Goal: Transaction & Acquisition: Book appointment/travel/reservation

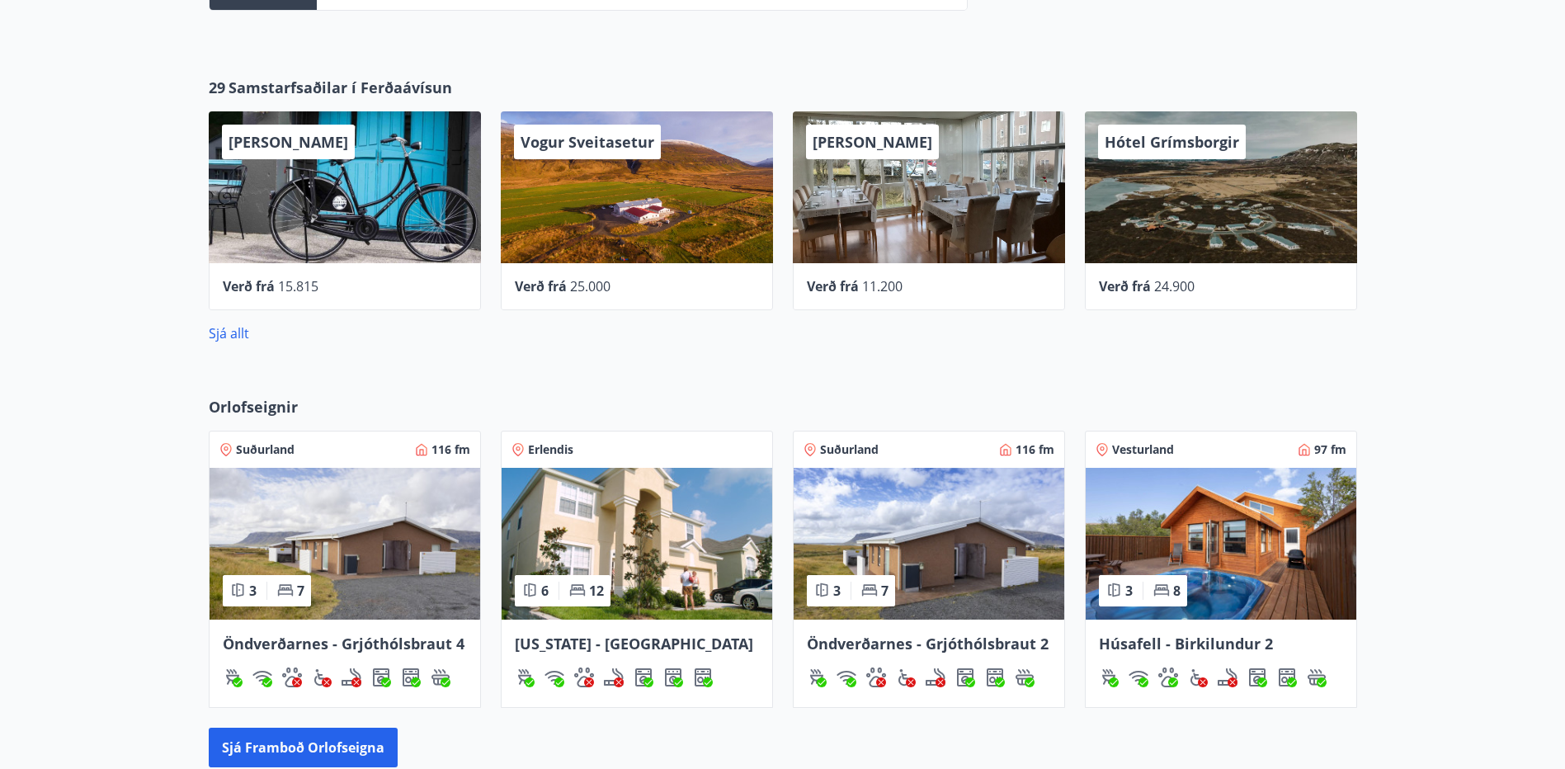
scroll to position [825, 0]
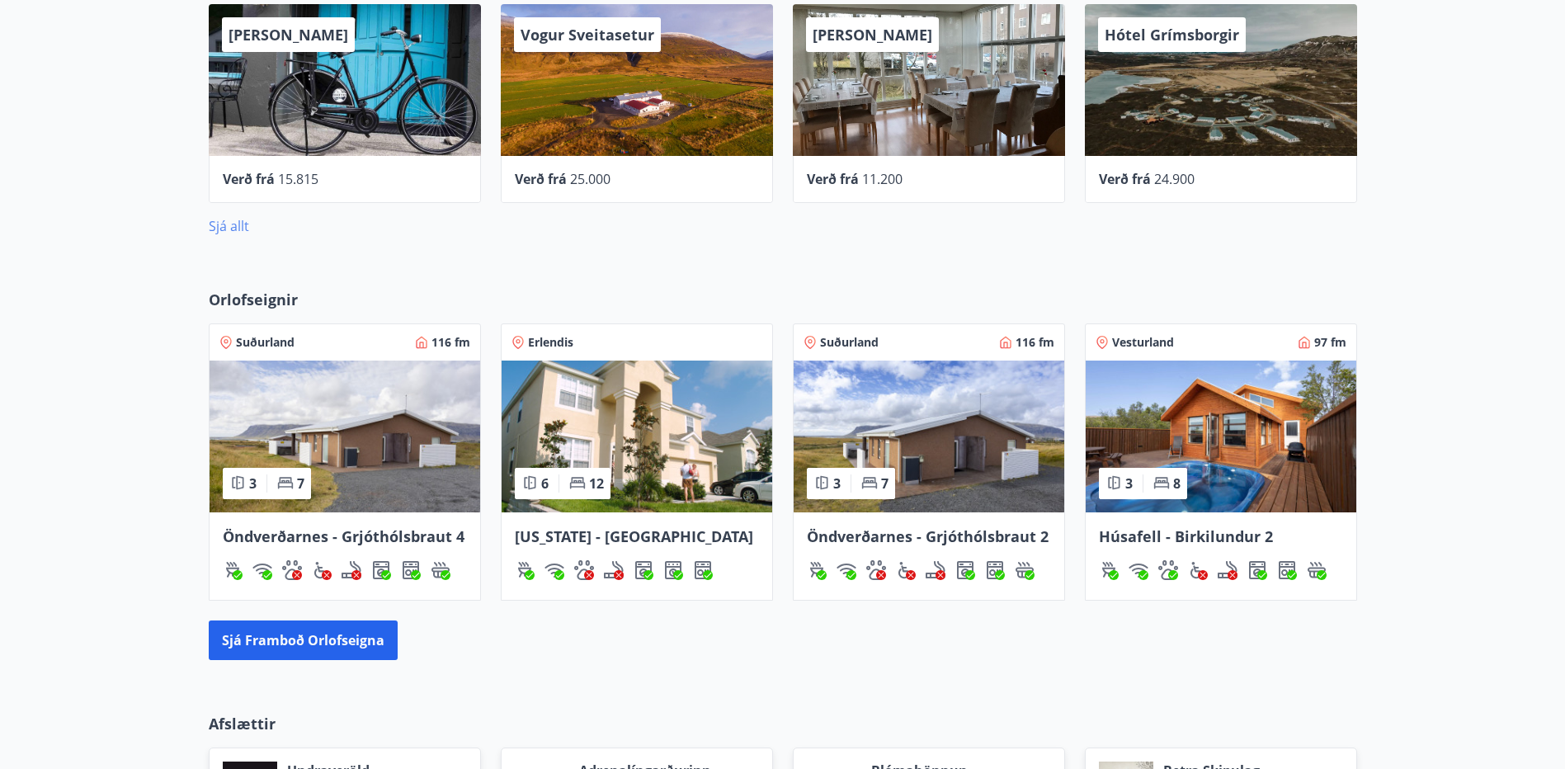
click at [238, 229] on link "Sjá allt" at bounding box center [229, 226] width 40 height 18
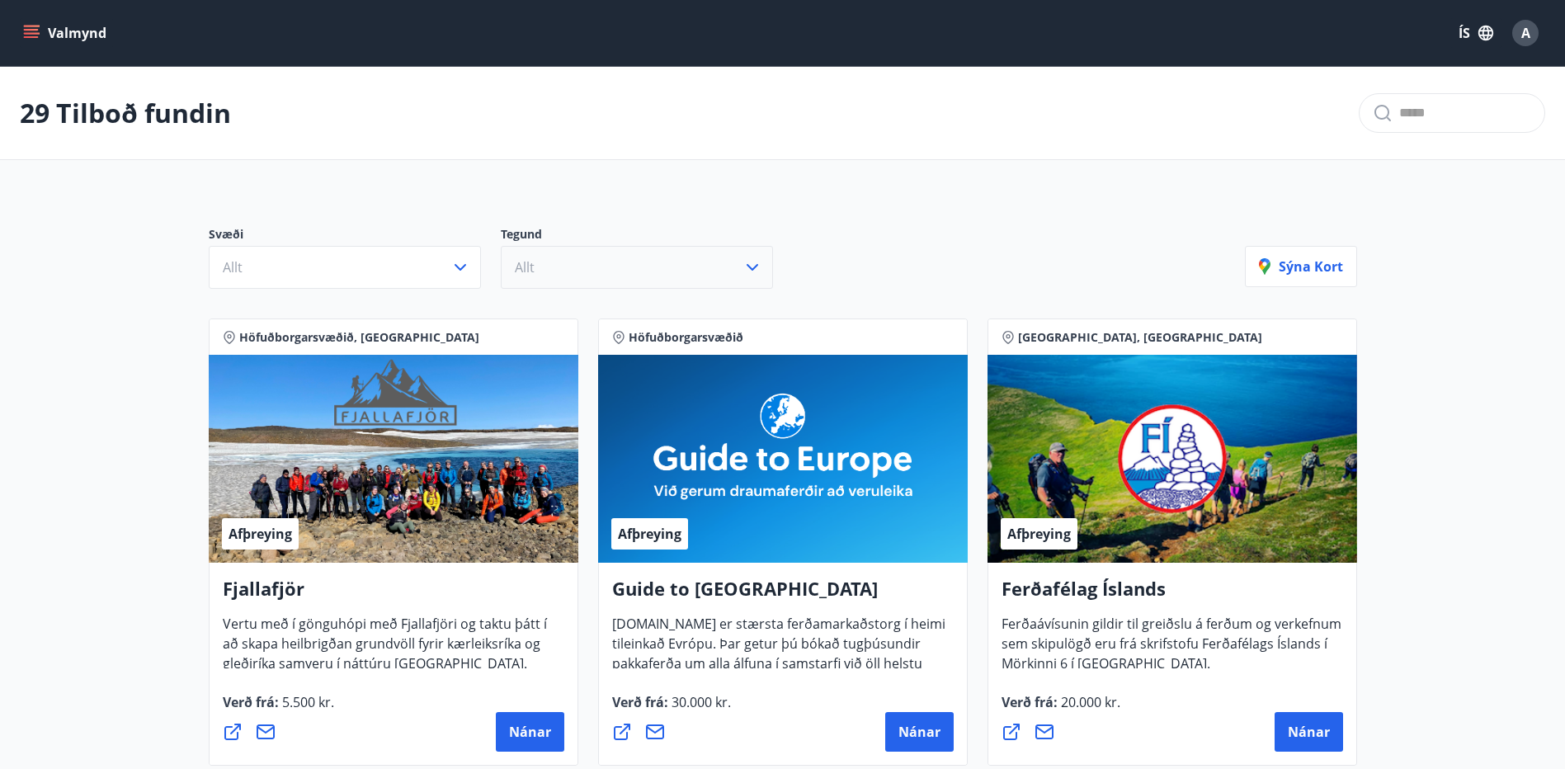
click at [618, 264] on button "Allt" at bounding box center [637, 267] width 272 height 43
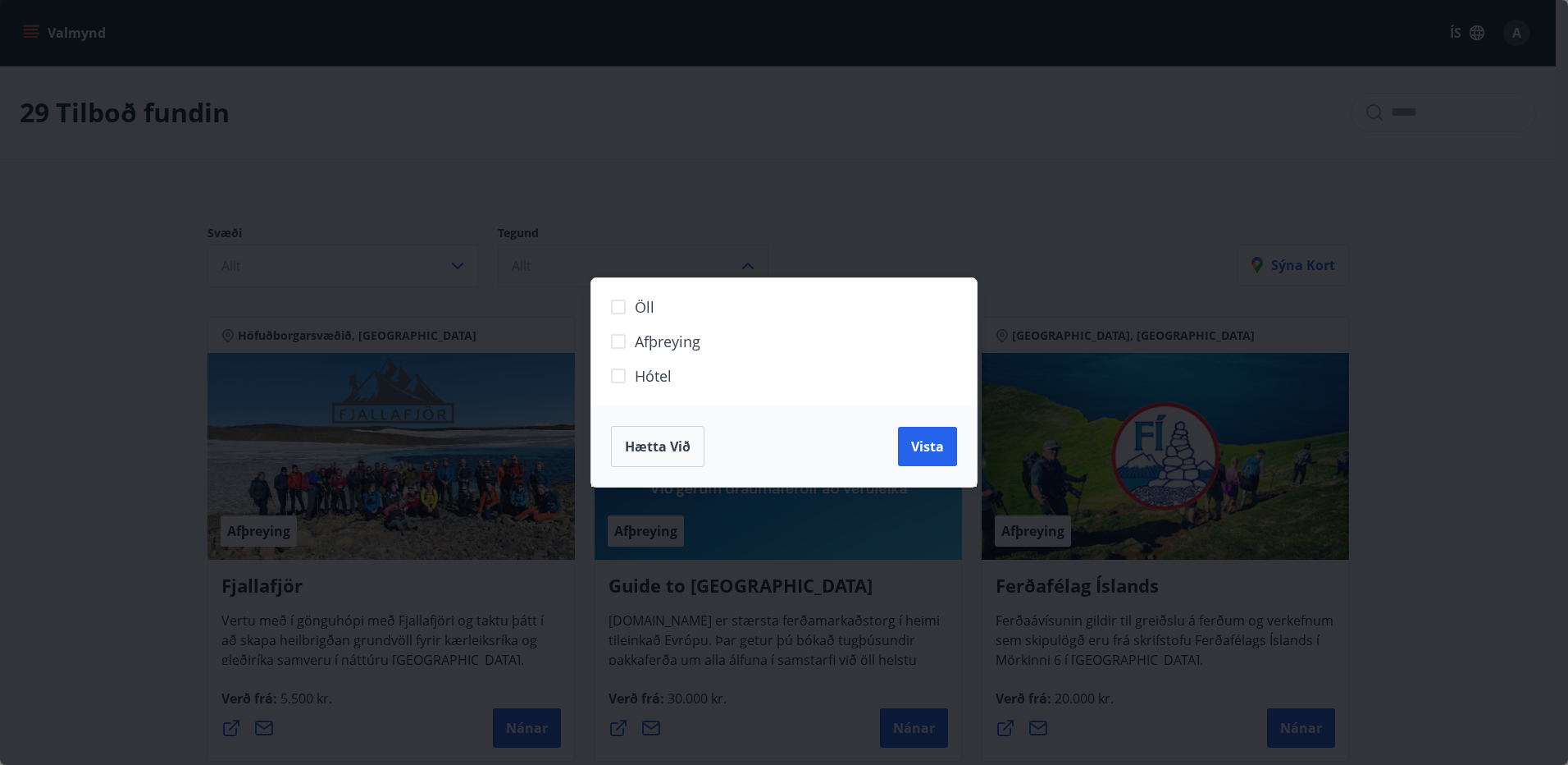
click at [614, 263] on div "Öll Afþreying Hótel Hætta við Vista" at bounding box center [784, 382] width 1568 height 765
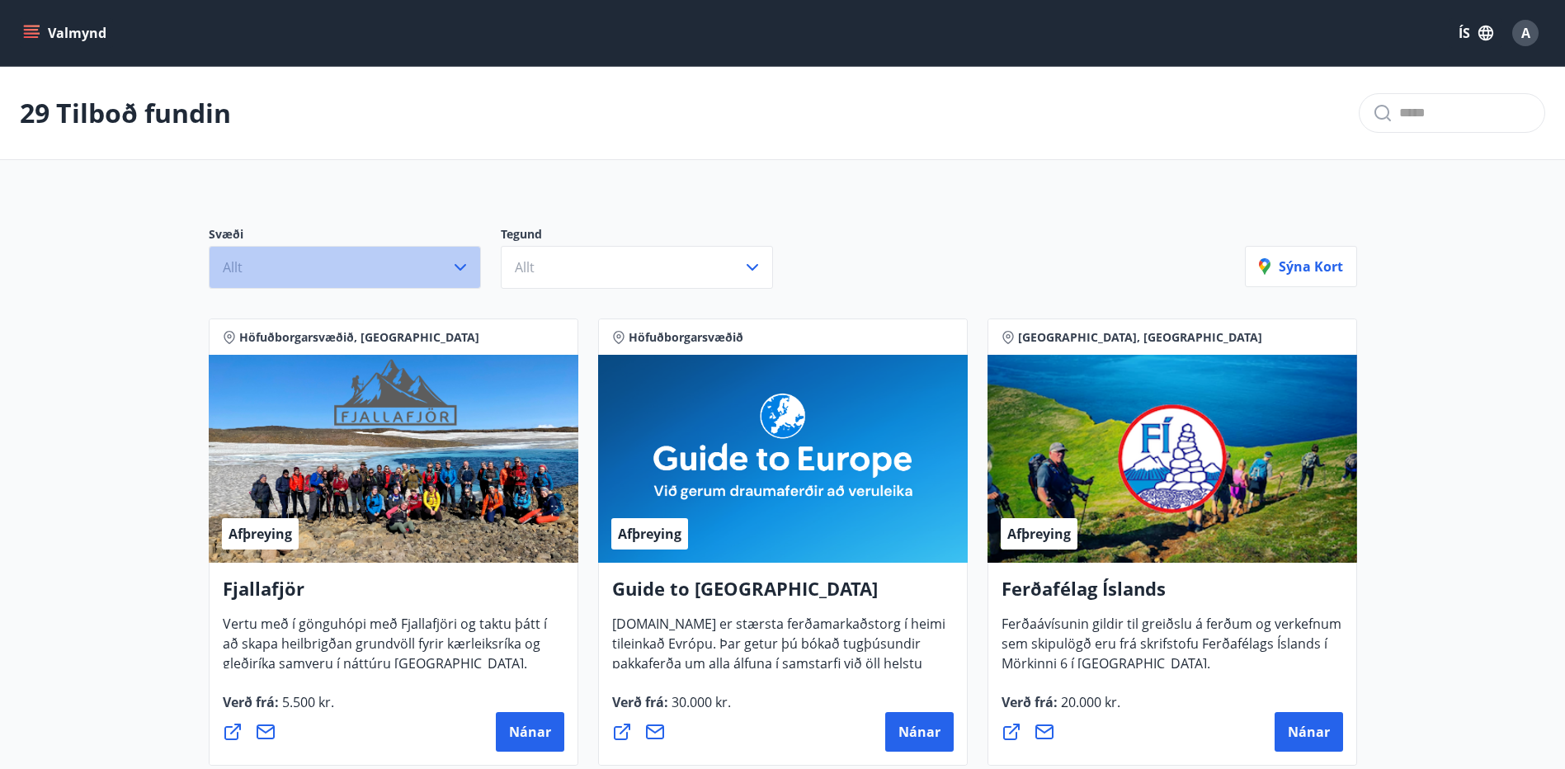
click at [350, 262] on button "Allt" at bounding box center [345, 267] width 272 height 43
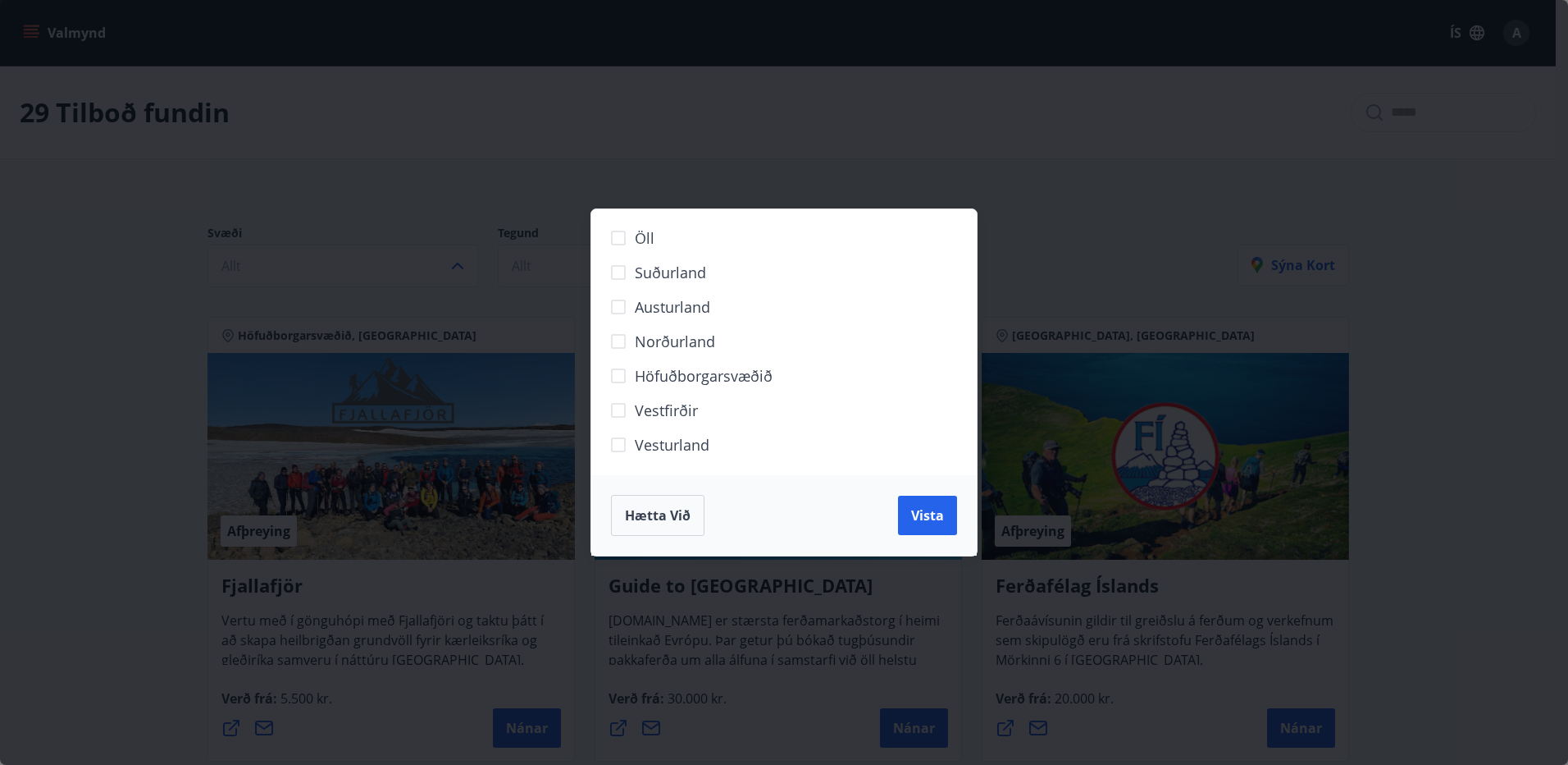
drag, startPoint x: 783, startPoint y: 96, endPoint x: 600, endPoint y: 222, distance: 222.2
click at [783, 98] on div "Öll Suðurland [GEOGRAPHIC_DATA] Norðurland Höfuðborgarsvæðið [GEOGRAPHIC_DATA] …" at bounding box center [784, 382] width 1568 height 765
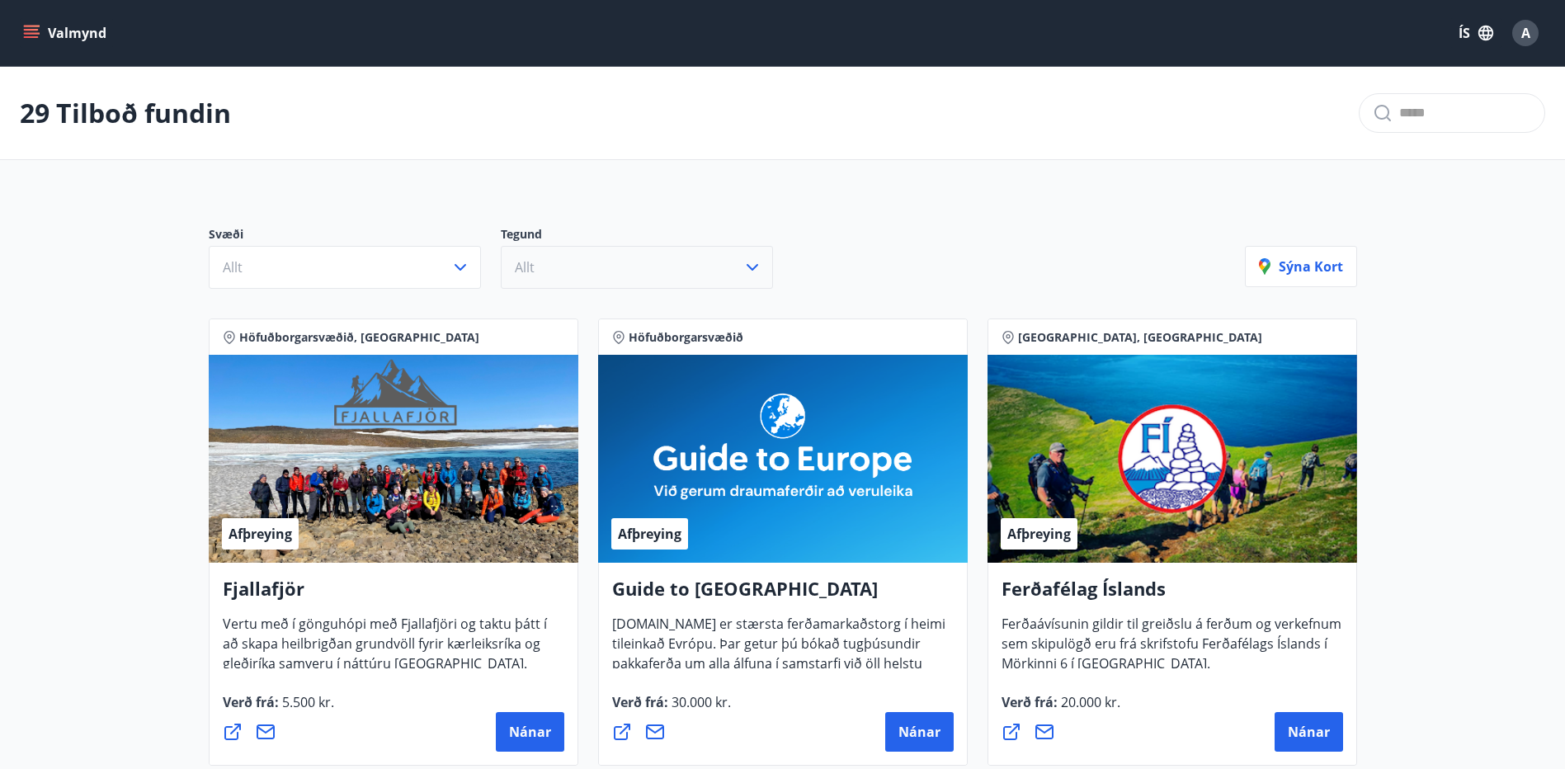
click at [520, 270] on span "Allt" at bounding box center [525, 267] width 20 height 18
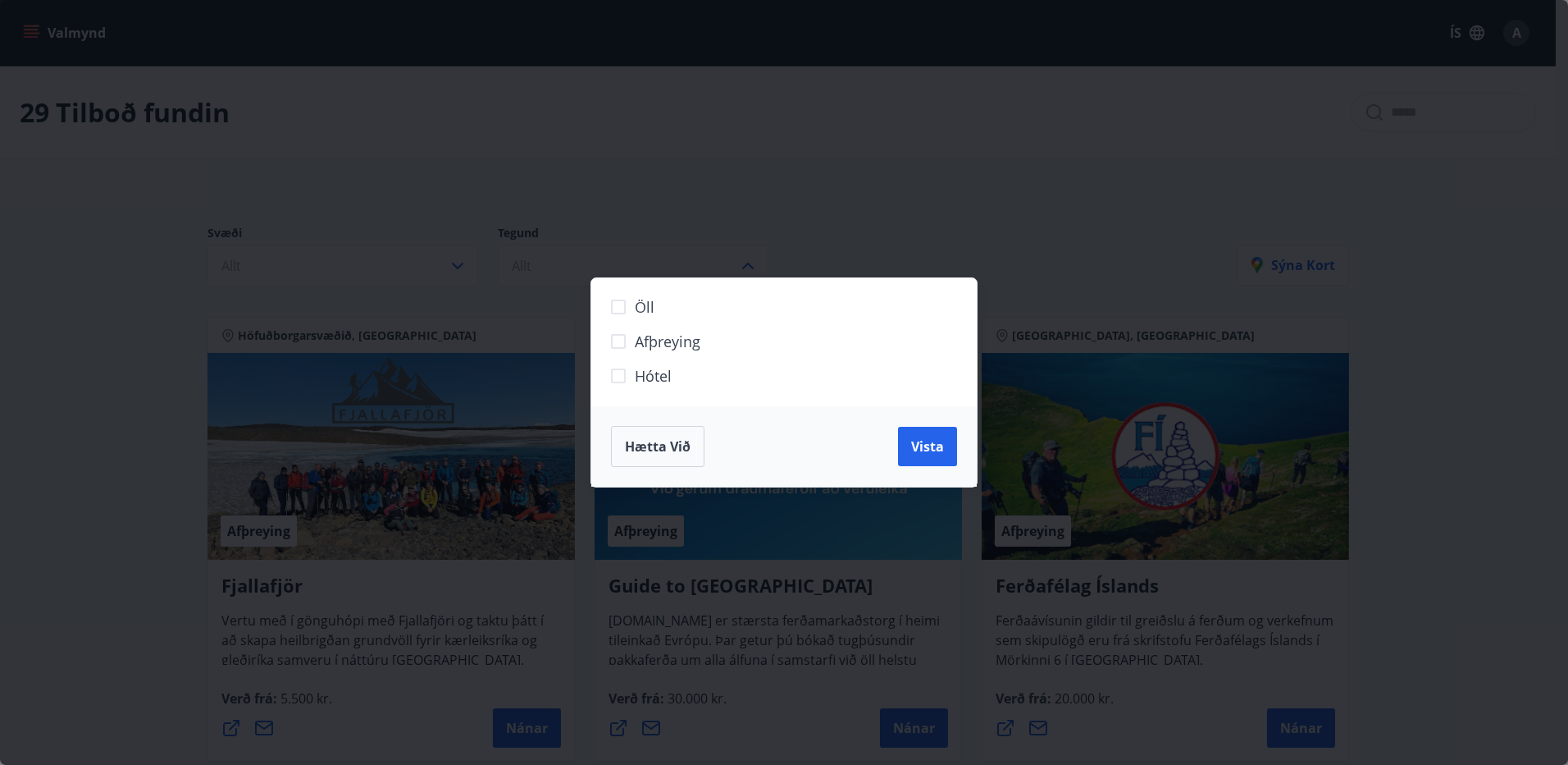
click at [676, 200] on div "Öll Afþreying Hótel Hætta við Vista" at bounding box center [784, 382] width 1568 height 765
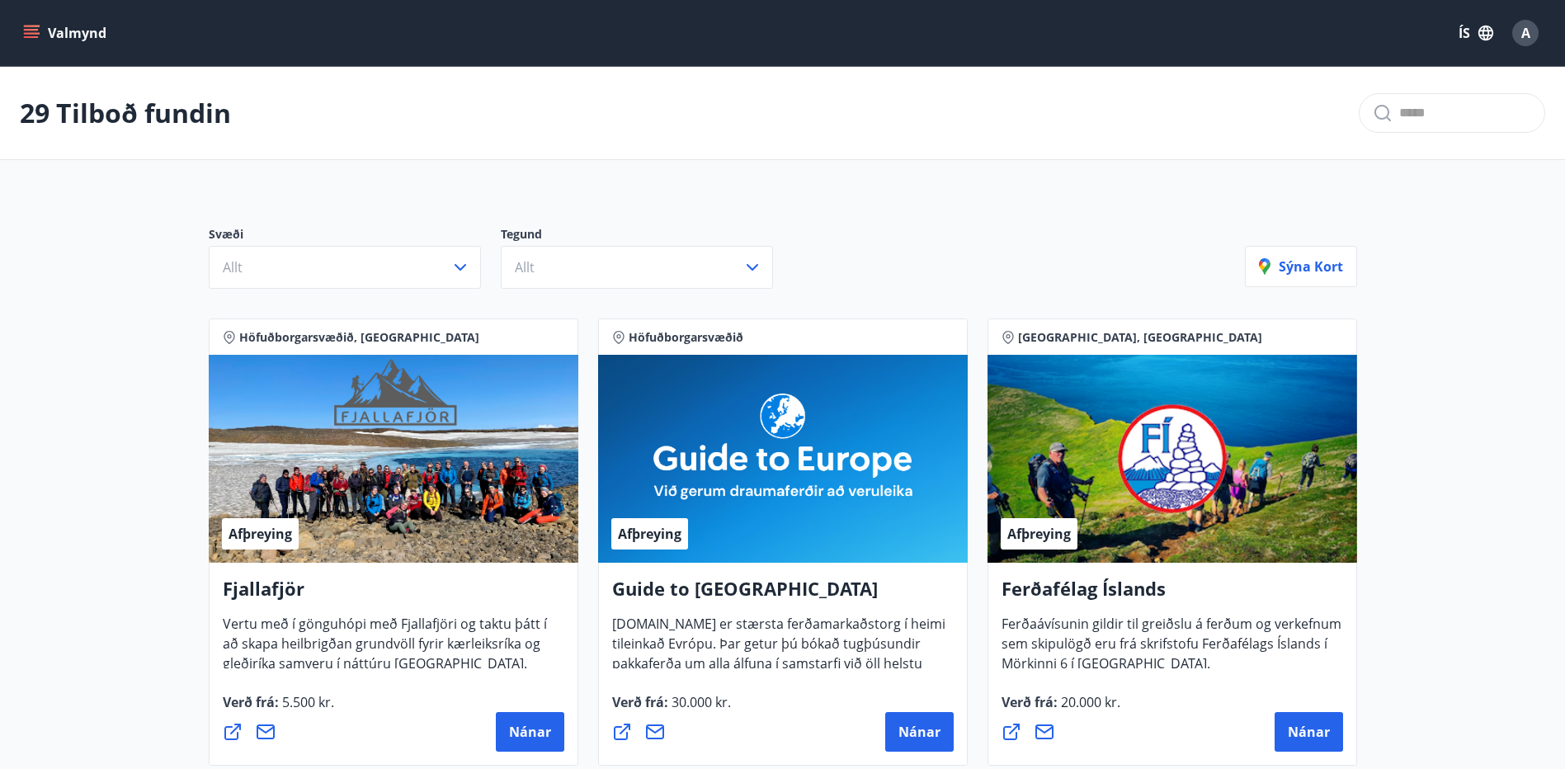
click at [36, 31] on icon "menu" at bounding box center [31, 33] width 16 height 16
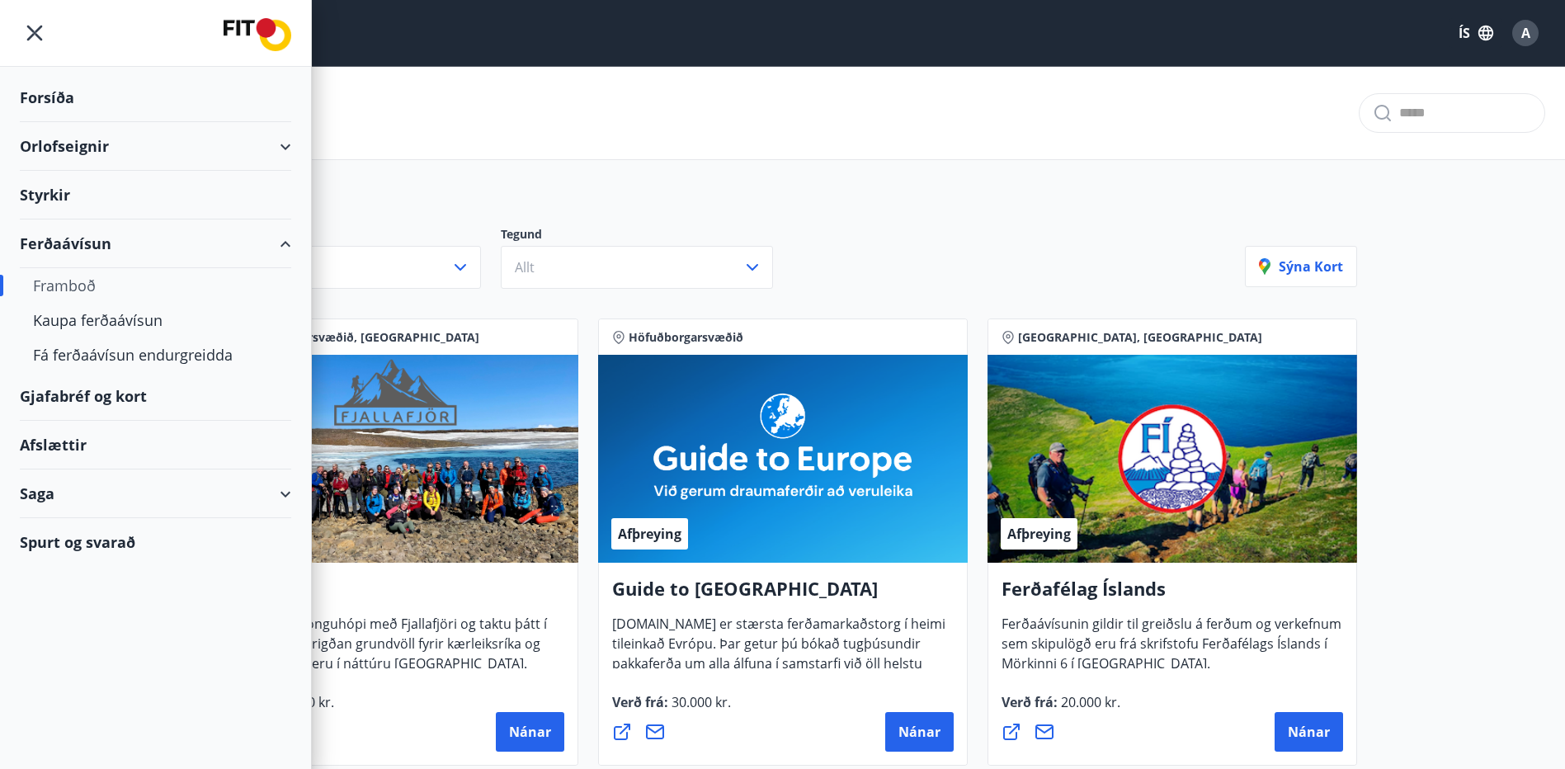
click at [162, 144] on div "Orlofseignir" at bounding box center [155, 146] width 271 height 49
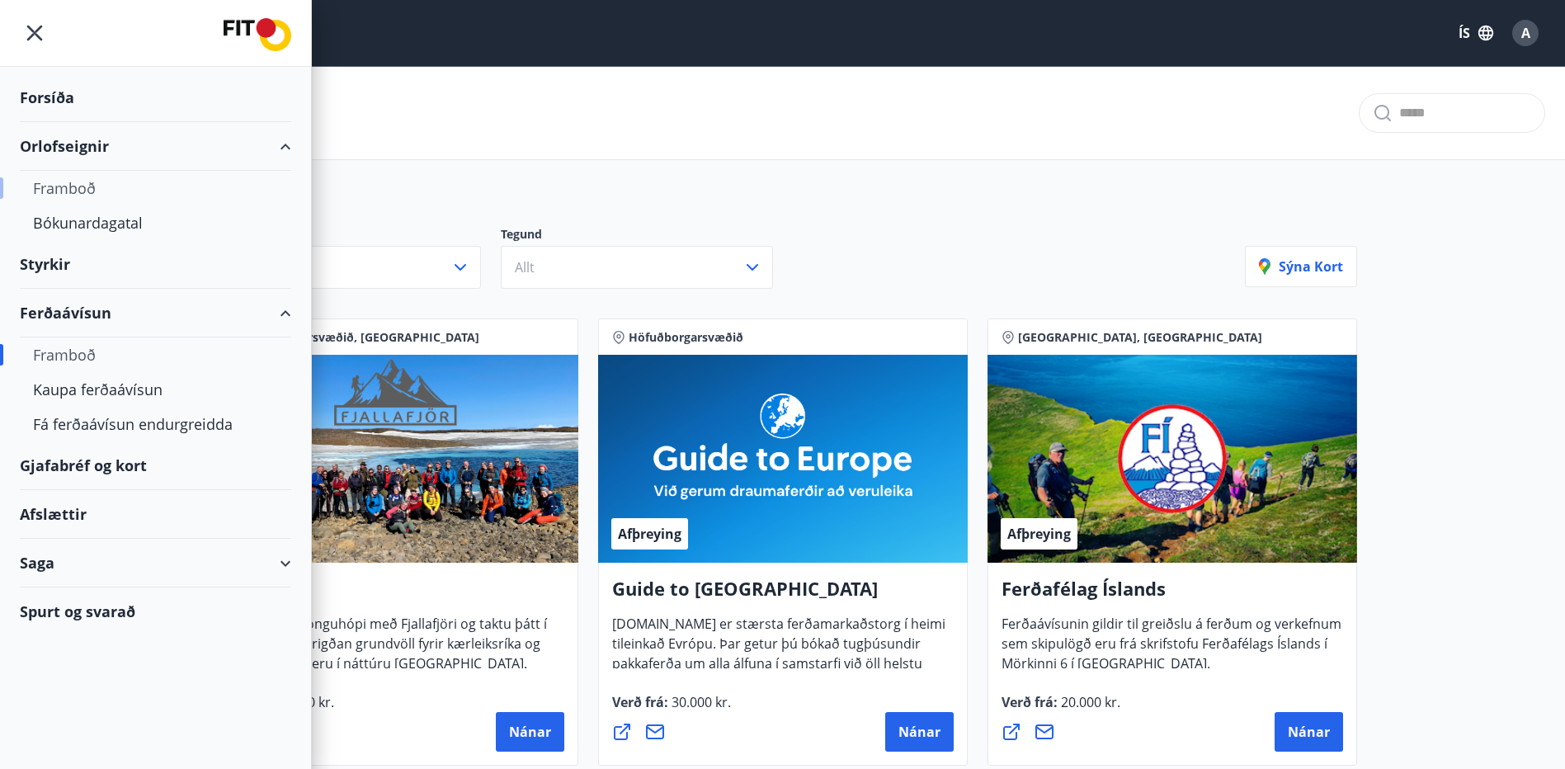
click at [90, 190] on div "Framboð" at bounding box center [155, 188] width 245 height 35
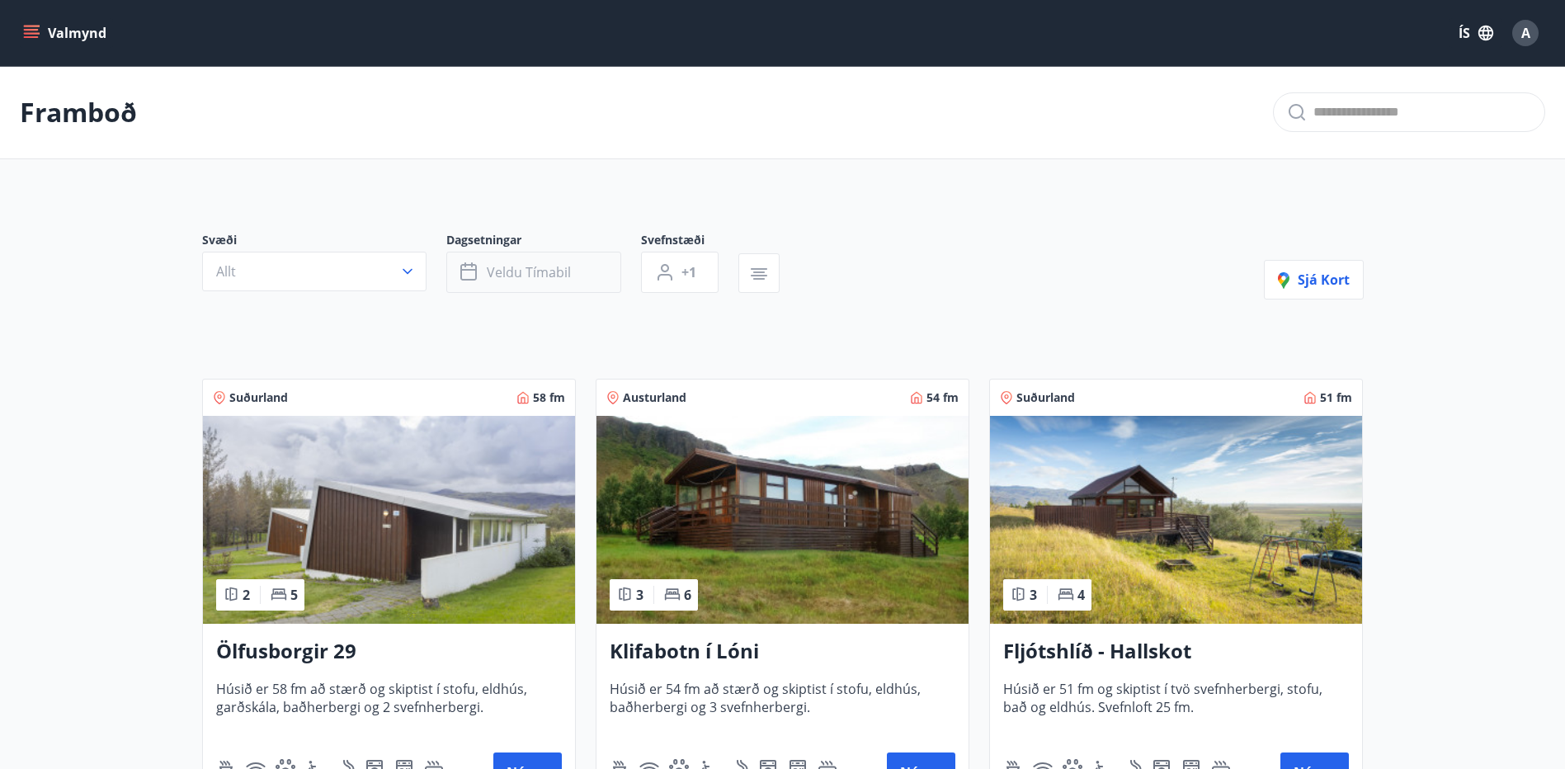
click at [577, 266] on button "Veldu tímabil" at bounding box center [533, 272] width 175 height 41
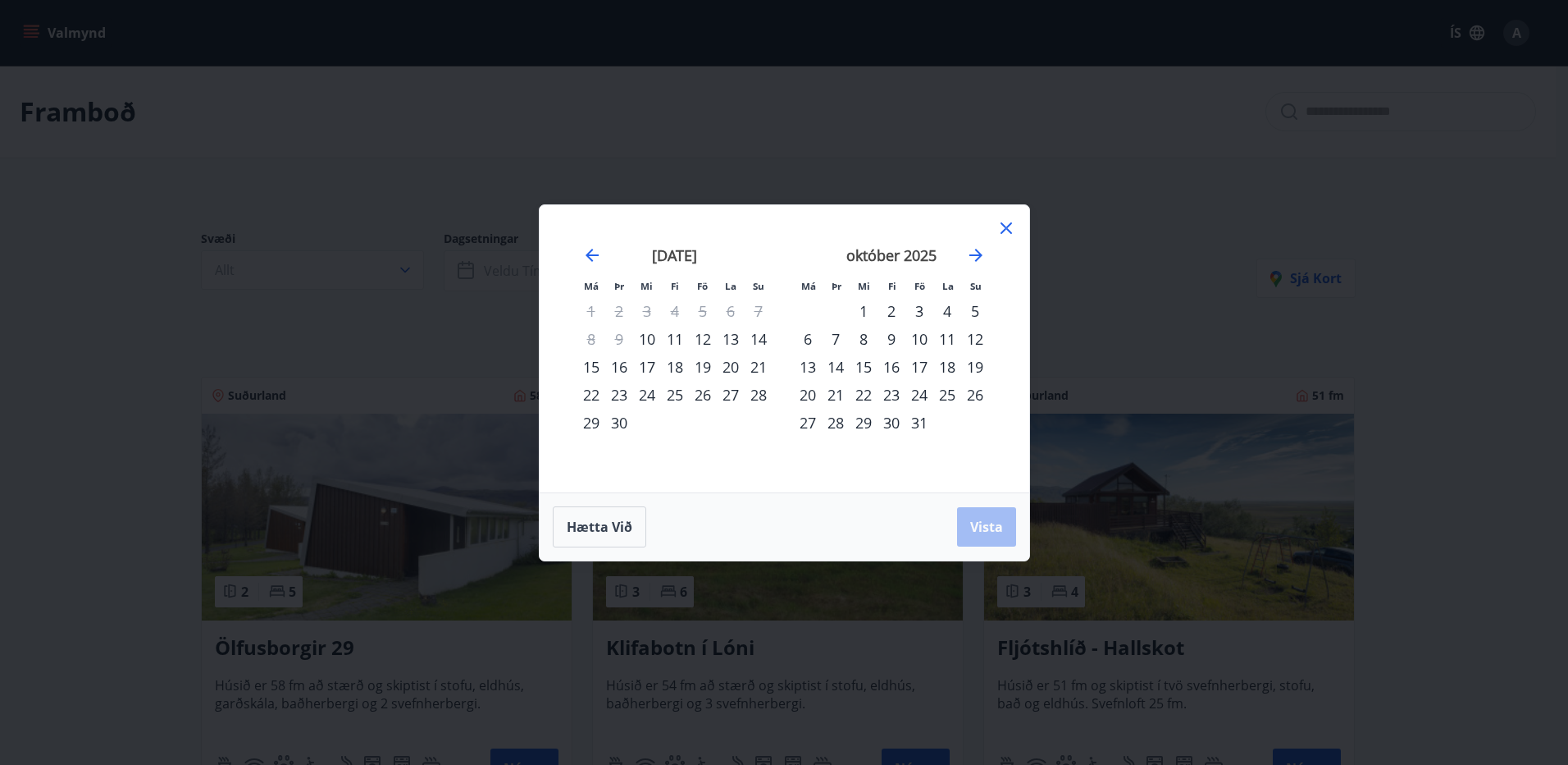
click at [707, 340] on div "12" at bounding box center [703, 339] width 28 height 28
click at [597, 361] on div "15" at bounding box center [592, 367] width 28 height 28
click at [973, 532] on span "Vista" at bounding box center [986, 526] width 33 height 18
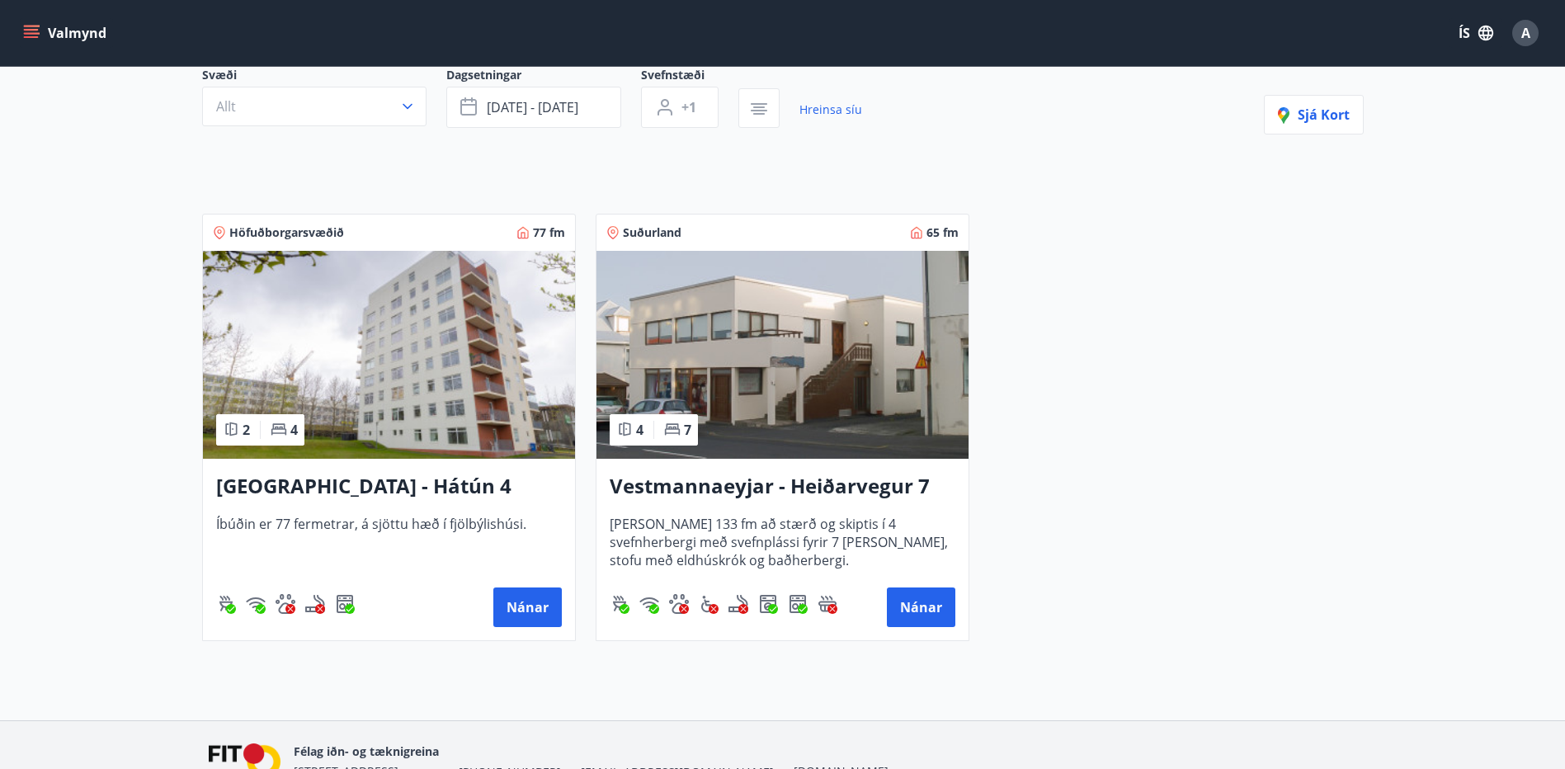
click at [837, 398] on img at bounding box center [782, 355] width 372 height 208
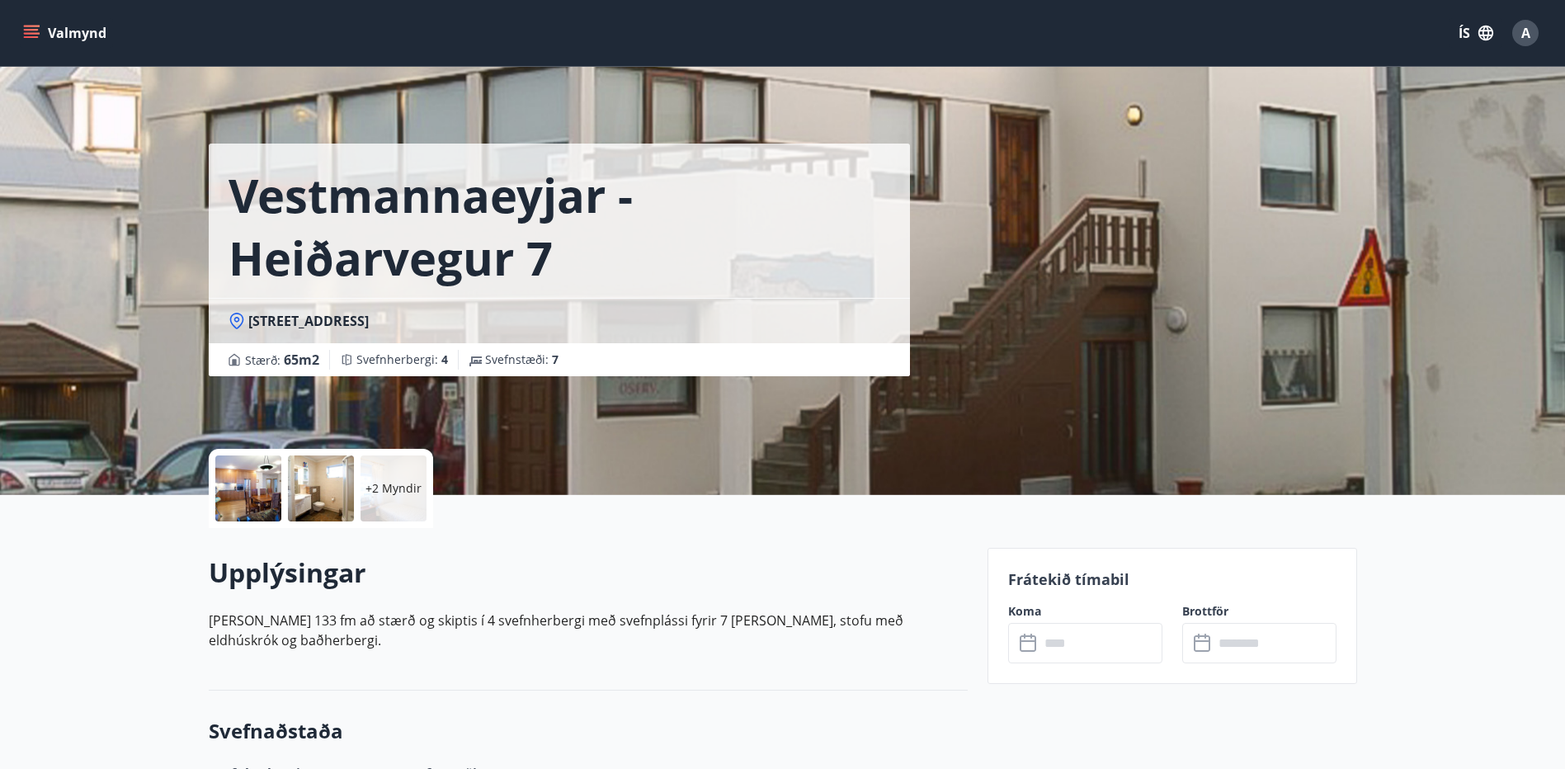
click at [376, 488] on p "+2 Myndir" at bounding box center [393, 488] width 56 height 16
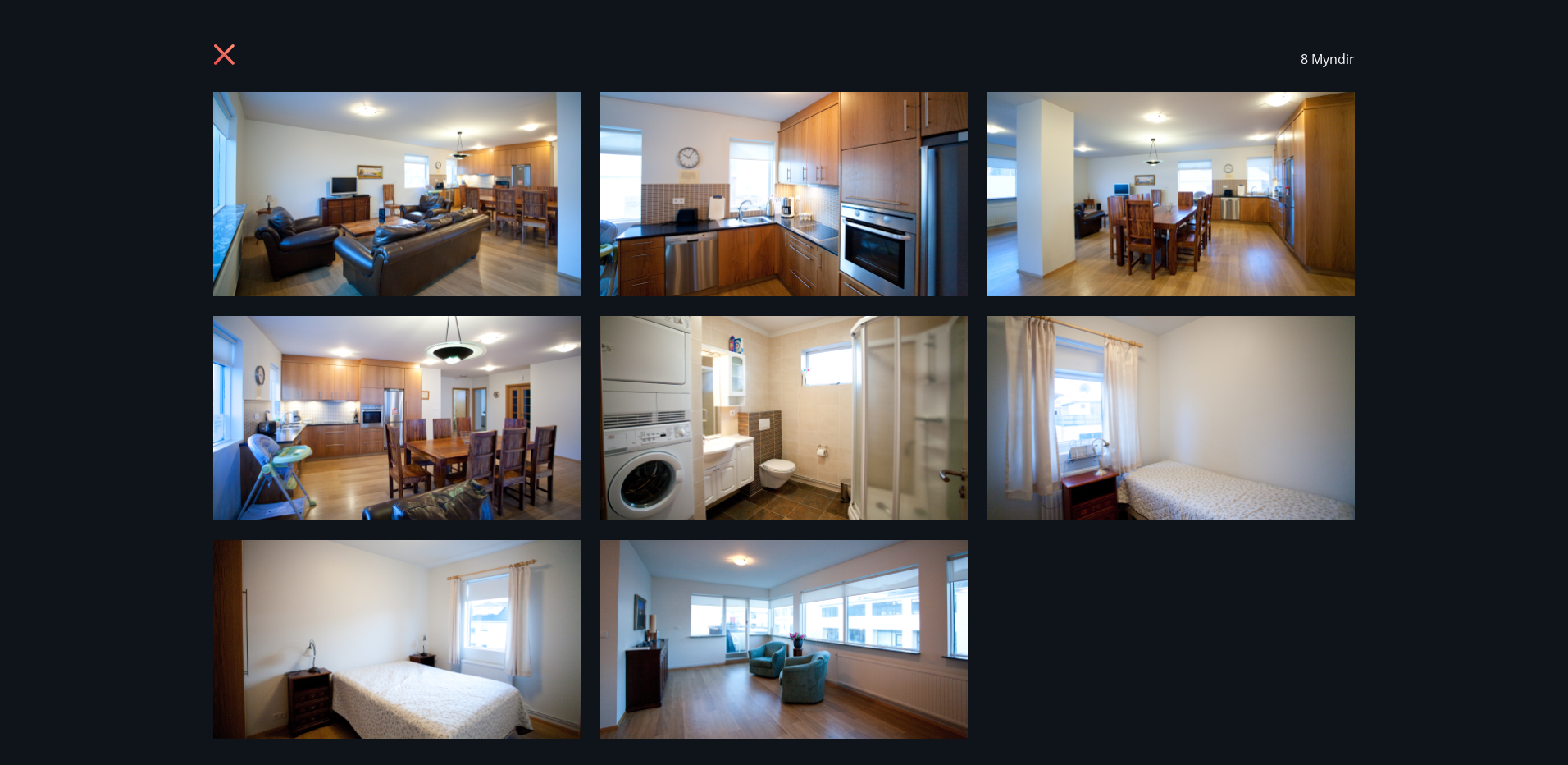
click at [224, 52] on icon at bounding box center [226, 57] width 26 height 26
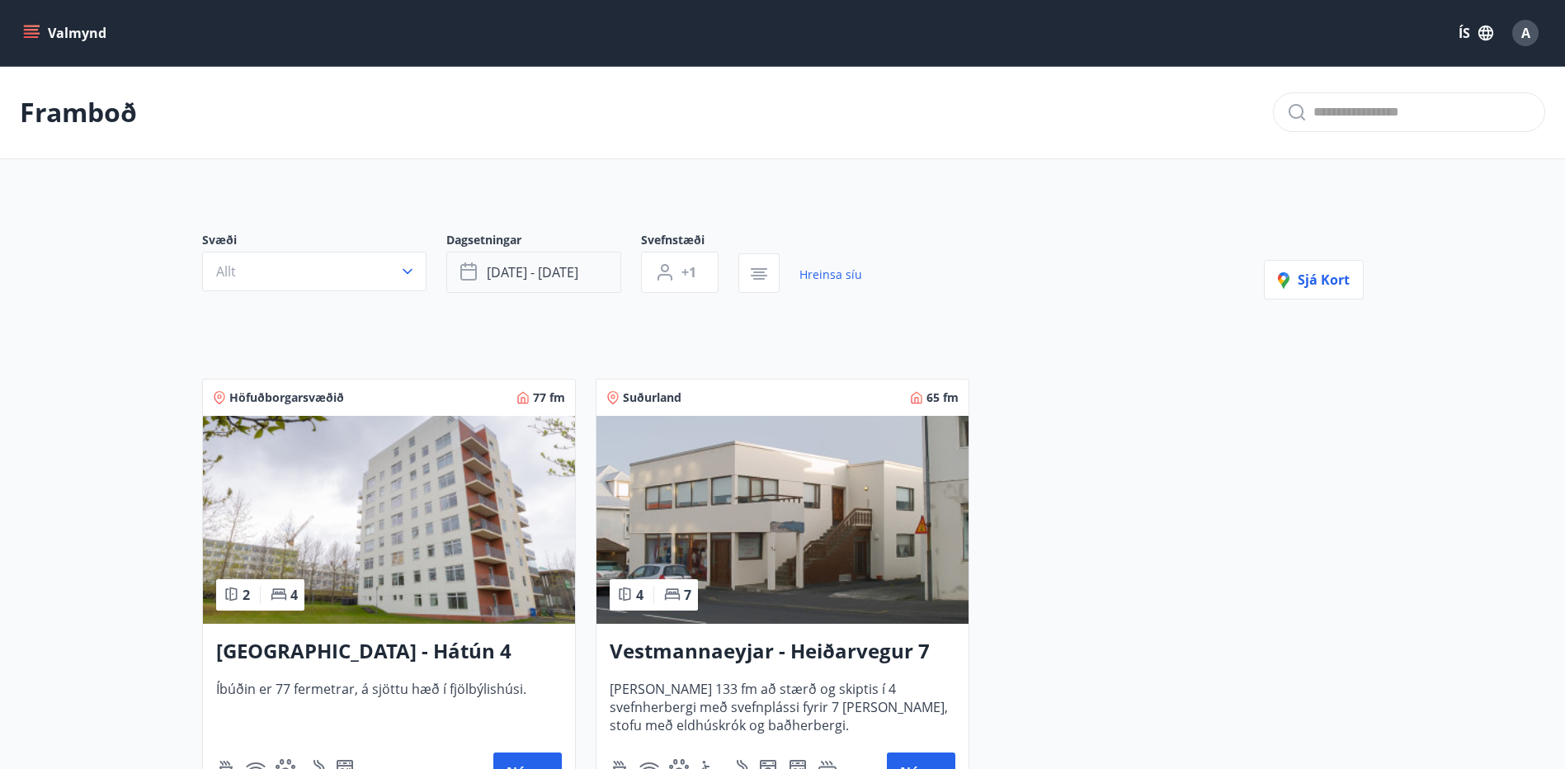
click at [603, 275] on button "[DATE] - [DATE]" at bounding box center [533, 272] width 175 height 41
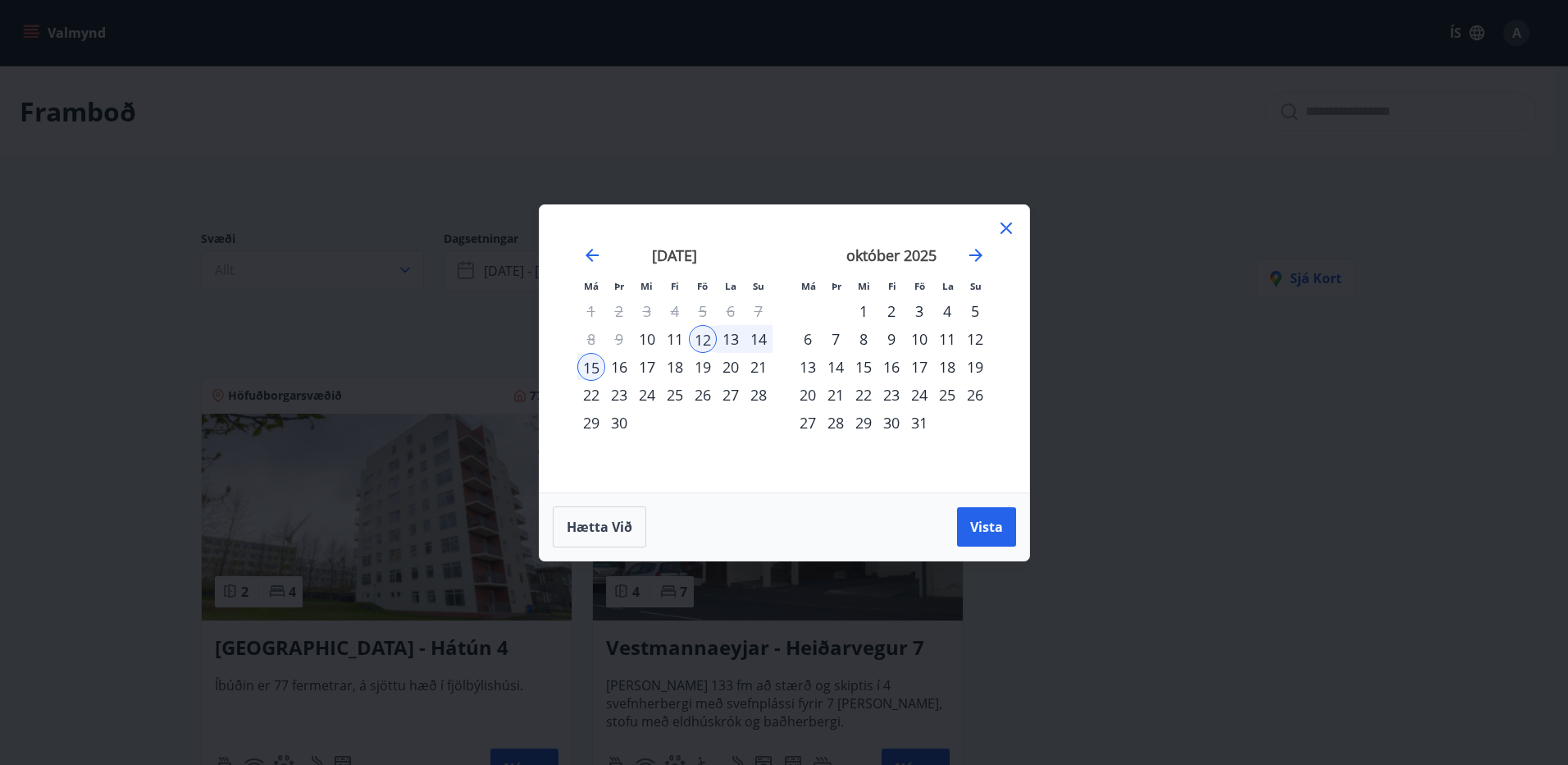
click at [702, 364] on div "19" at bounding box center [703, 367] width 28 height 28
click at [586, 395] on div "22" at bounding box center [592, 395] width 28 height 28
click at [996, 527] on span "Vista" at bounding box center [986, 526] width 33 height 18
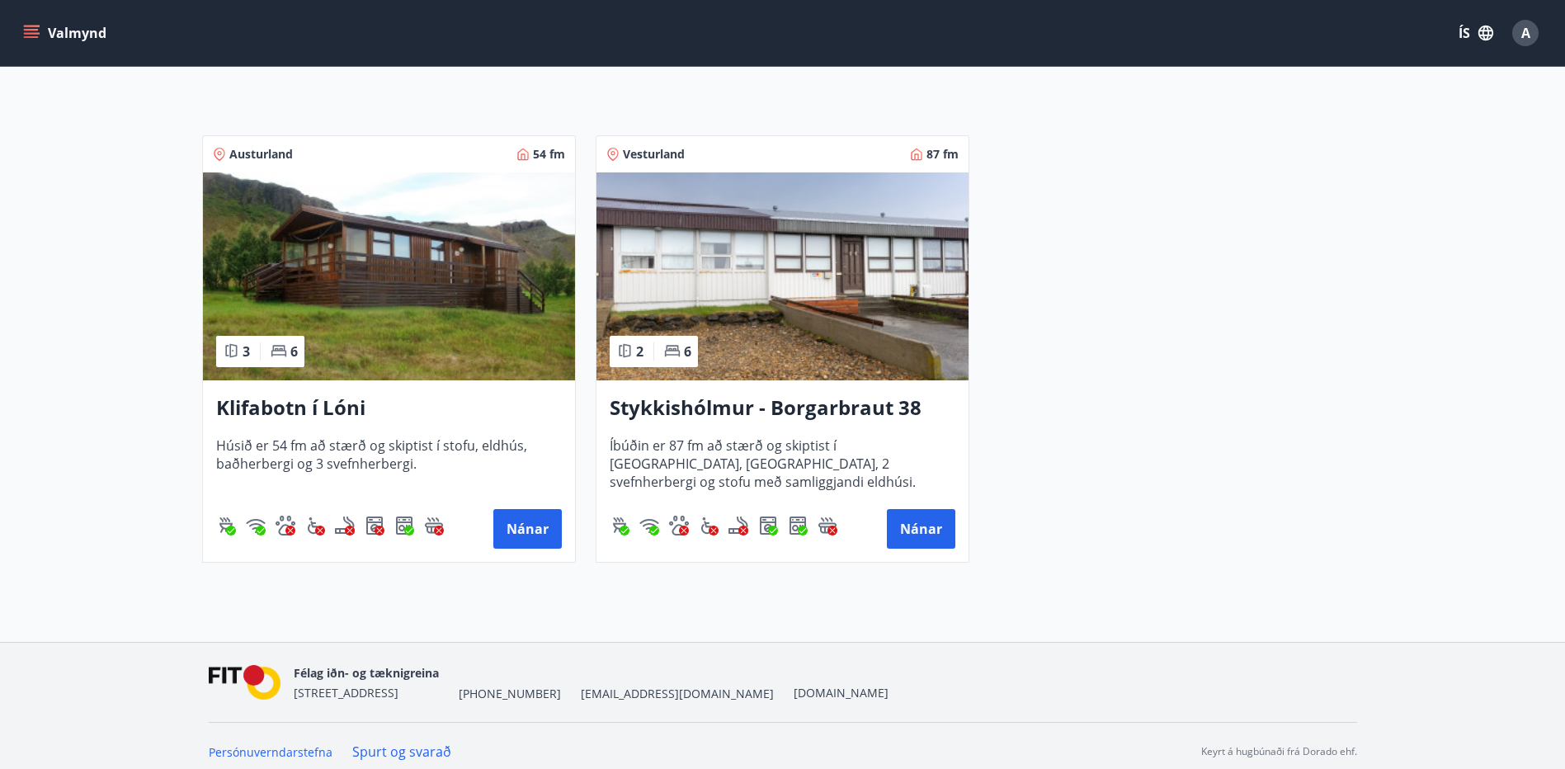
scroll to position [247, 0]
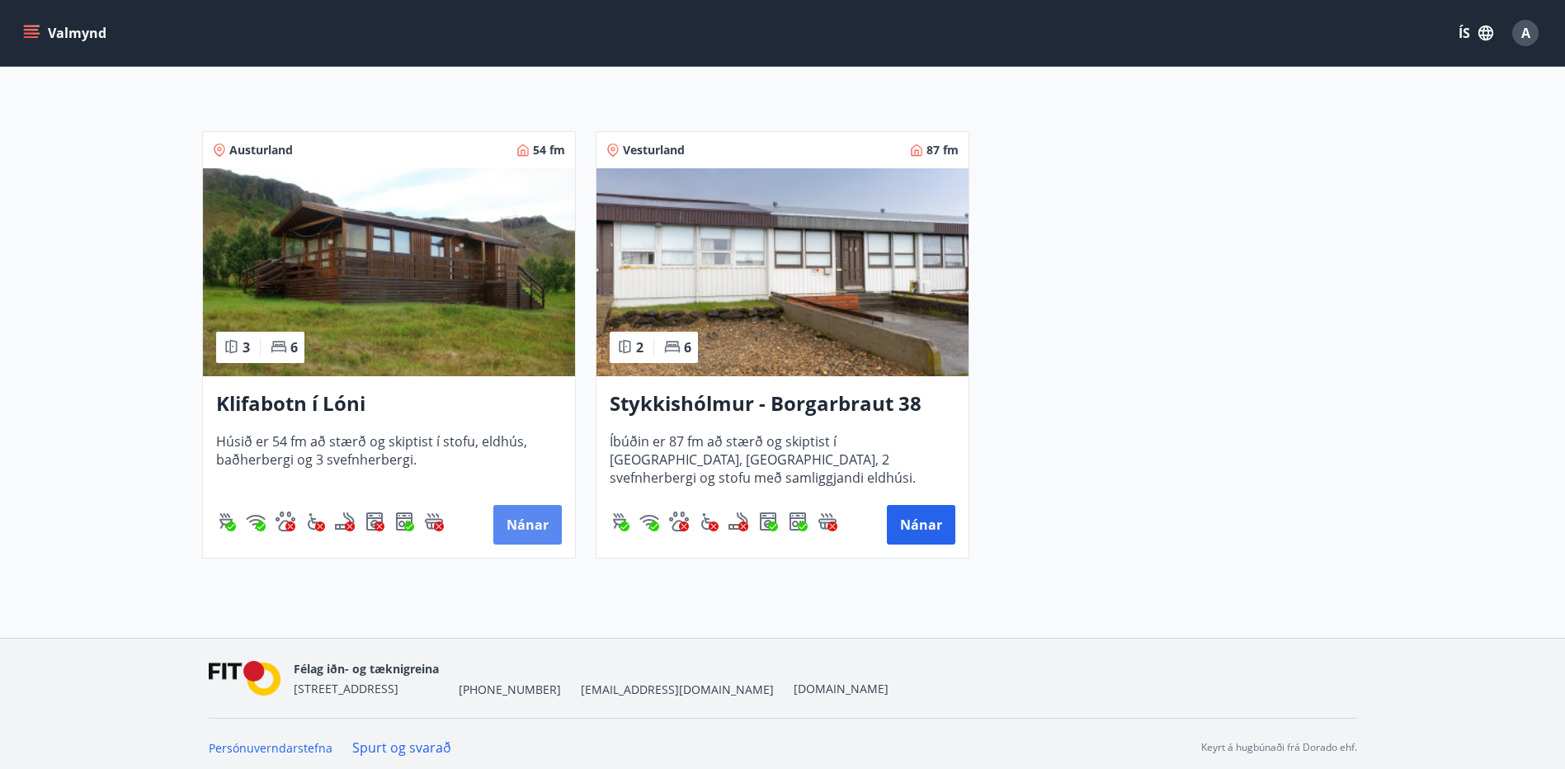
click at [530, 530] on button "Nánar" at bounding box center [527, 525] width 68 height 40
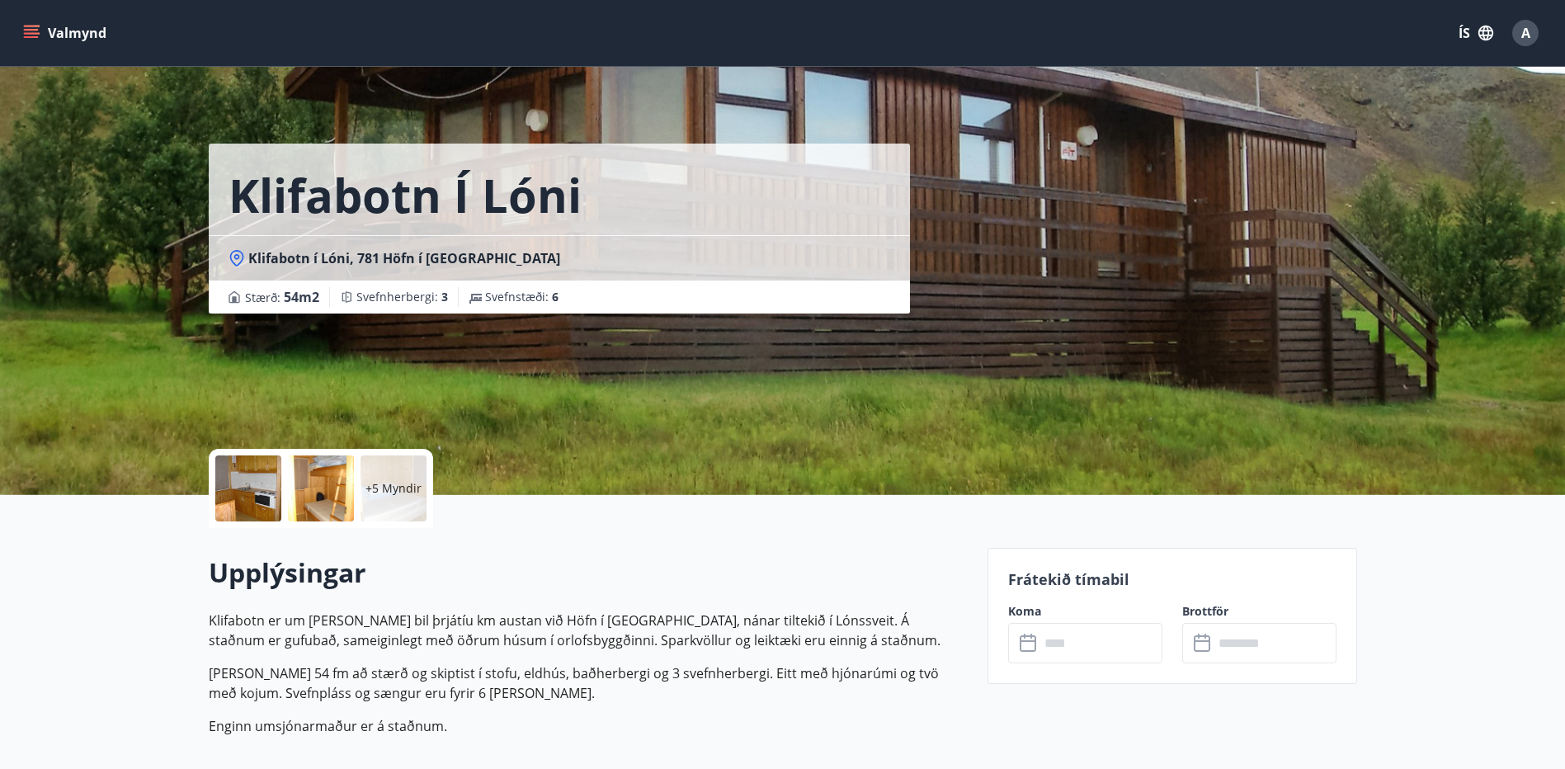
click at [239, 261] on icon at bounding box center [236, 258] width 16 height 16
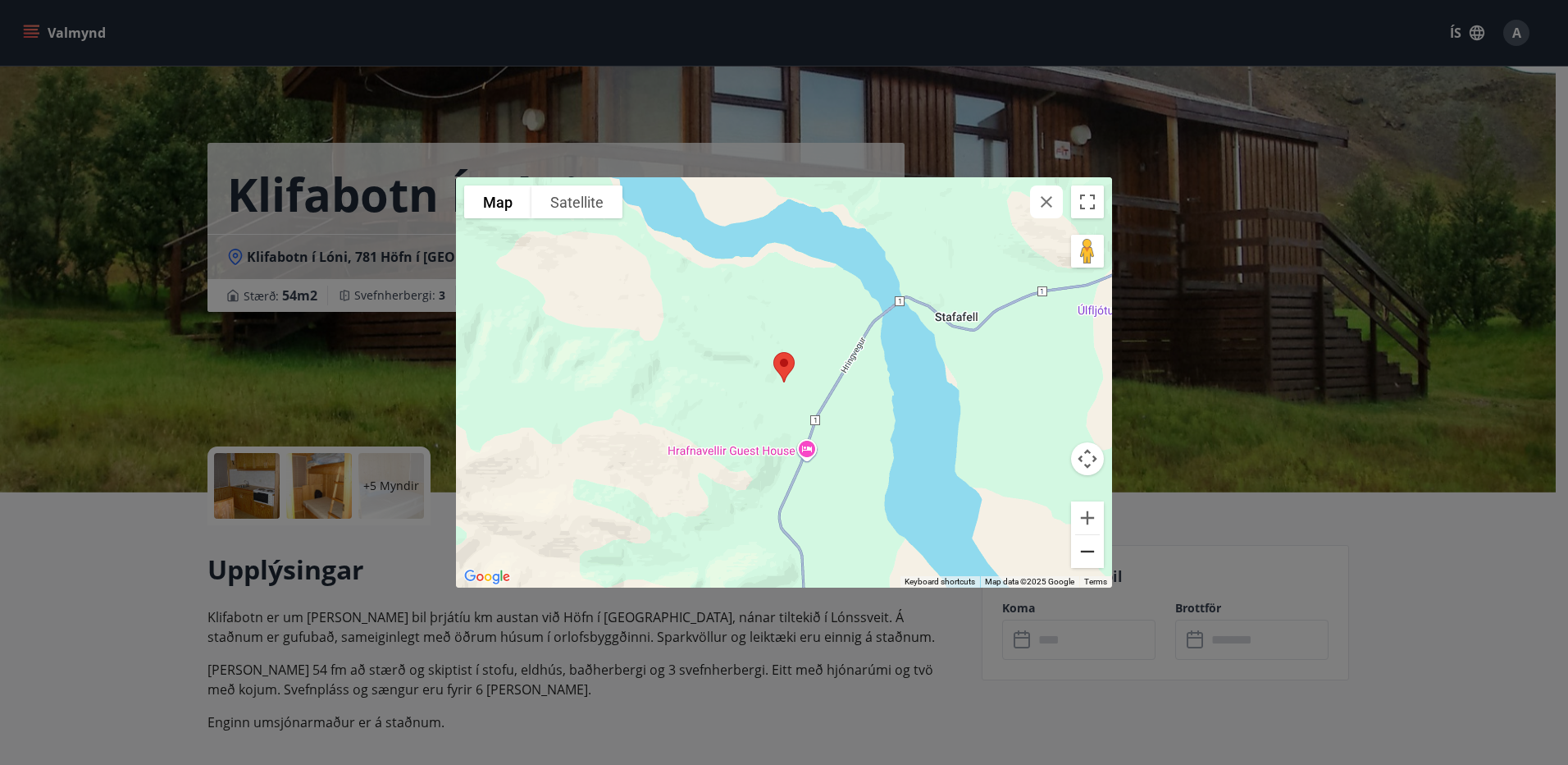
click at [1099, 558] on button "Zoom out" at bounding box center [1087, 551] width 33 height 33
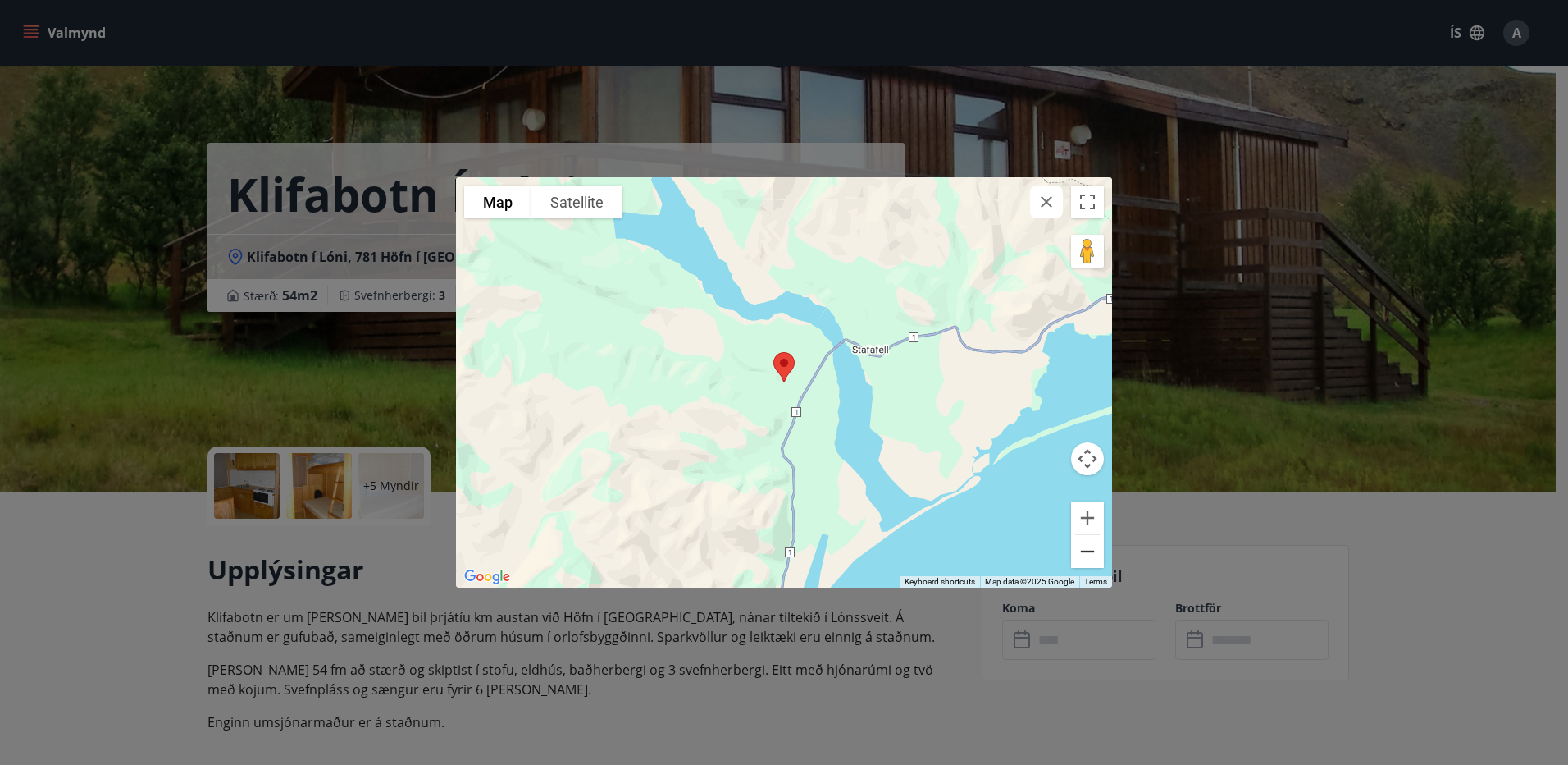
click at [1096, 554] on button "Zoom out" at bounding box center [1087, 551] width 33 height 33
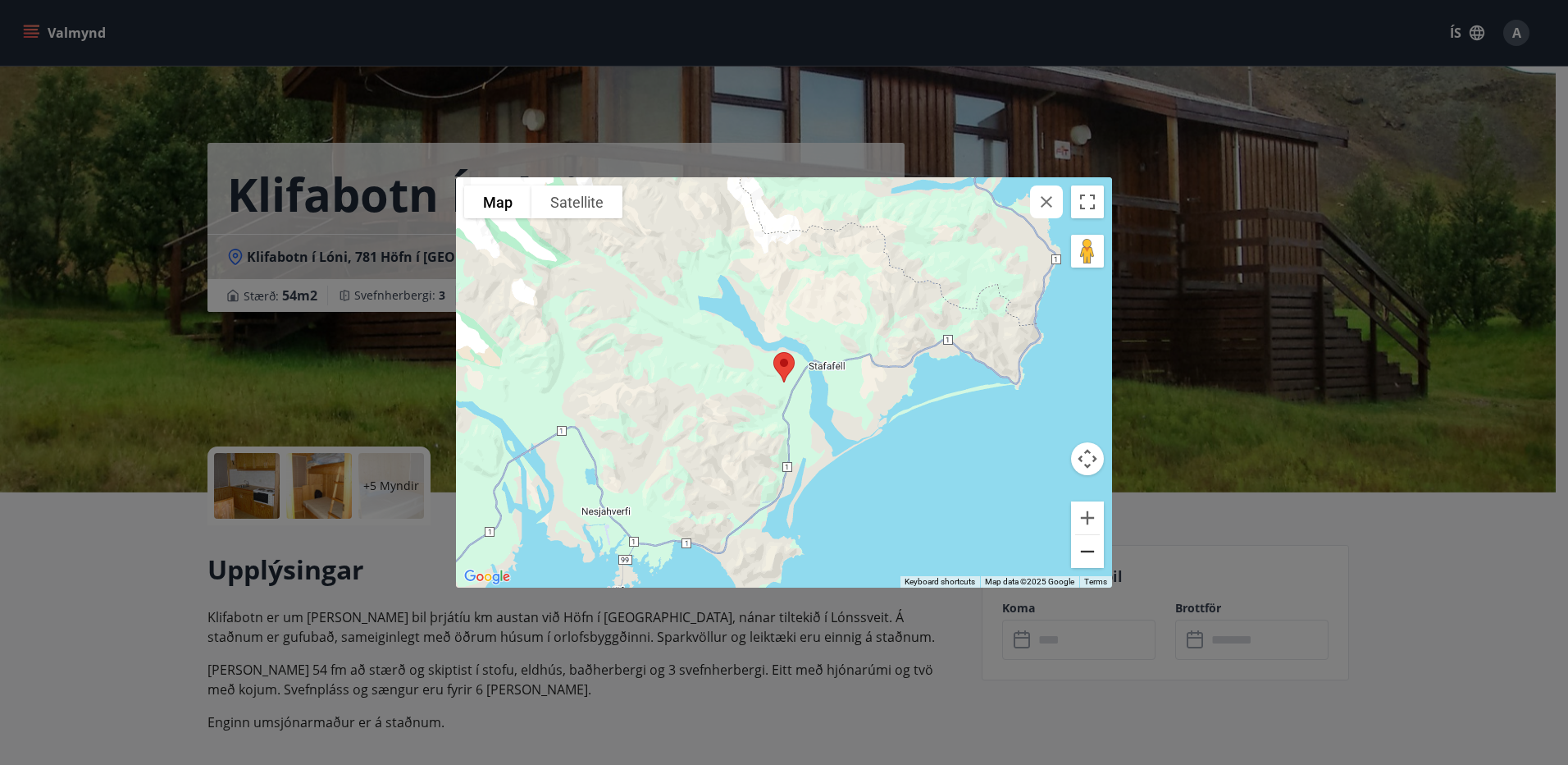
click at [1095, 554] on button "Zoom out" at bounding box center [1087, 551] width 33 height 33
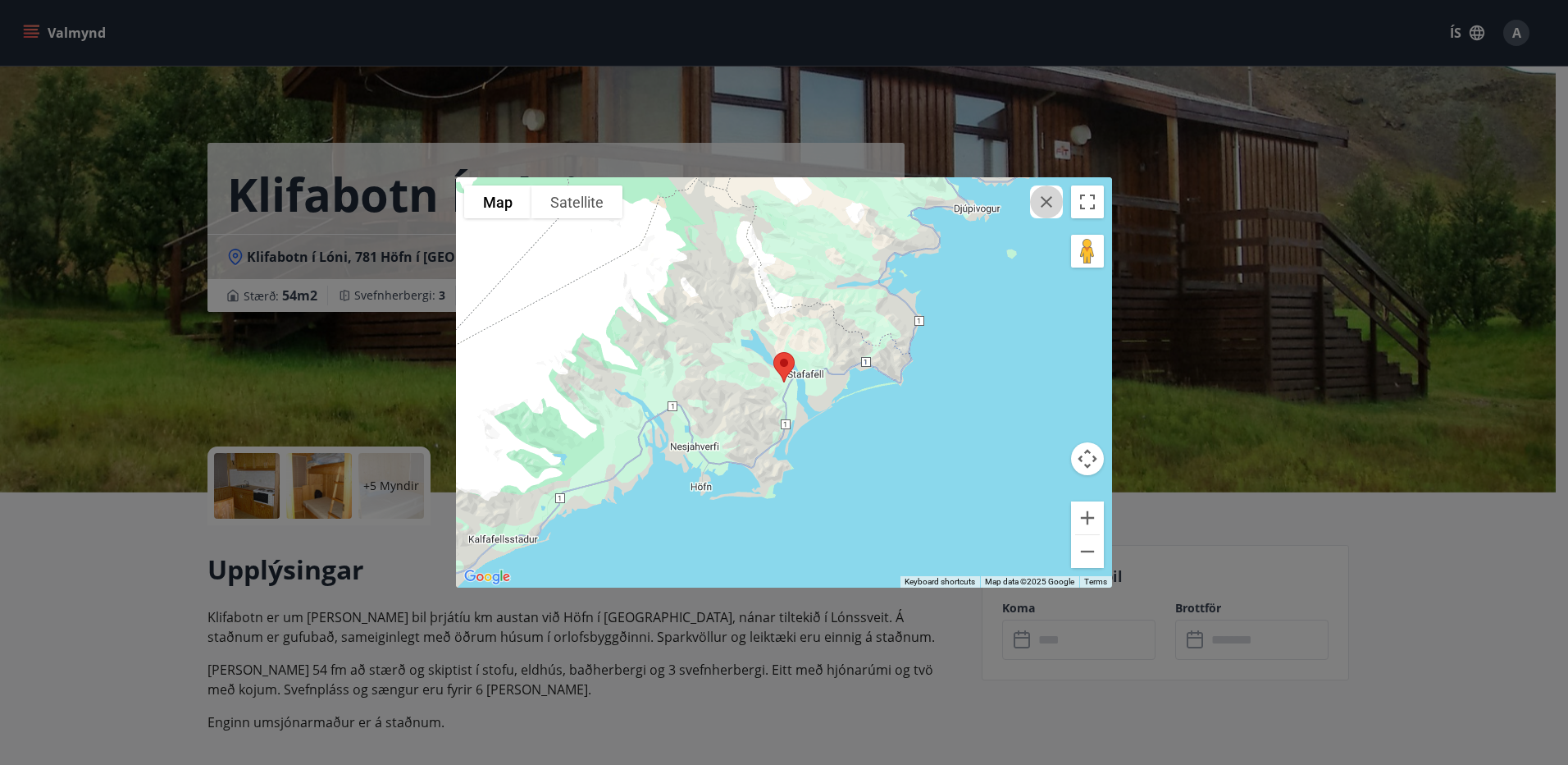
click at [1050, 200] on icon "button" at bounding box center [1047, 202] width 20 height 20
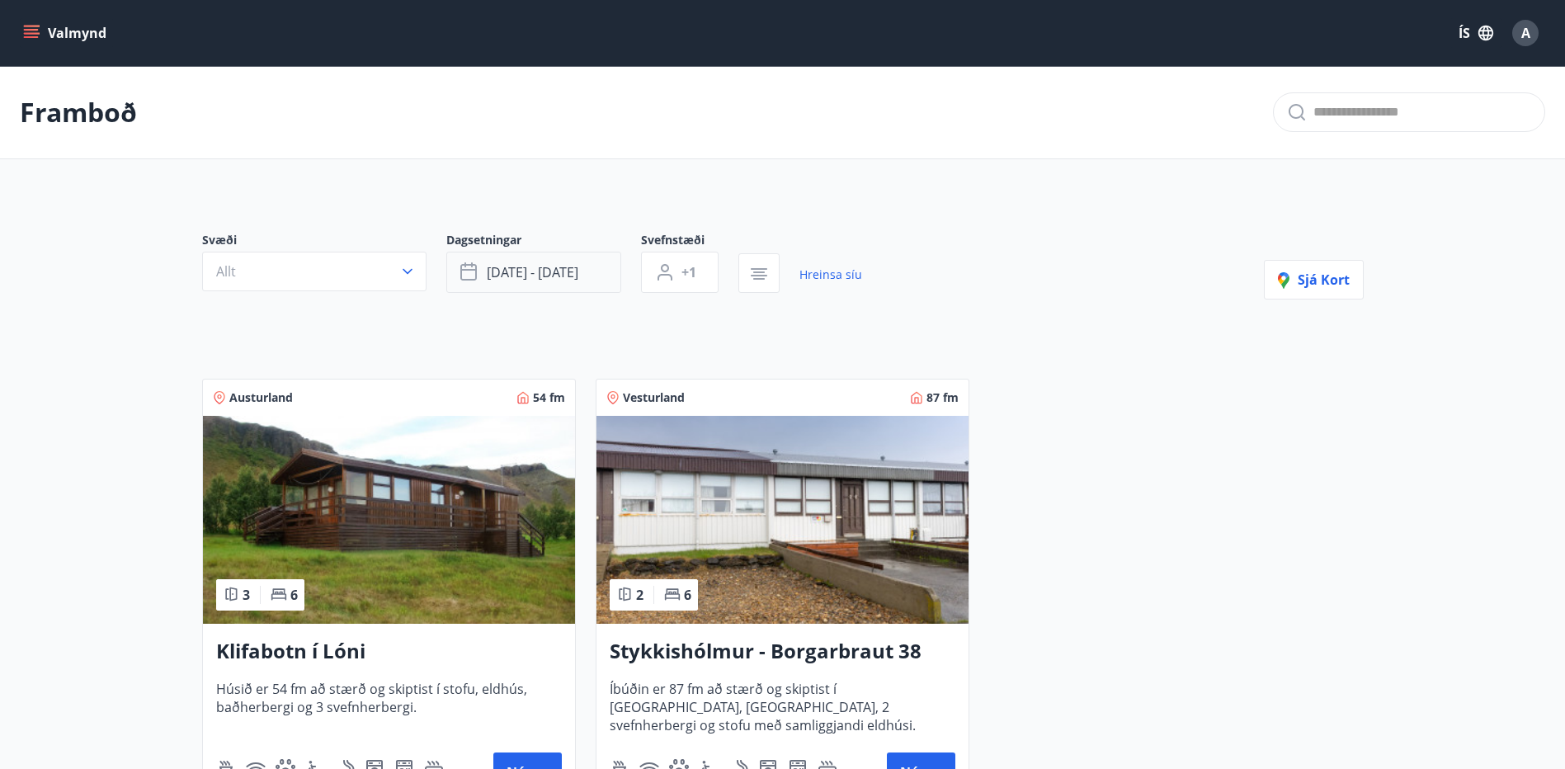
click at [600, 272] on button "[DATE] - [DATE]" at bounding box center [533, 272] width 175 height 41
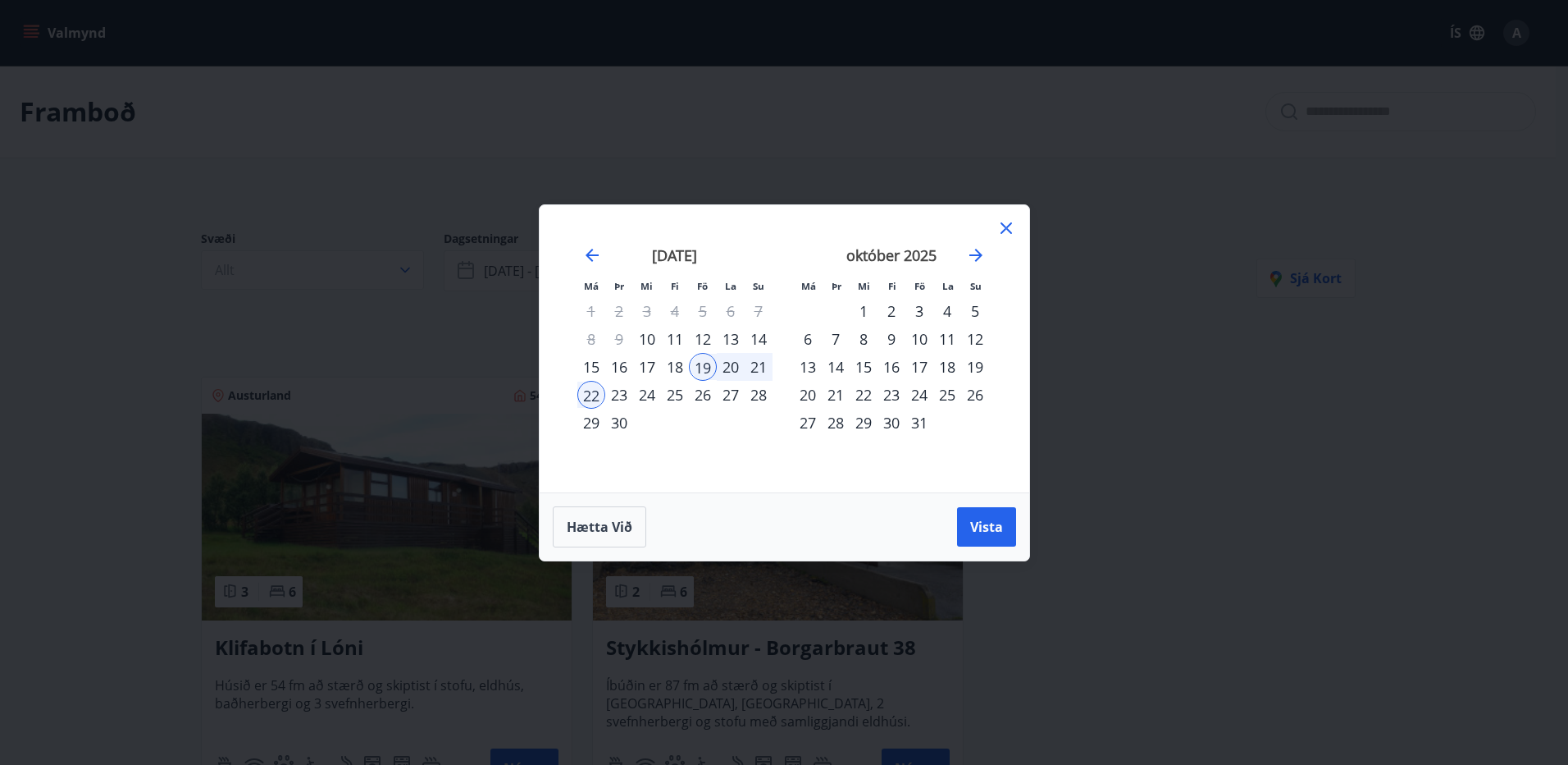
click at [700, 391] on div "26" at bounding box center [703, 395] width 28 height 28
click at [622, 419] on div "30" at bounding box center [619, 423] width 28 height 28
click at [595, 428] on div "29" at bounding box center [592, 423] width 28 height 28
click at [706, 395] on div "26" at bounding box center [703, 395] width 28 height 28
click at [599, 424] on div "29" at bounding box center [592, 423] width 28 height 28
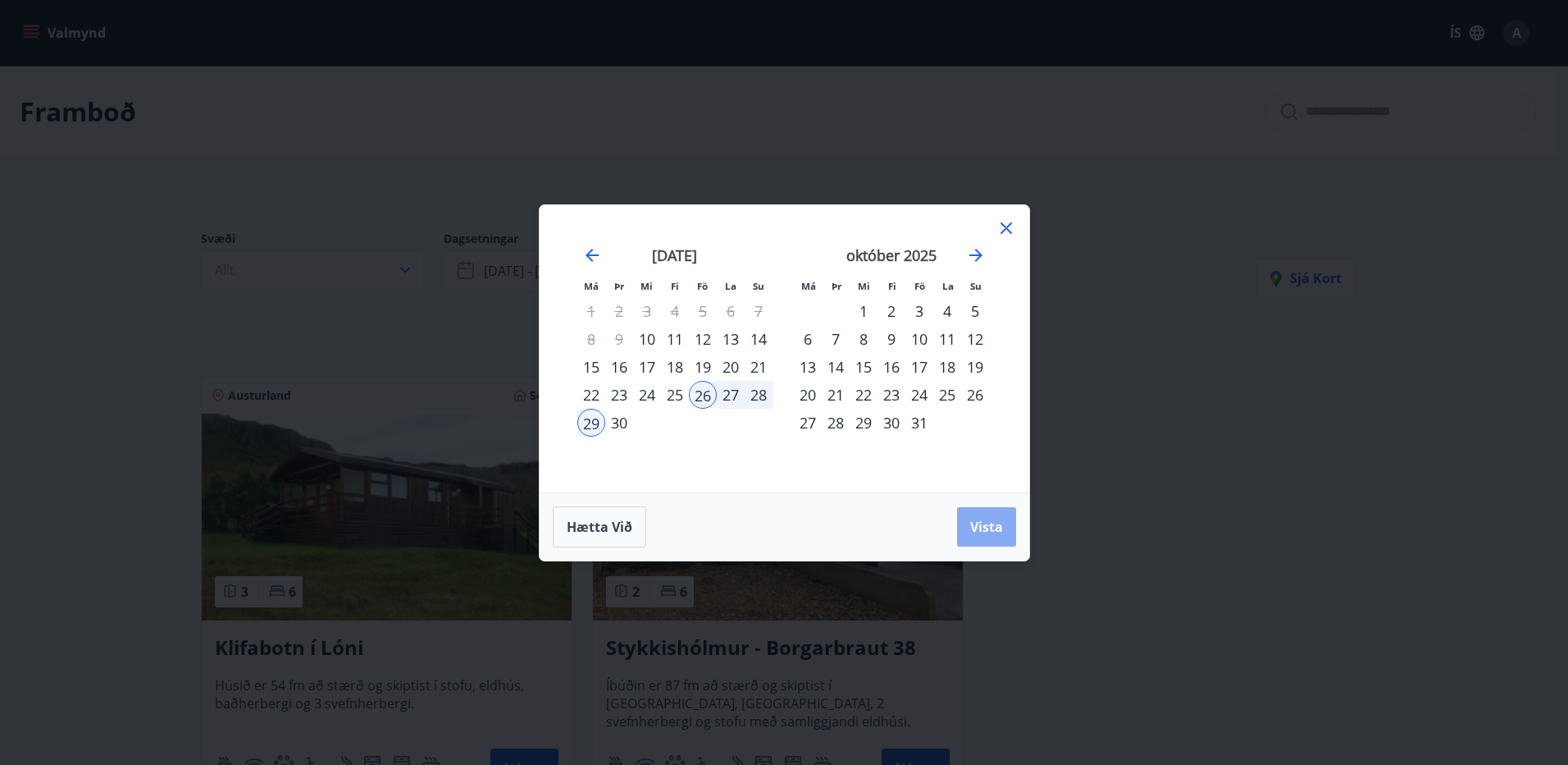
click at [976, 535] on span "Vista" at bounding box center [986, 526] width 33 height 18
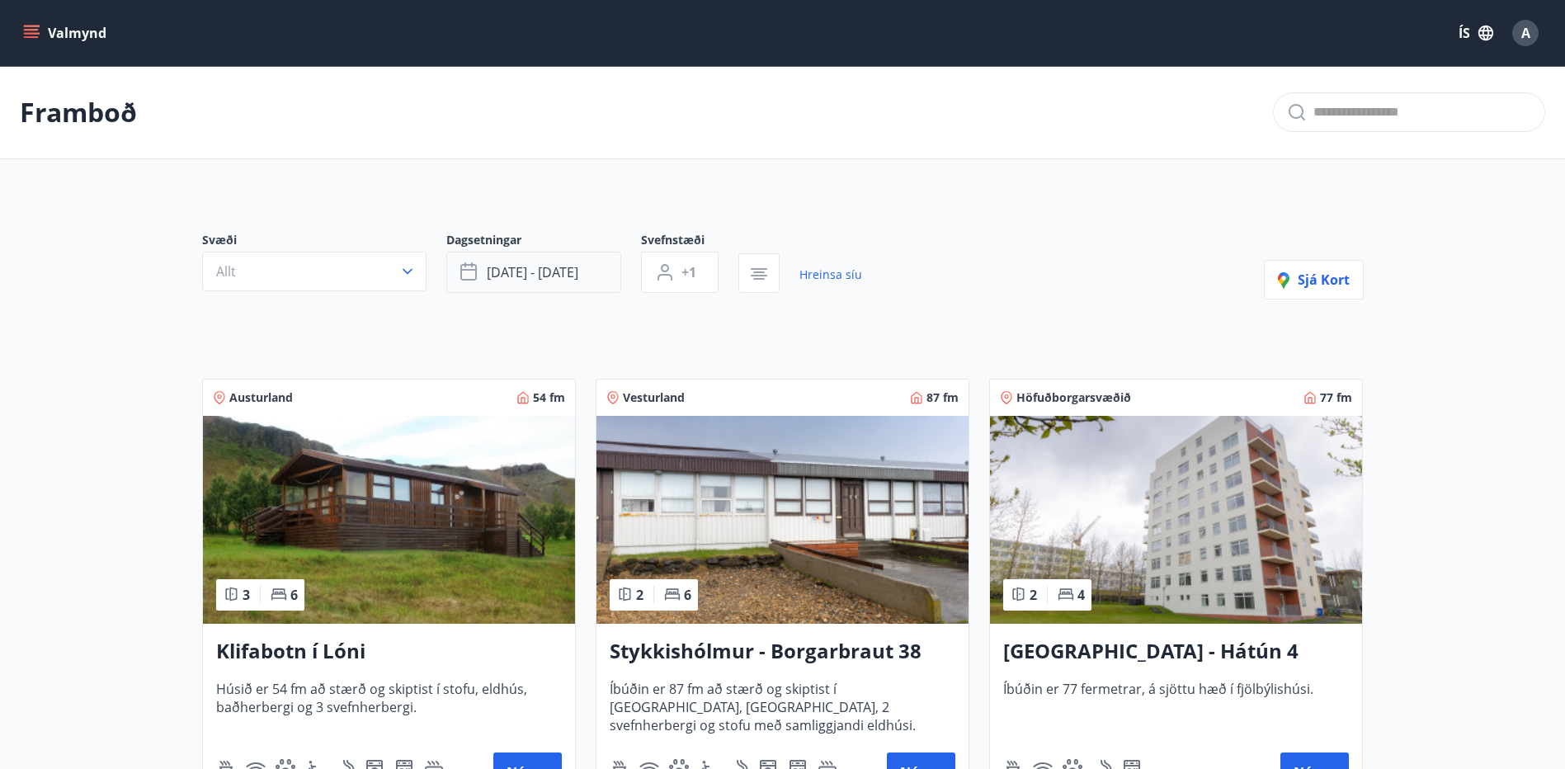
click at [601, 271] on button "[DATE] - [DATE]" at bounding box center [533, 272] width 175 height 41
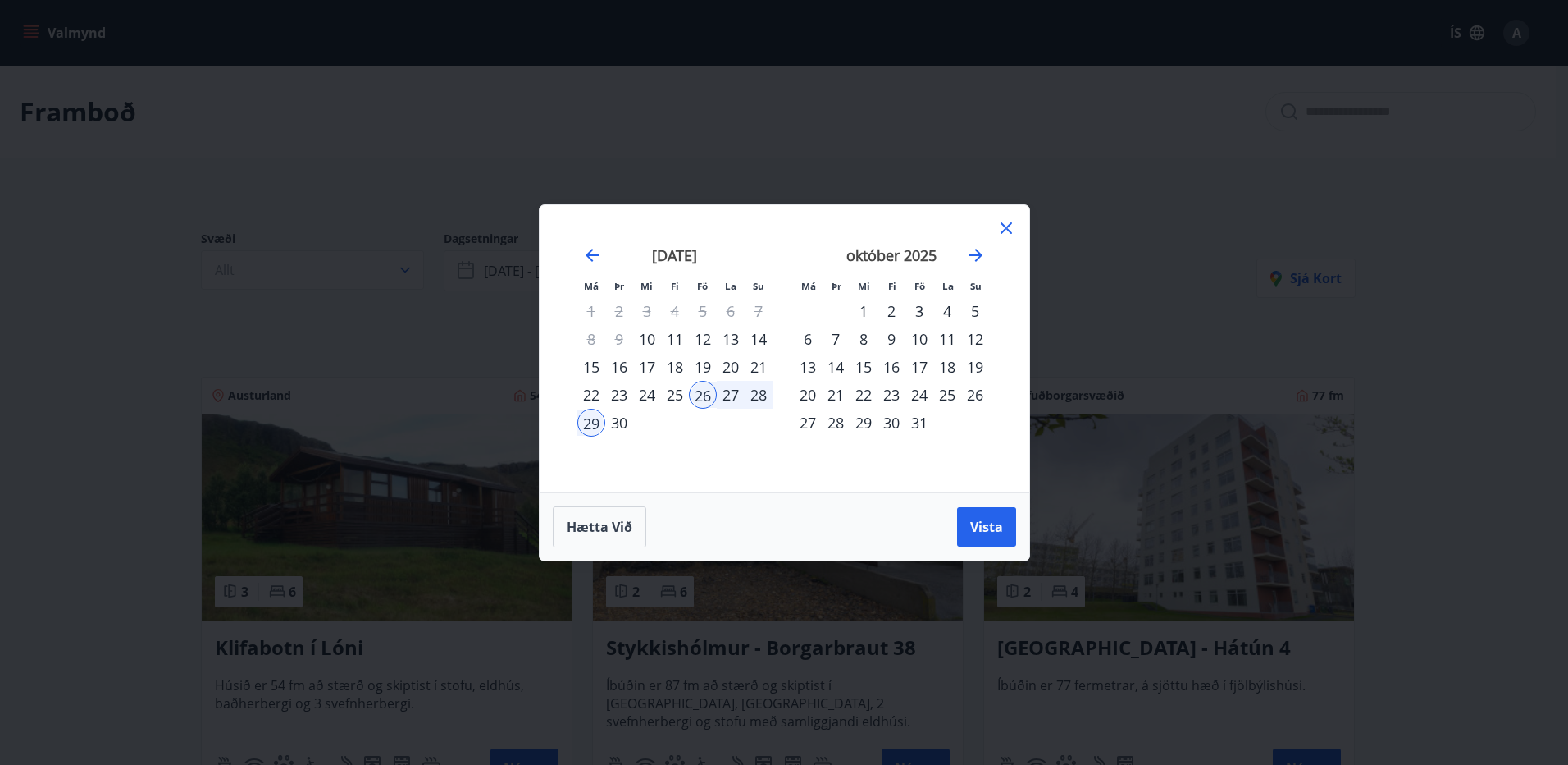
click at [941, 312] on div "4" at bounding box center [948, 311] width 28 height 28
click at [807, 336] on div "6" at bounding box center [807, 339] width 28 height 28
click at [999, 522] on span "Vista" at bounding box center [986, 526] width 33 height 18
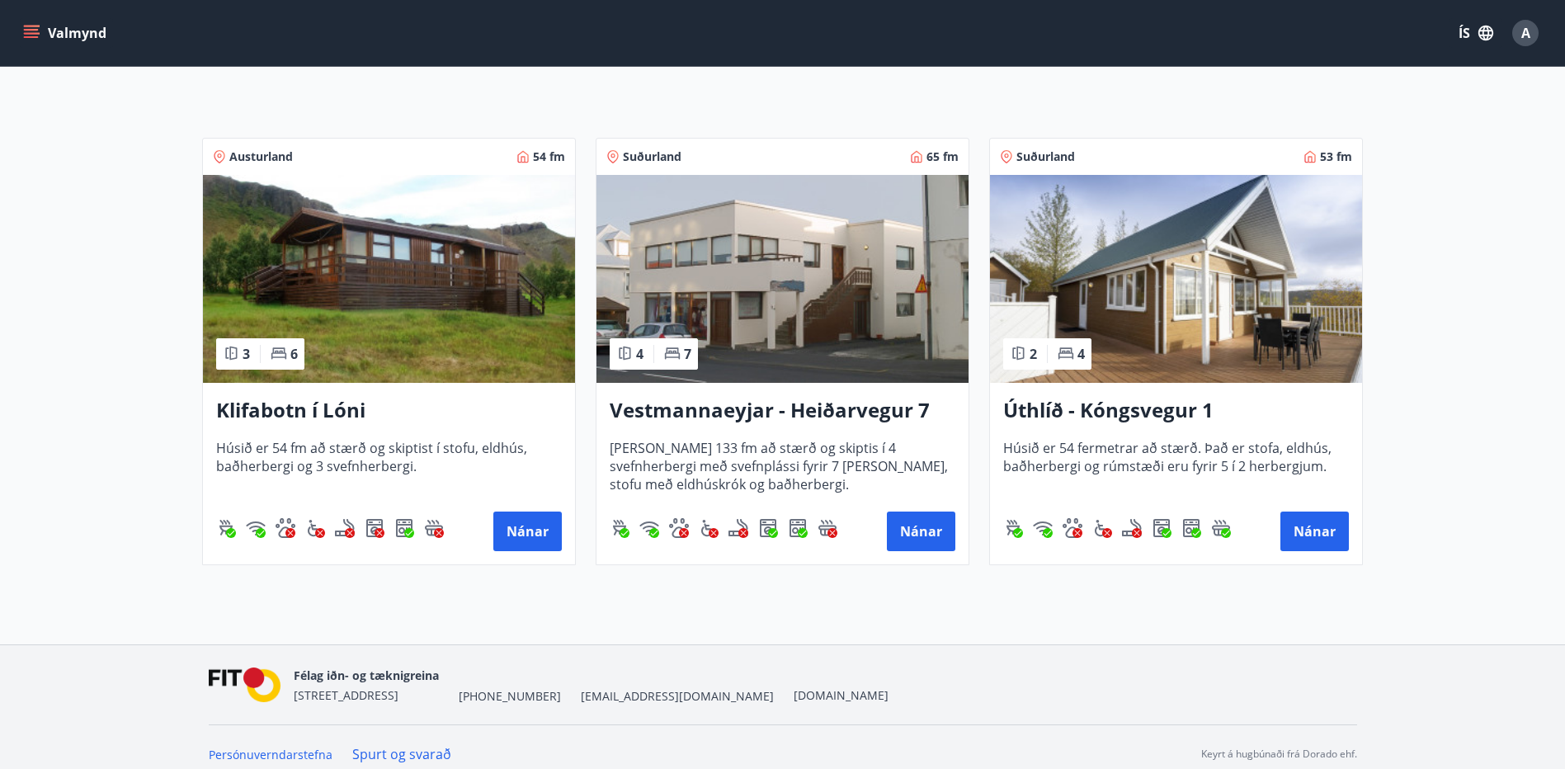
scroll to position [255, 0]
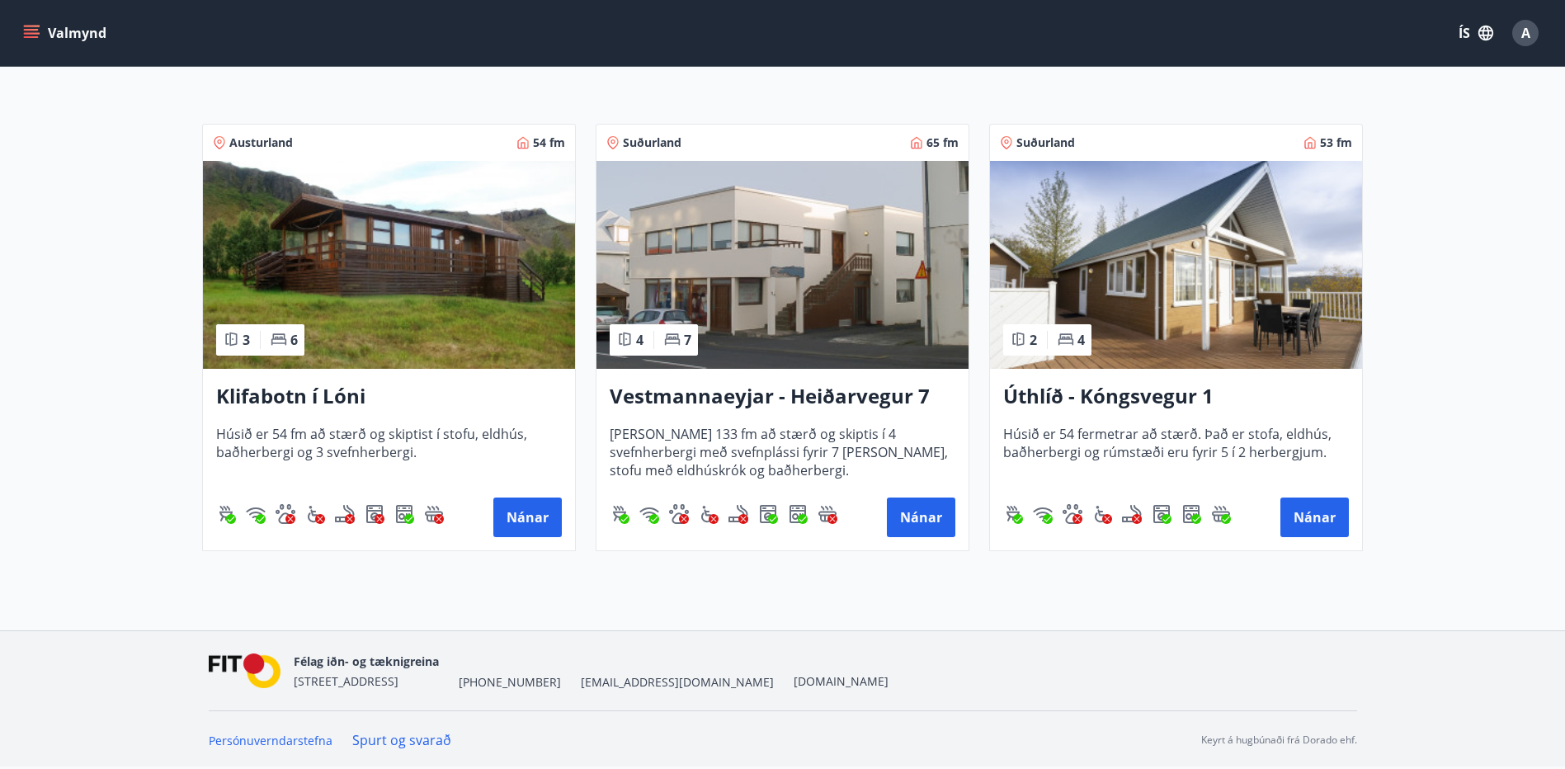
click at [1177, 330] on img at bounding box center [1176, 265] width 372 height 208
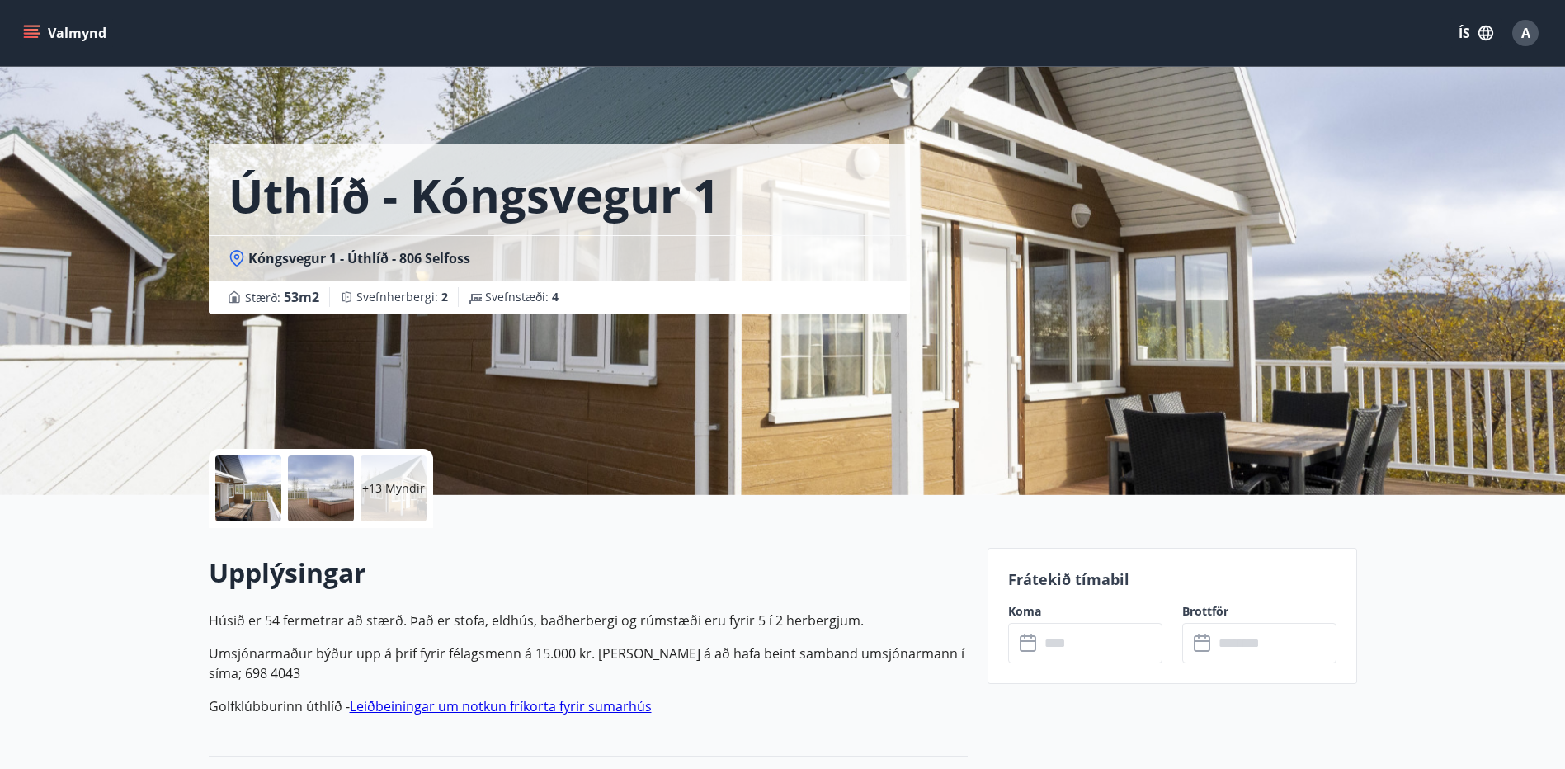
click at [396, 483] on p "+13 Myndir" at bounding box center [393, 488] width 63 height 16
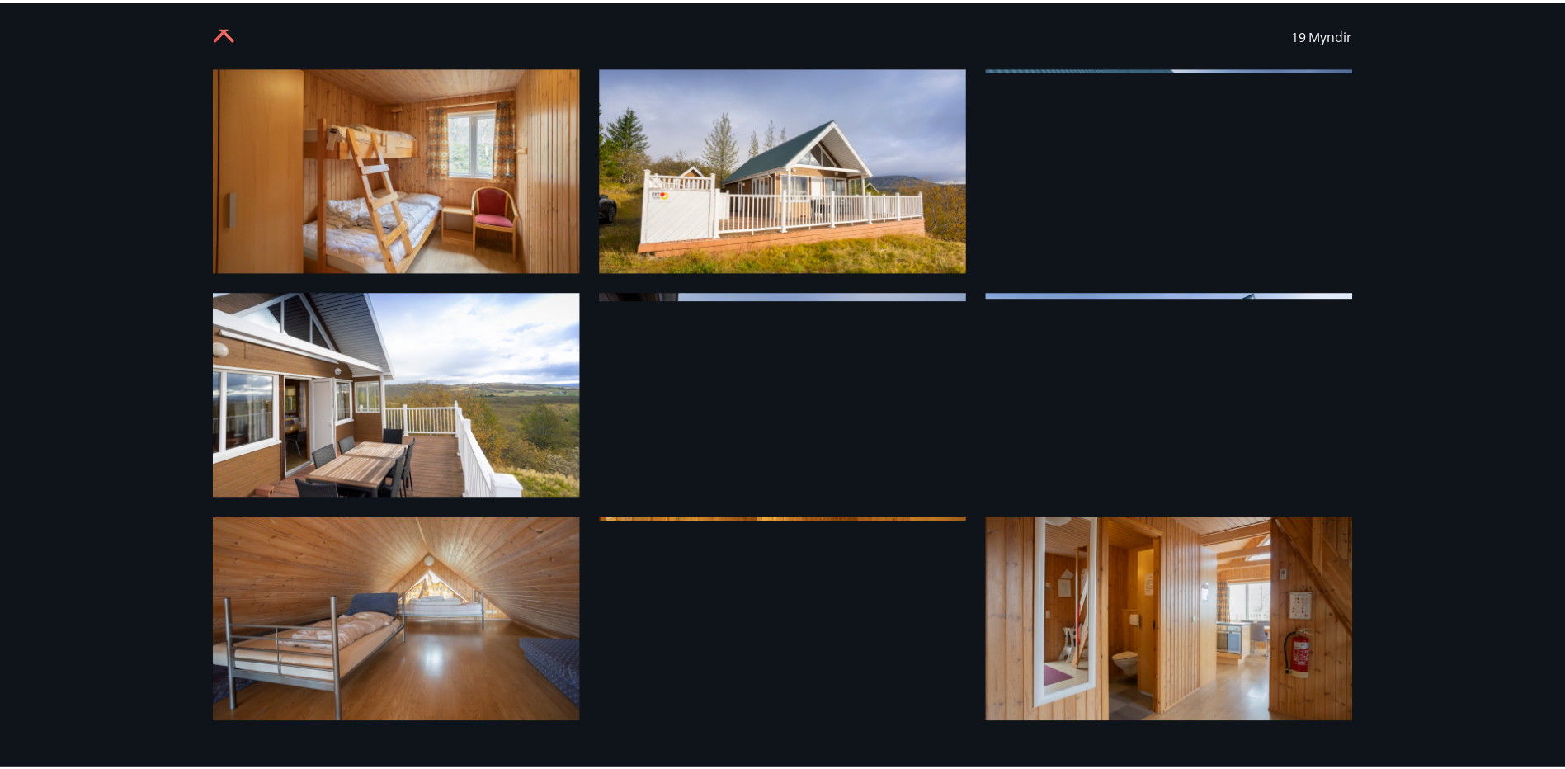
scroll to position [7, 0]
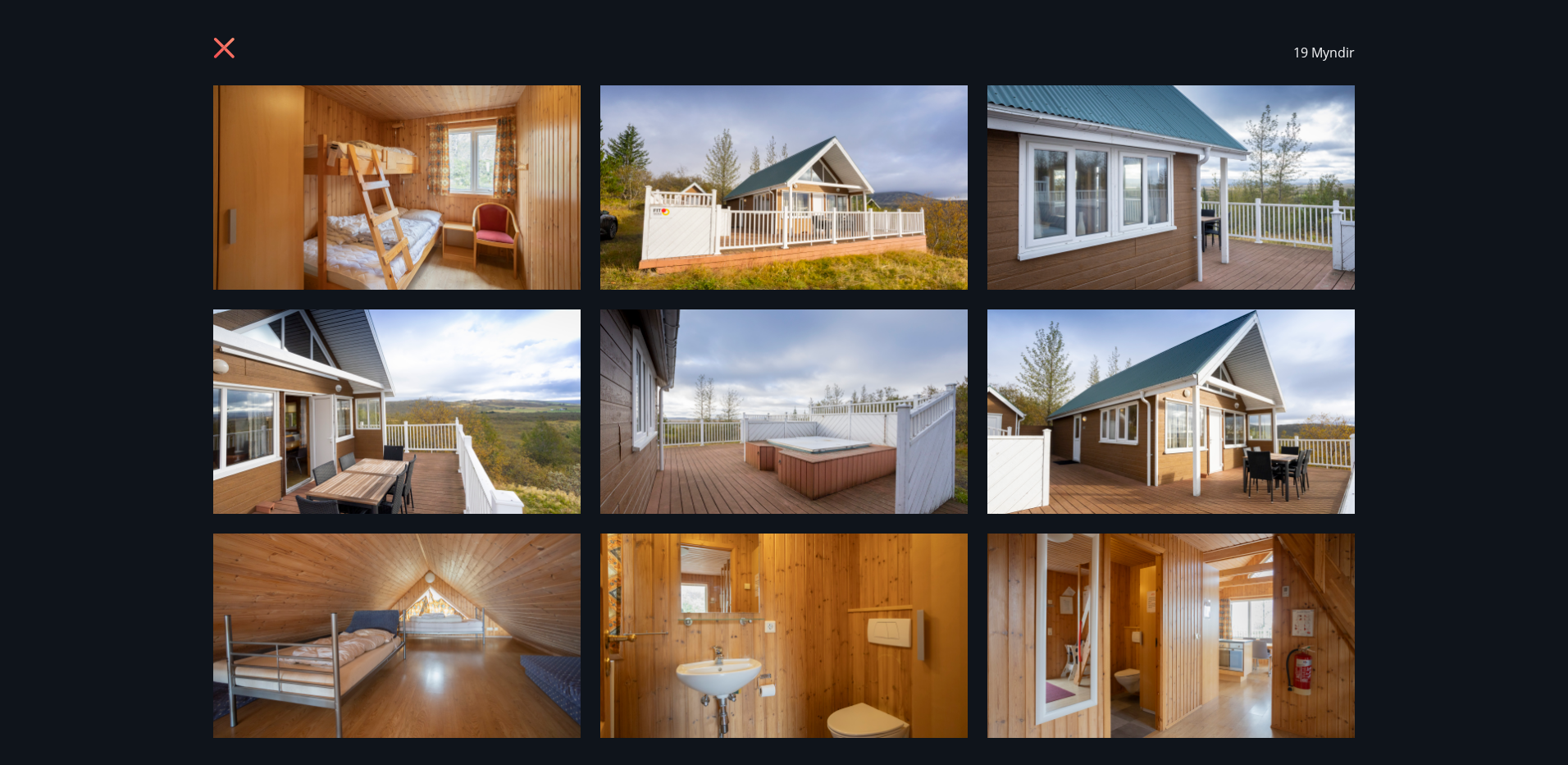
click at [224, 50] on icon at bounding box center [224, 48] width 21 height 21
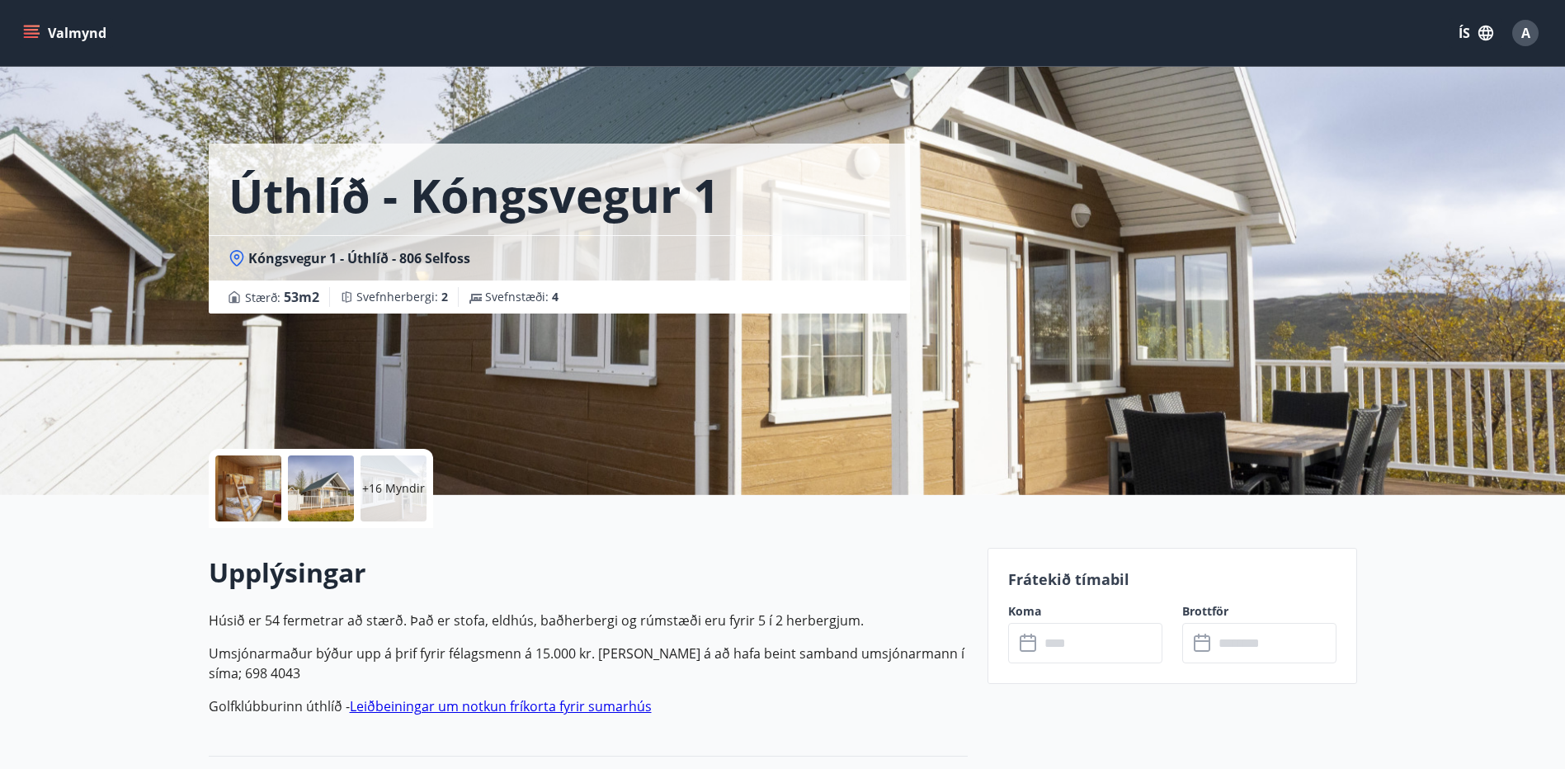
click at [236, 255] on icon at bounding box center [236, 257] width 6 height 6
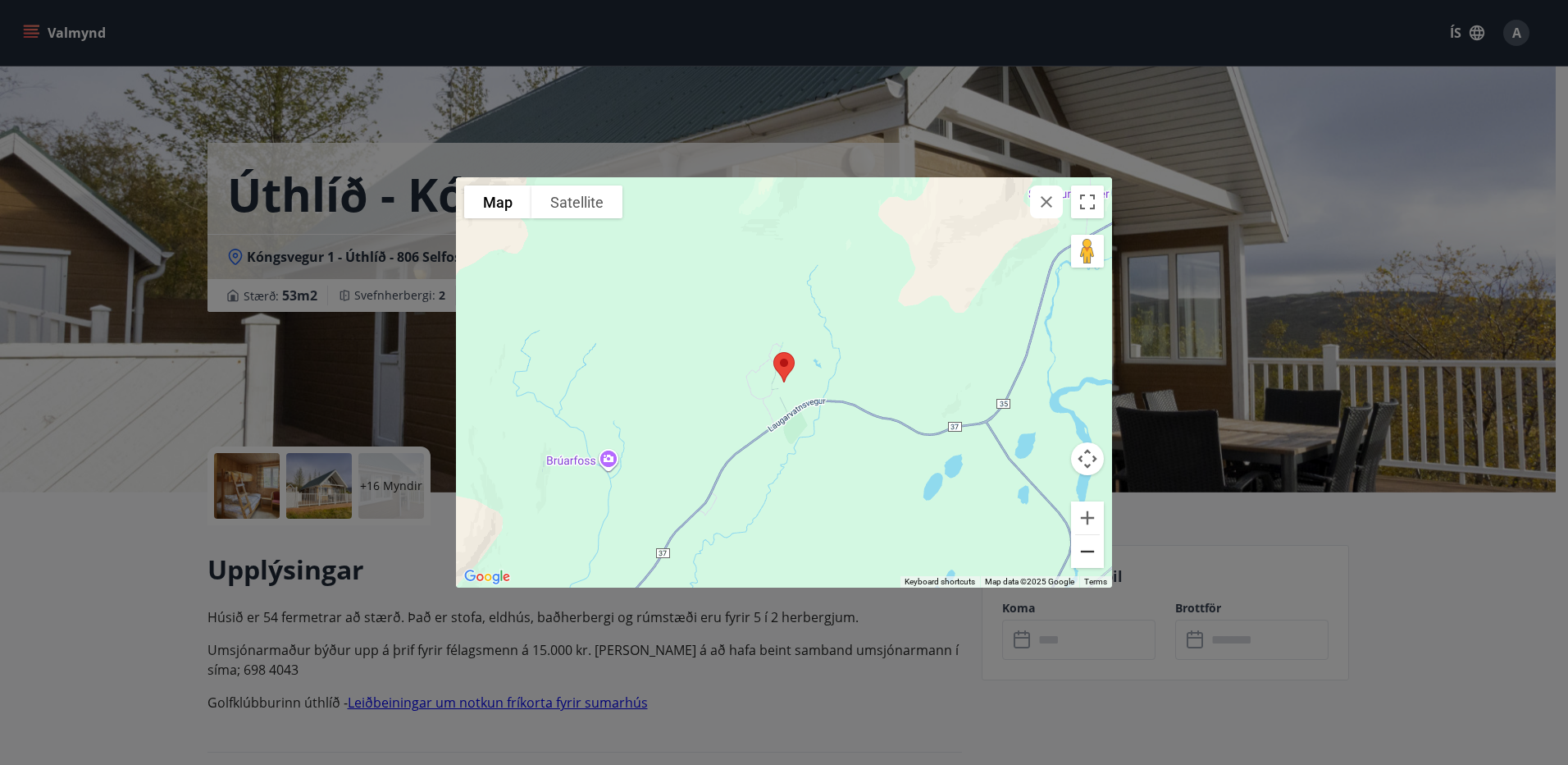
click at [1089, 550] on button "Zoom out" at bounding box center [1087, 551] width 33 height 33
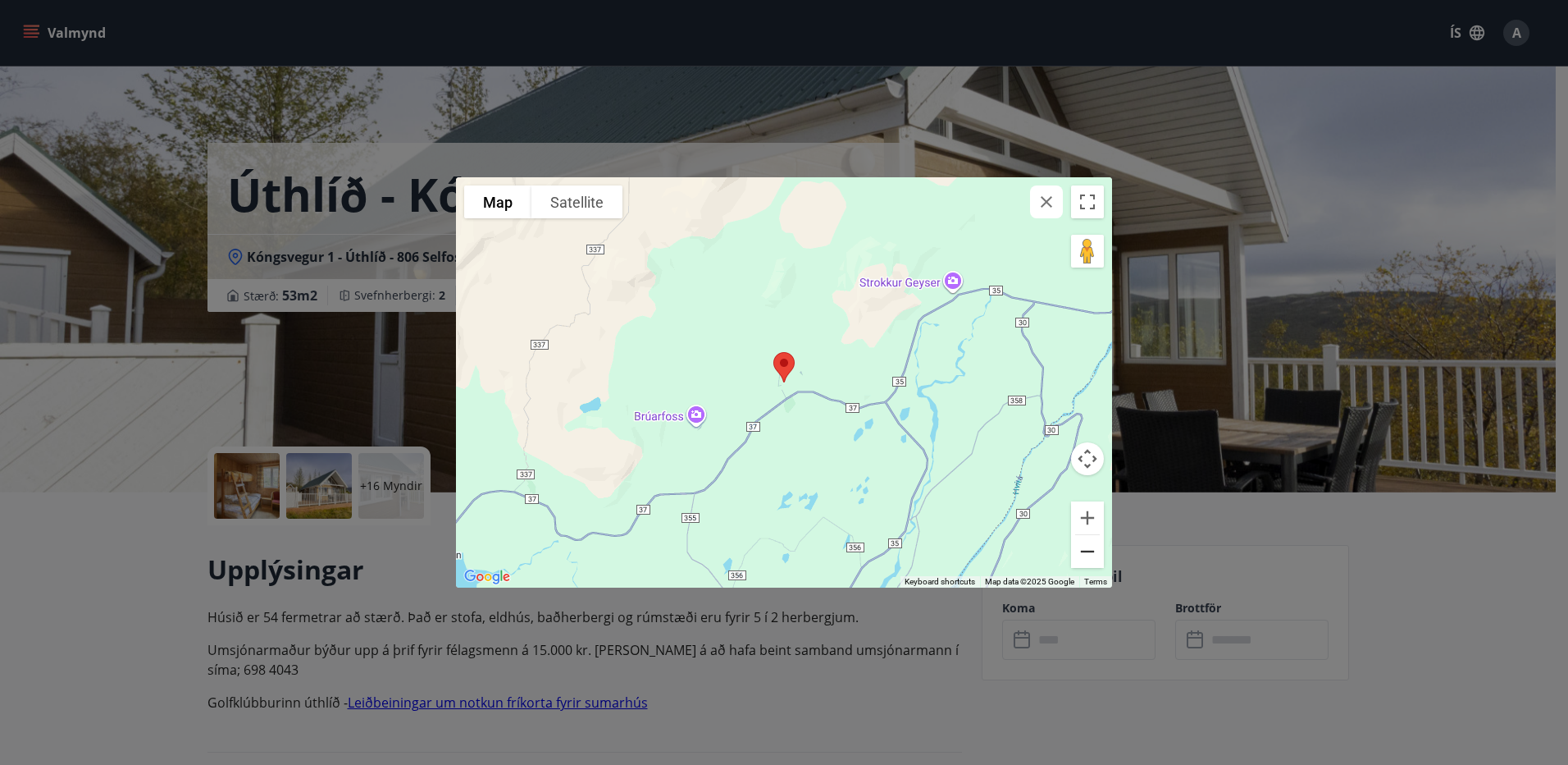
click at [1089, 550] on button "Zoom out" at bounding box center [1087, 551] width 33 height 33
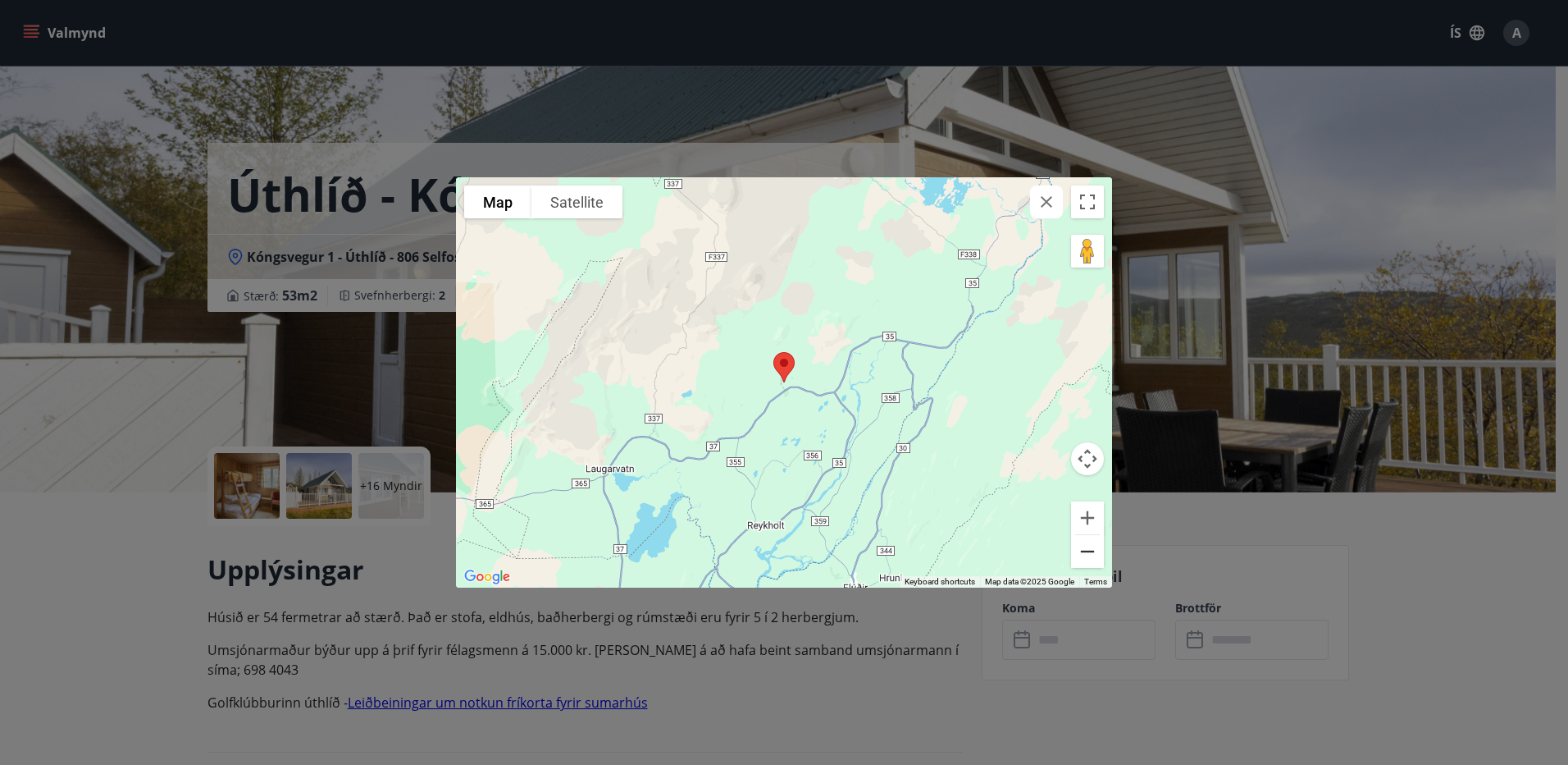
click at [1089, 550] on button "Zoom out" at bounding box center [1087, 551] width 33 height 33
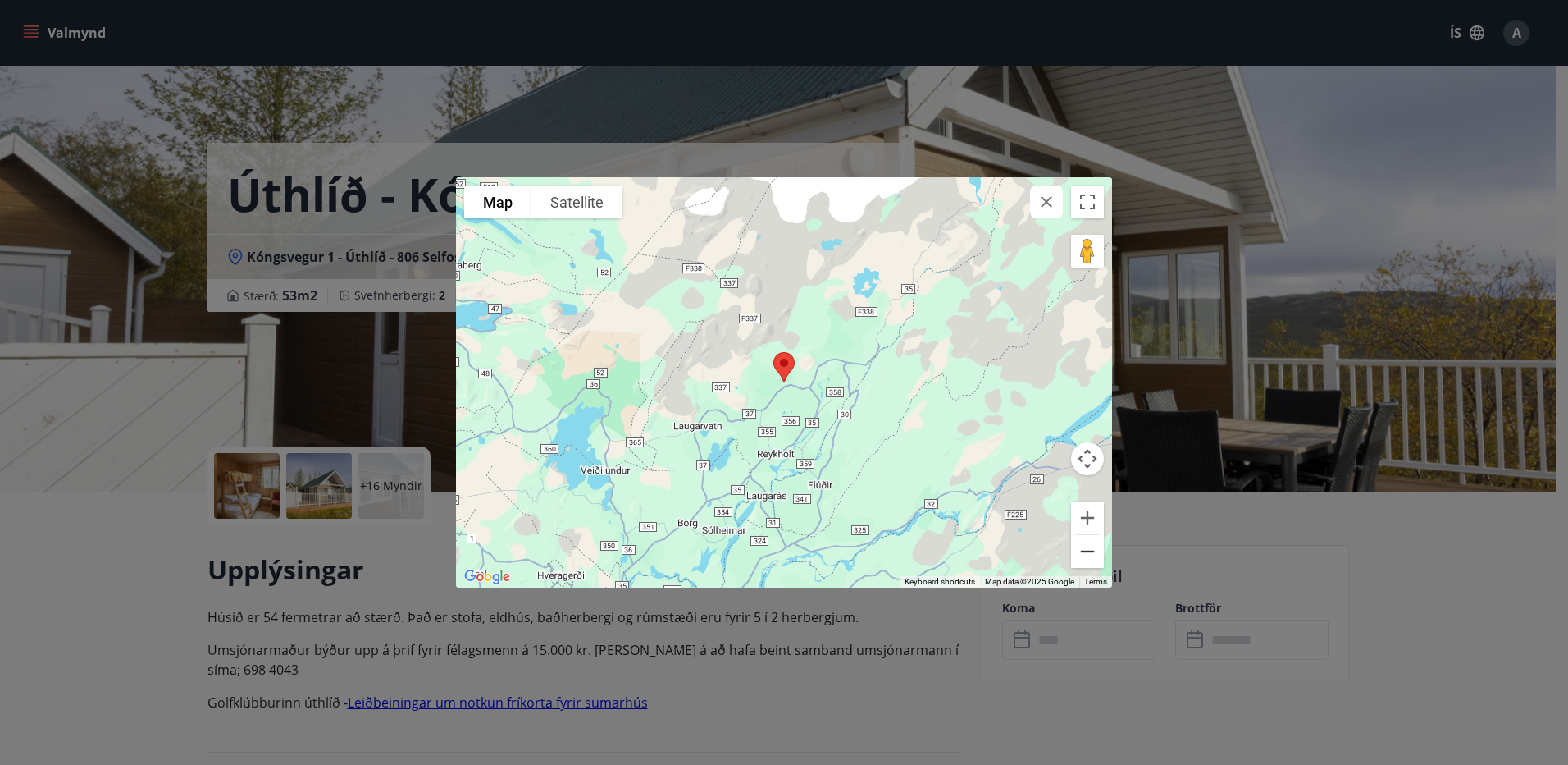
click at [1089, 550] on button "Zoom out" at bounding box center [1087, 551] width 33 height 33
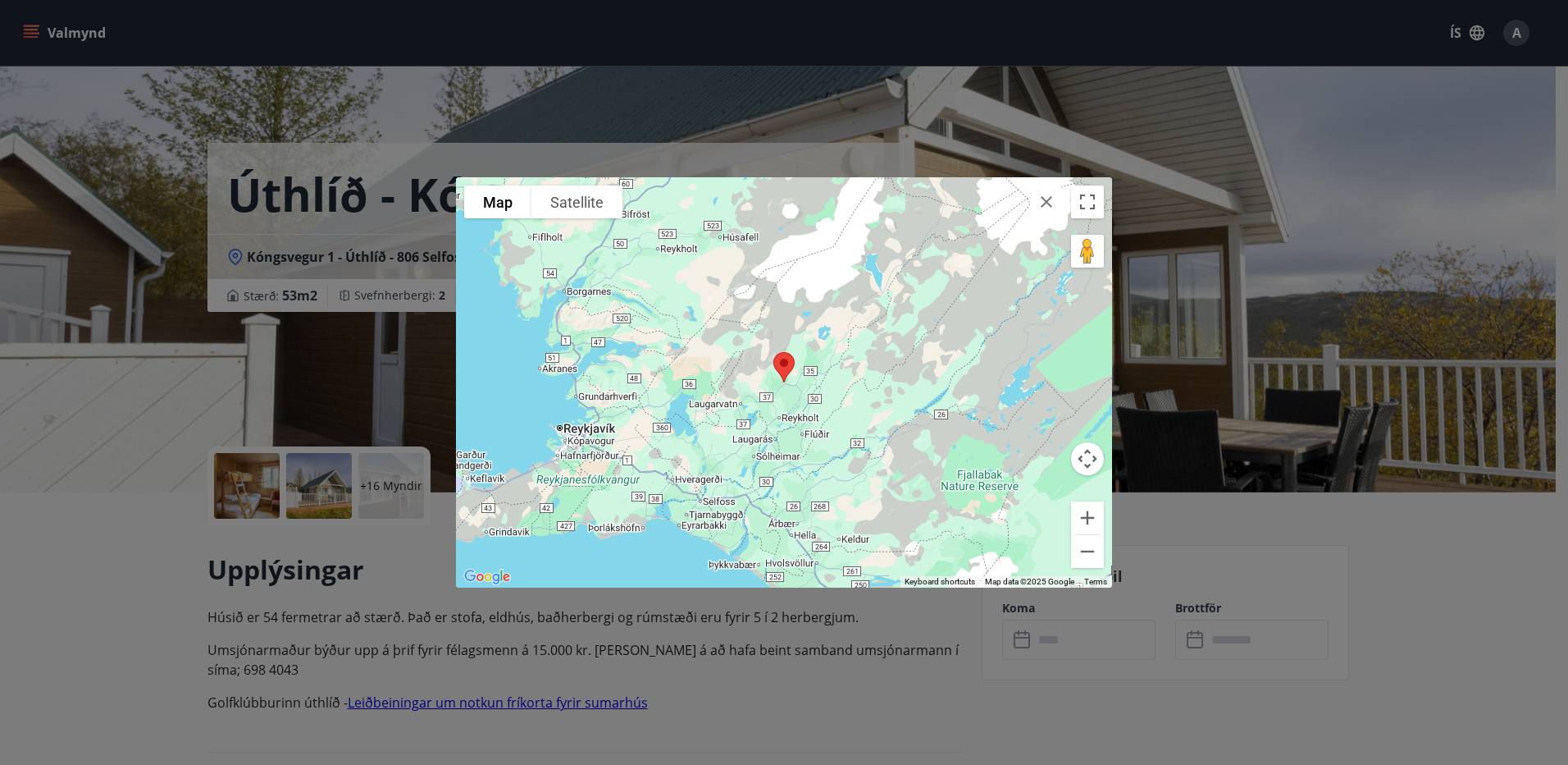
click at [1046, 204] on icon "button" at bounding box center [1047, 202] width 20 height 20
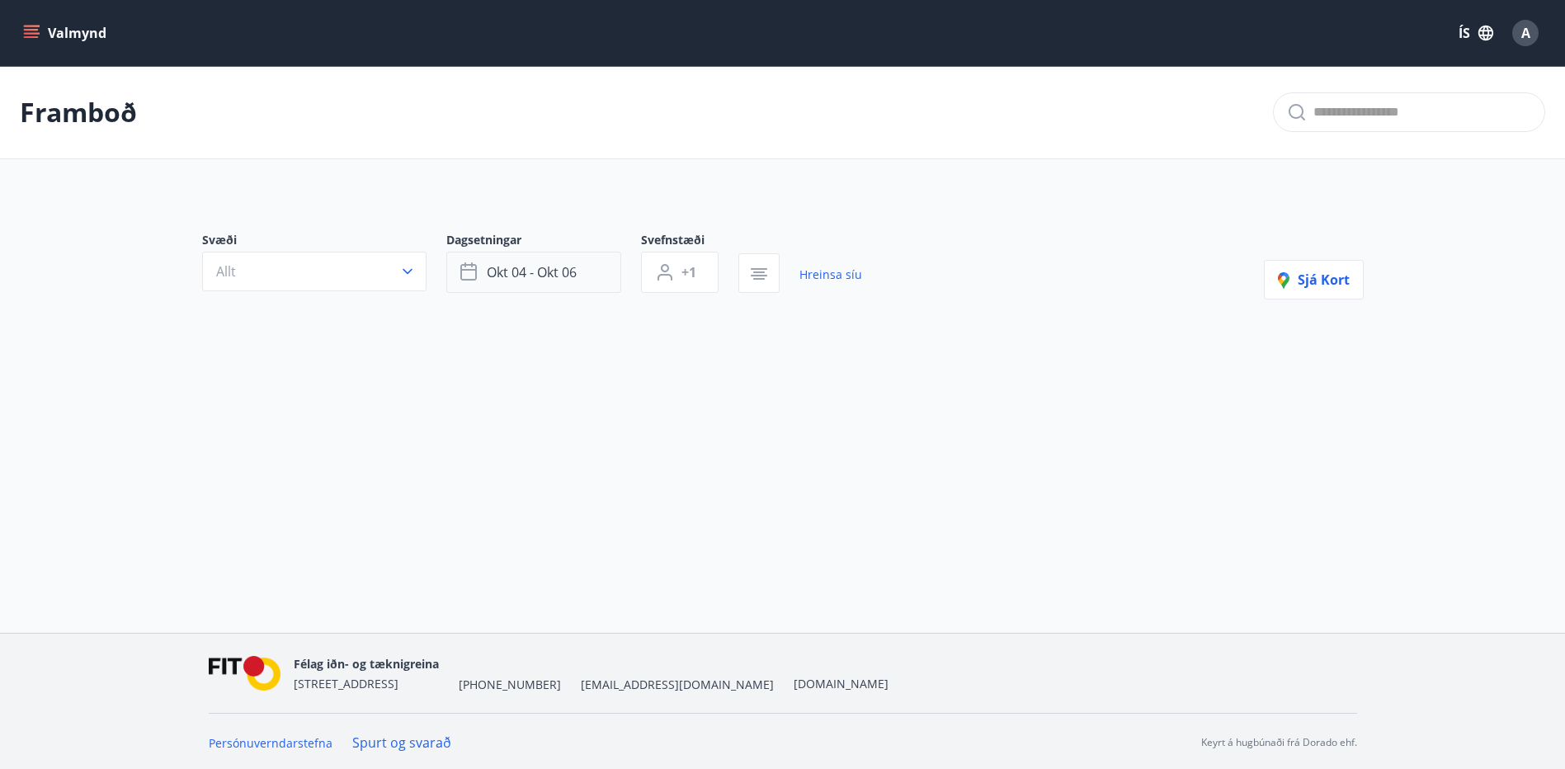
click at [595, 273] on button "okt 04 - okt 06" at bounding box center [533, 272] width 175 height 41
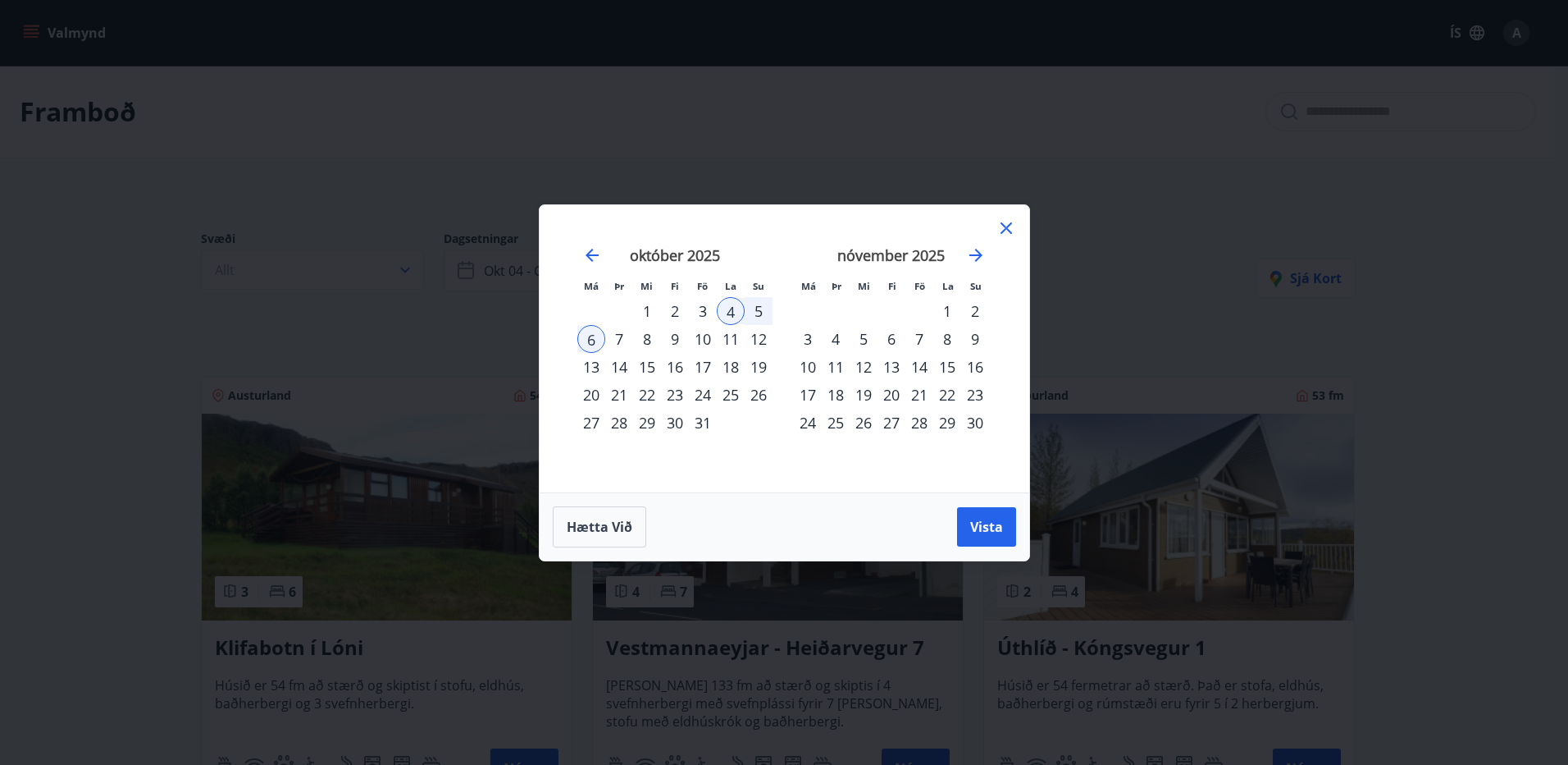
click at [708, 363] on div "17" at bounding box center [703, 367] width 28 height 28
click at [586, 398] on div "20" at bounding box center [592, 395] width 28 height 28
click at [985, 531] on span "Vista" at bounding box center [986, 526] width 33 height 18
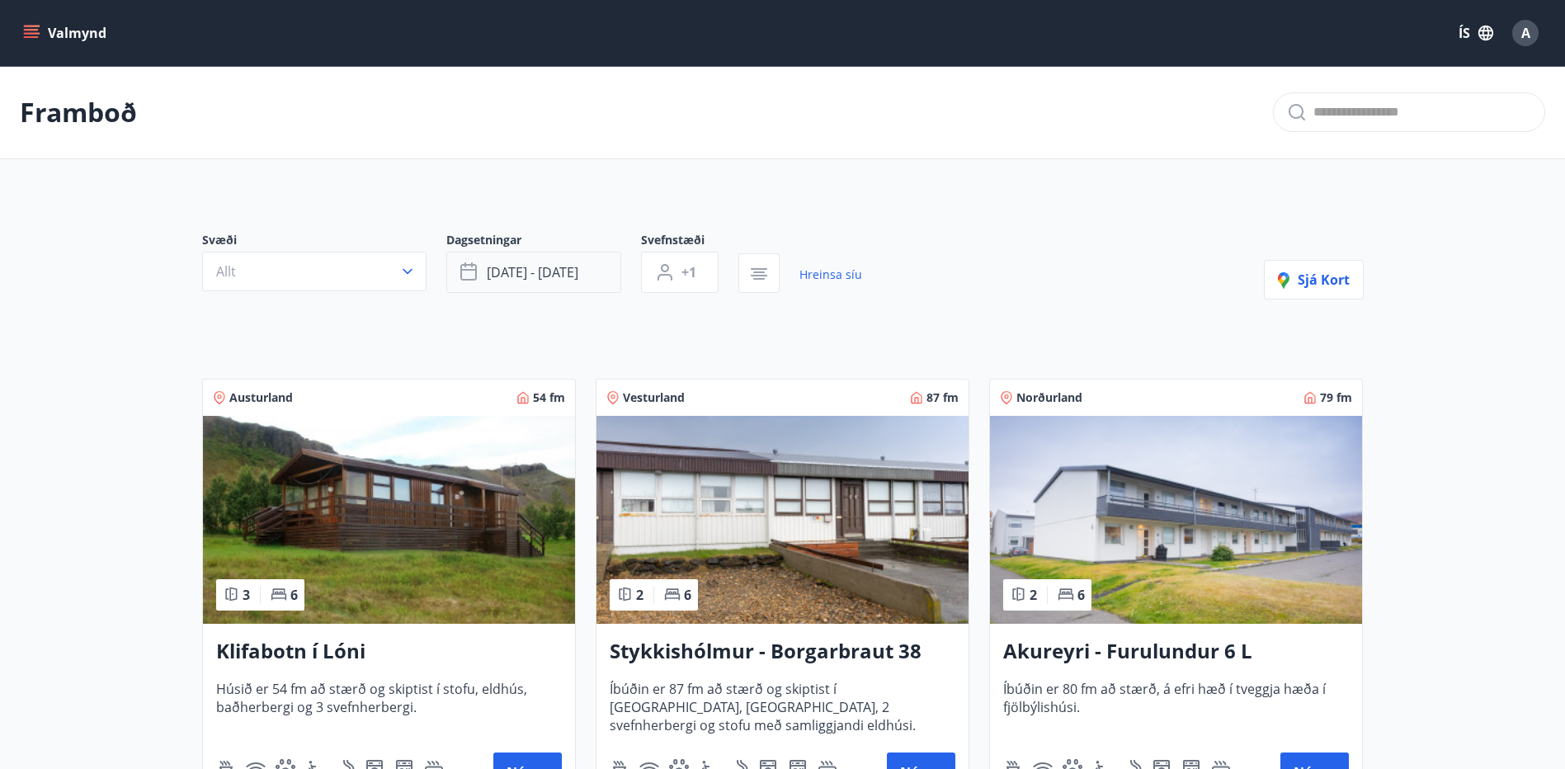
click at [595, 273] on button "[DATE] - [DATE]" at bounding box center [533, 272] width 175 height 41
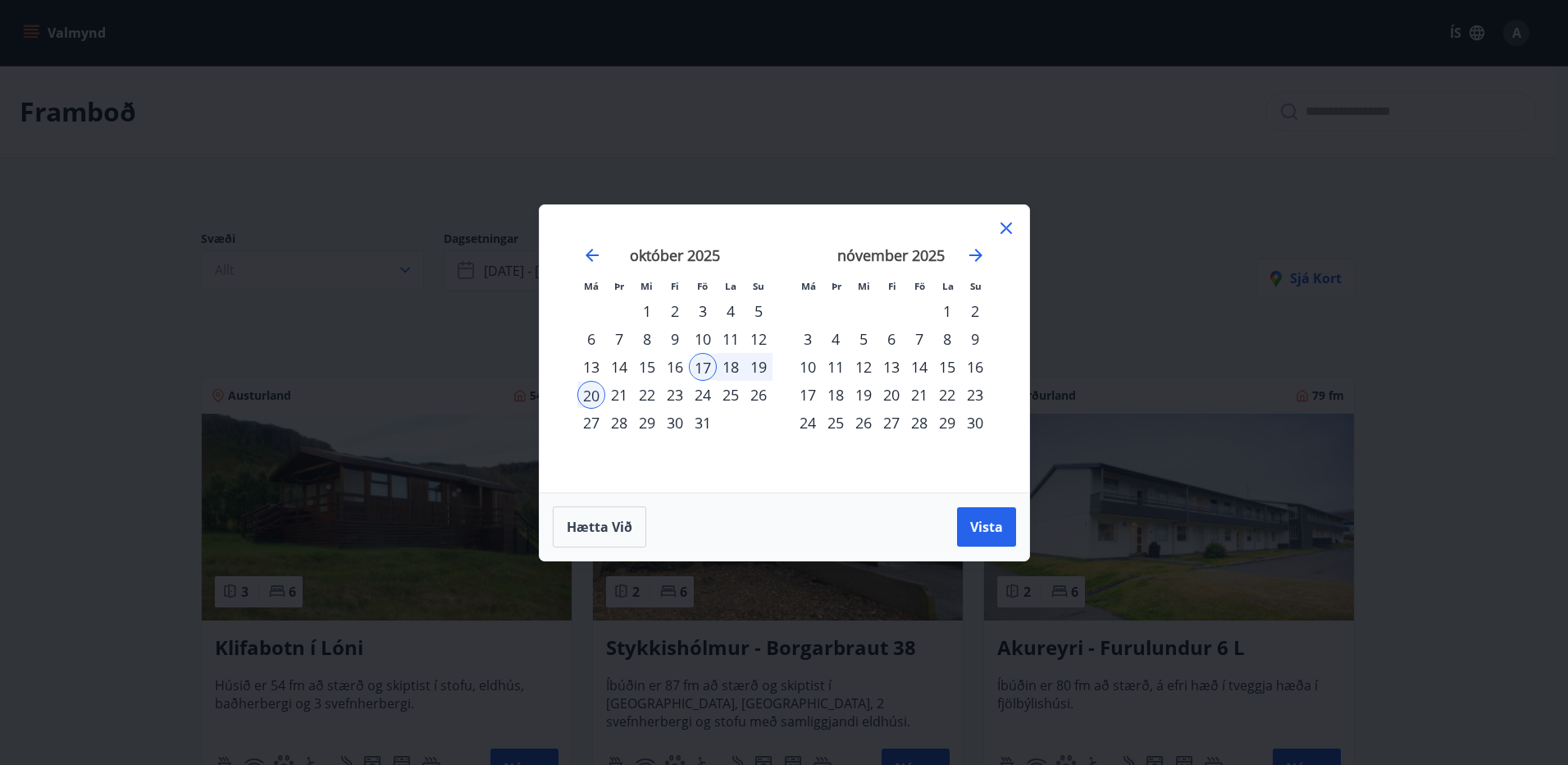
click at [709, 400] on div "24" at bounding box center [703, 395] width 28 height 28
click at [596, 420] on div "27" at bounding box center [592, 423] width 28 height 28
click at [983, 523] on span "Vista" at bounding box center [986, 526] width 33 height 18
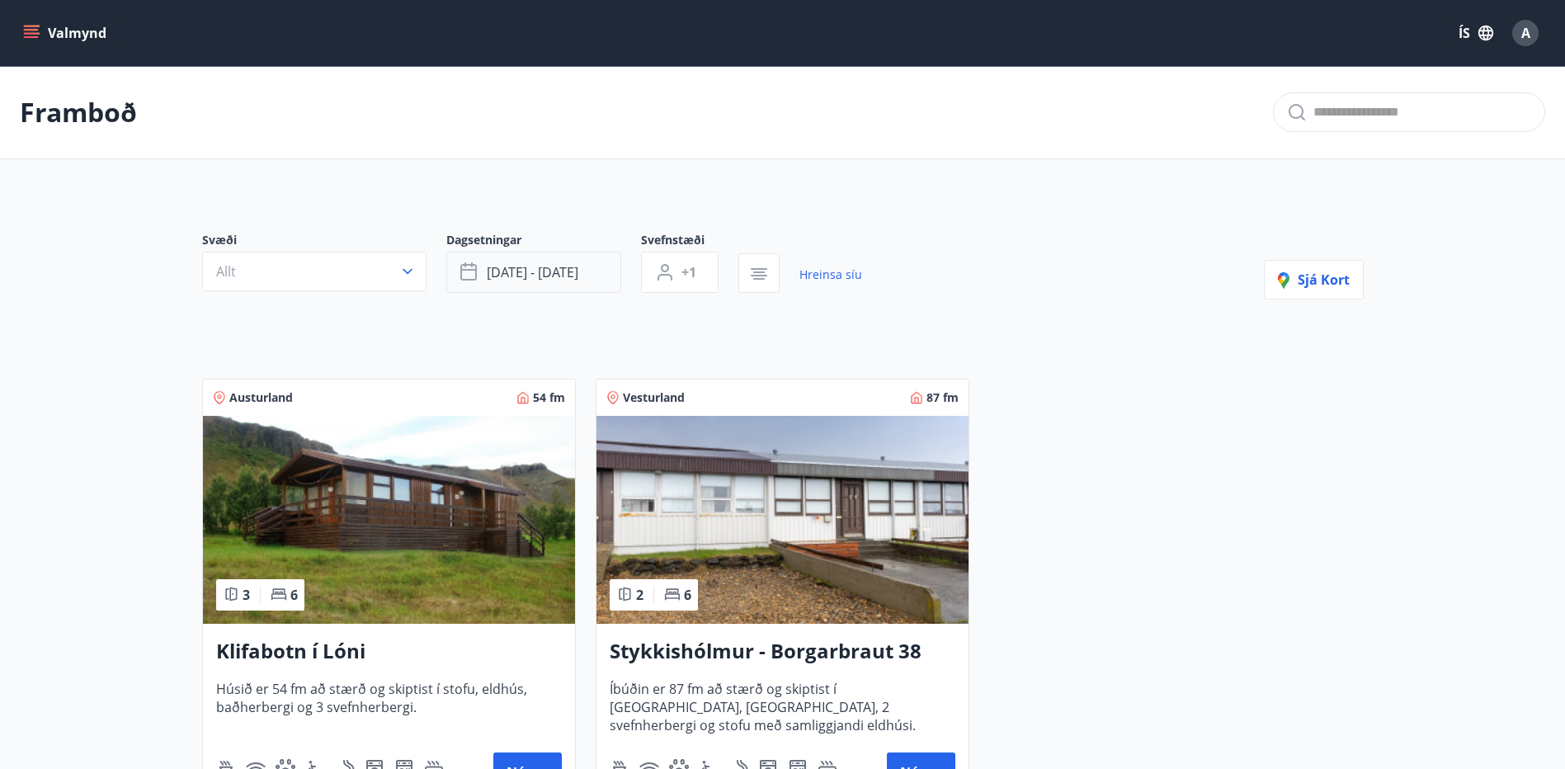
click at [586, 278] on button "[DATE] - [DATE]" at bounding box center [533, 272] width 175 height 41
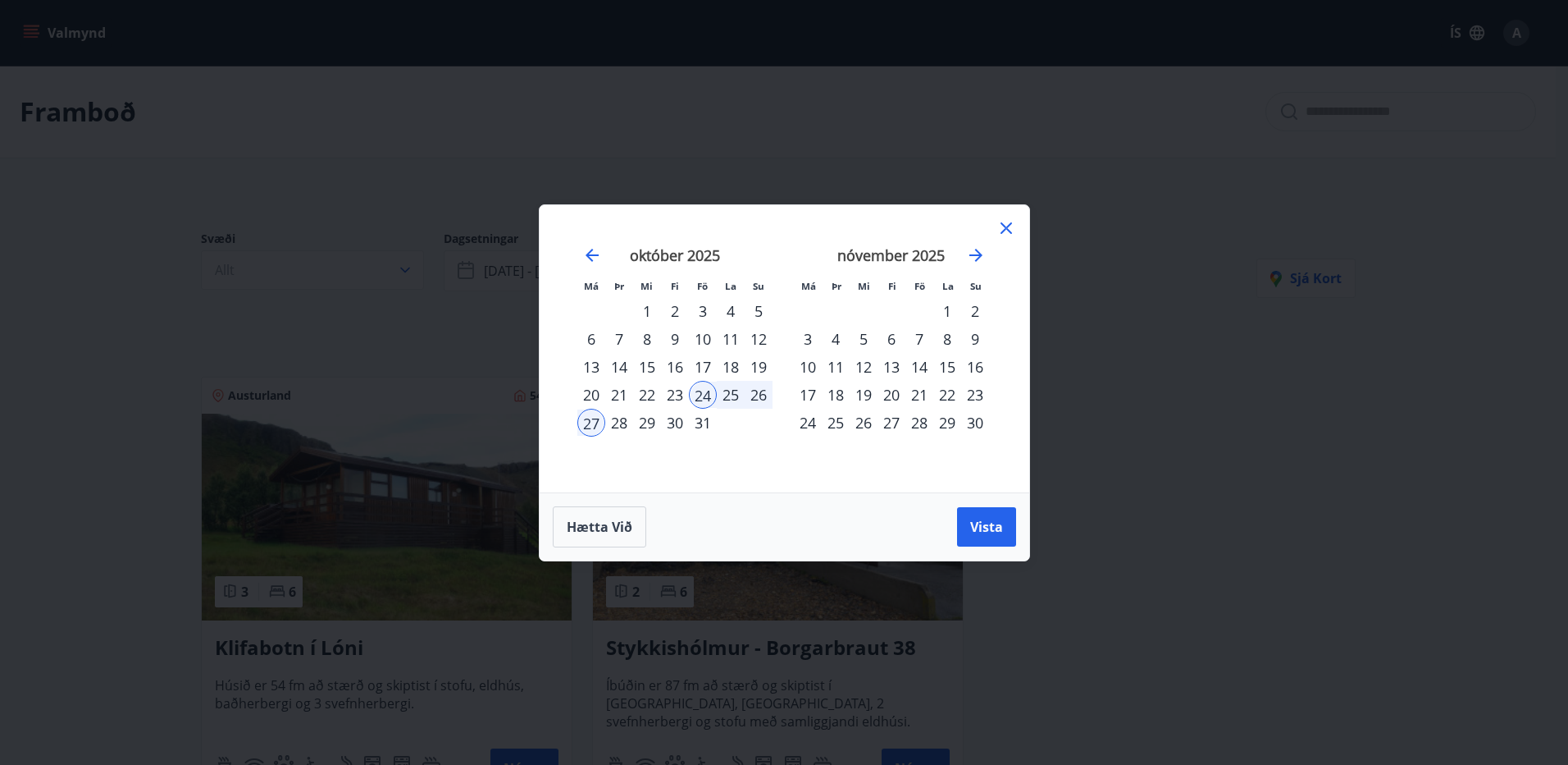
click at [681, 428] on div "30" at bounding box center [675, 423] width 28 height 28
click at [804, 338] on div "3" at bounding box center [807, 339] width 28 height 28
click at [983, 529] on span "Vista" at bounding box center [986, 526] width 33 height 18
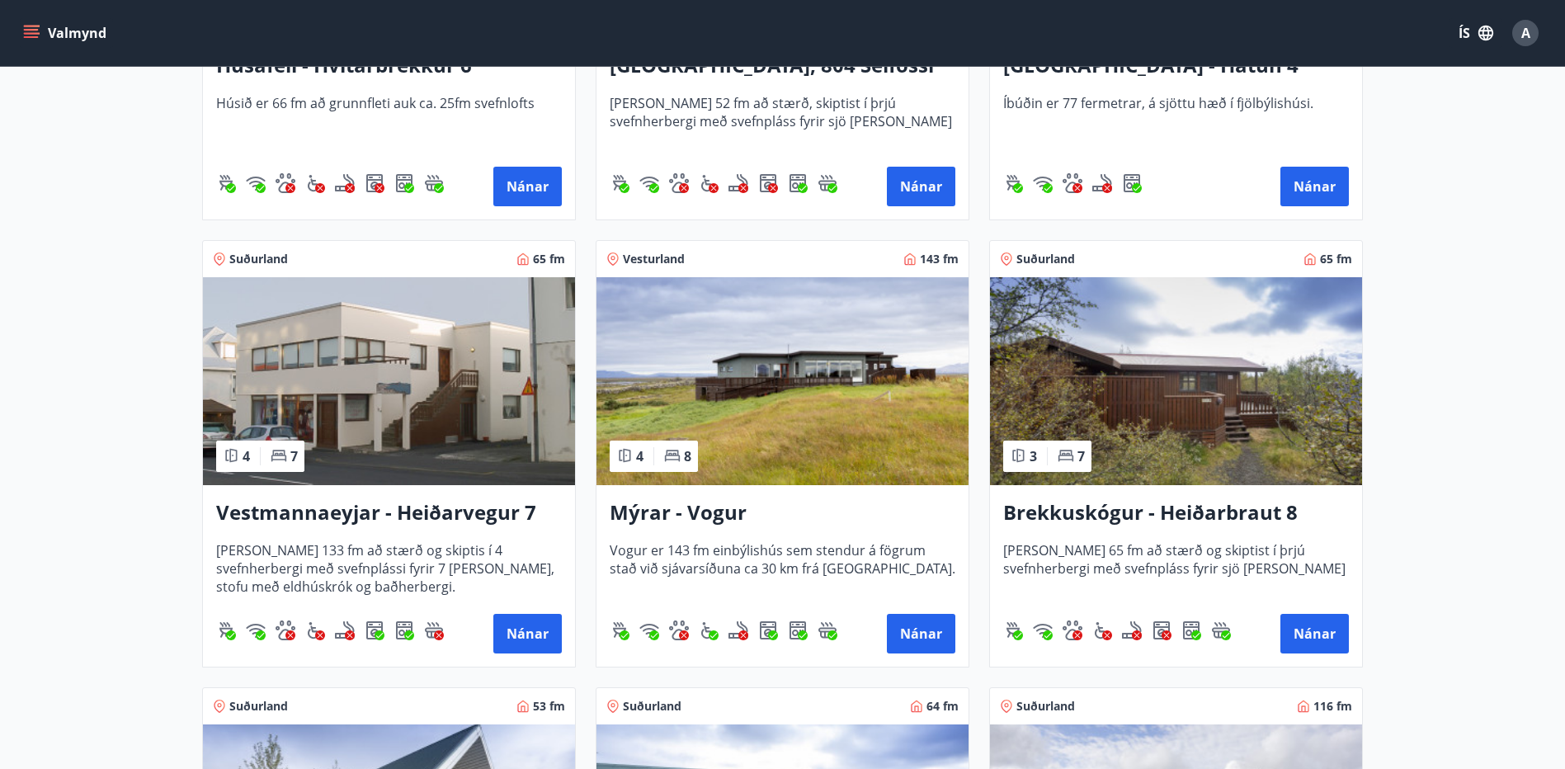
scroll to position [1072, 0]
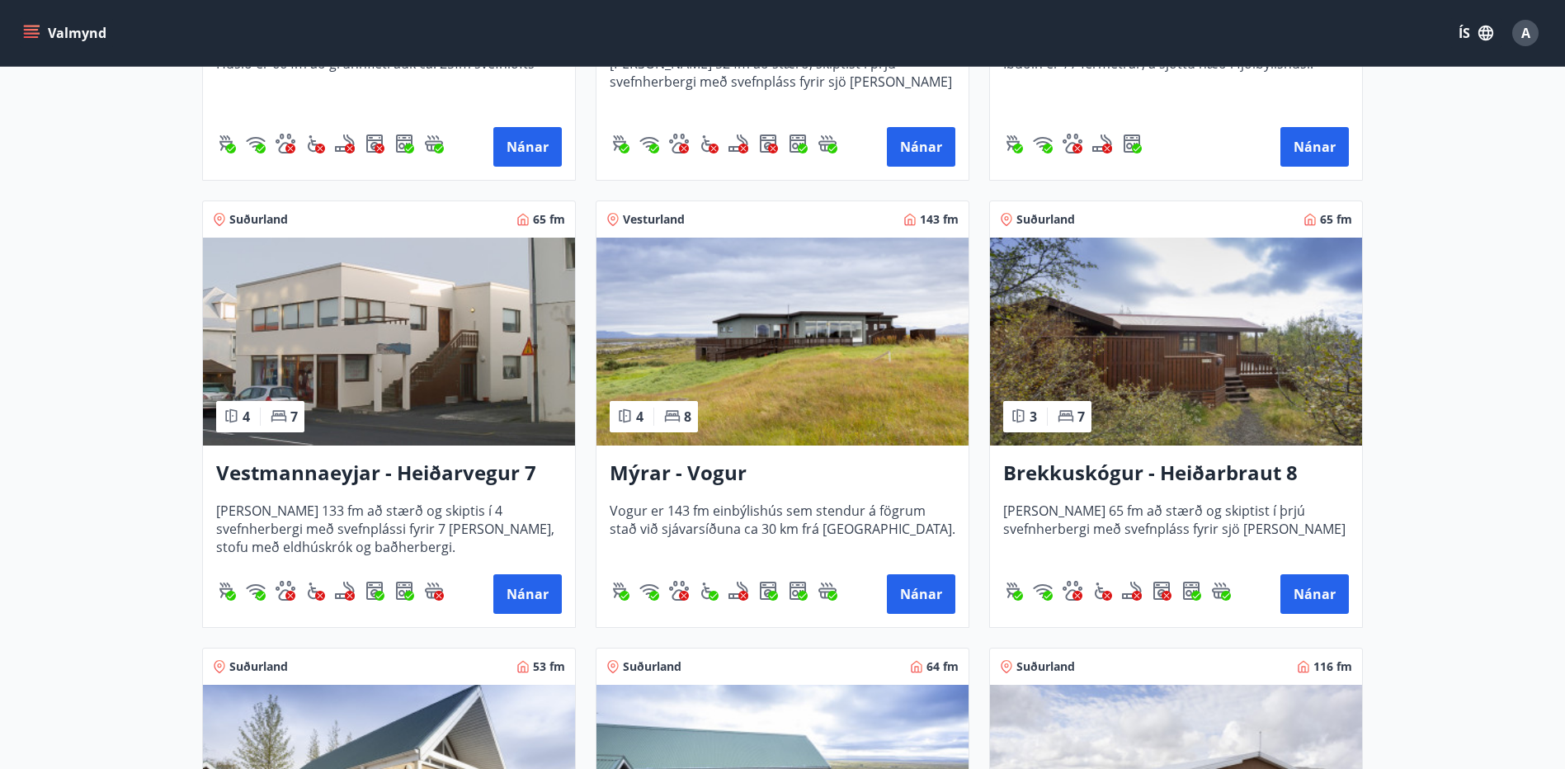
click at [847, 365] on img at bounding box center [782, 342] width 372 height 208
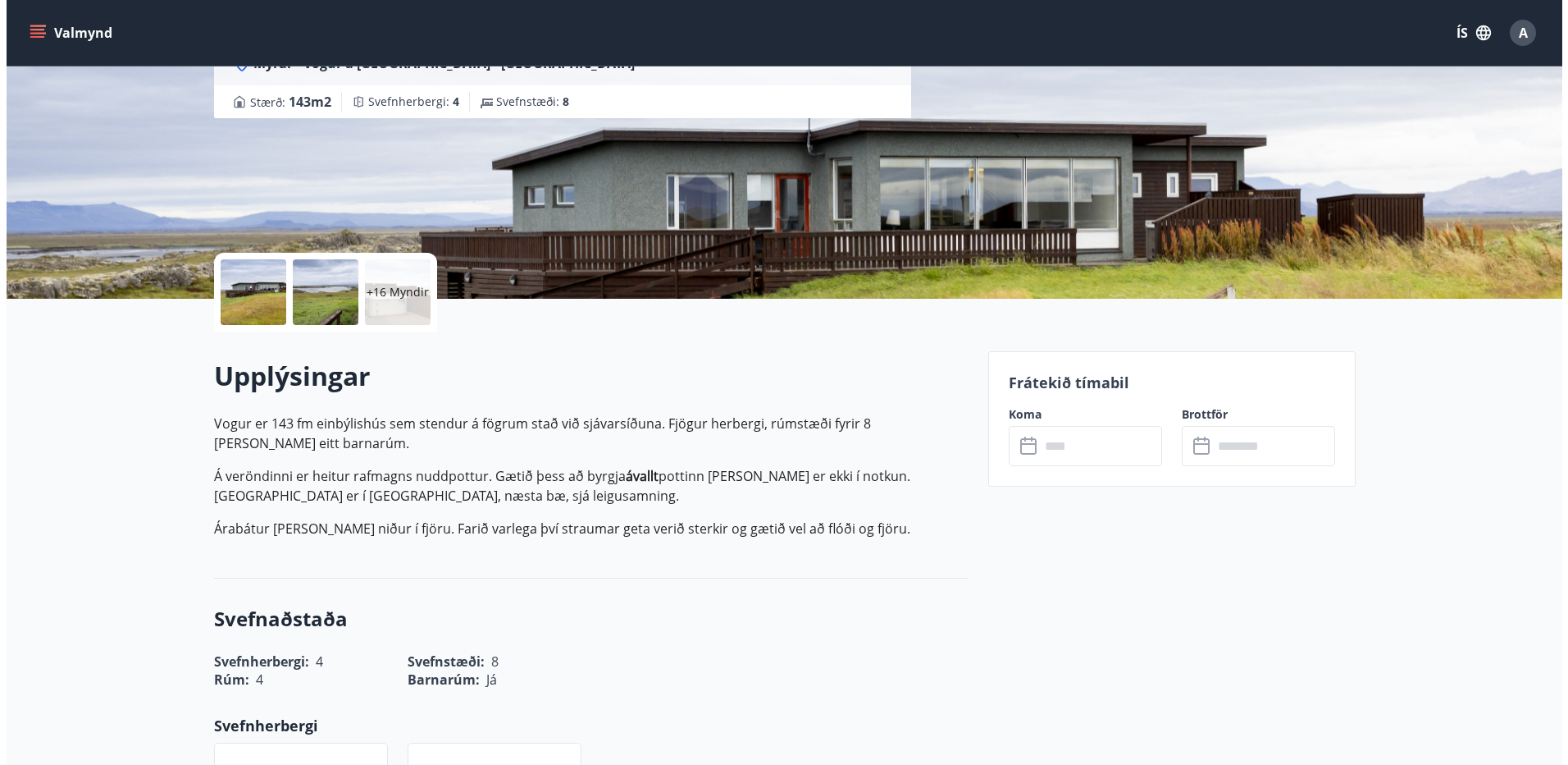
scroll to position [164, 0]
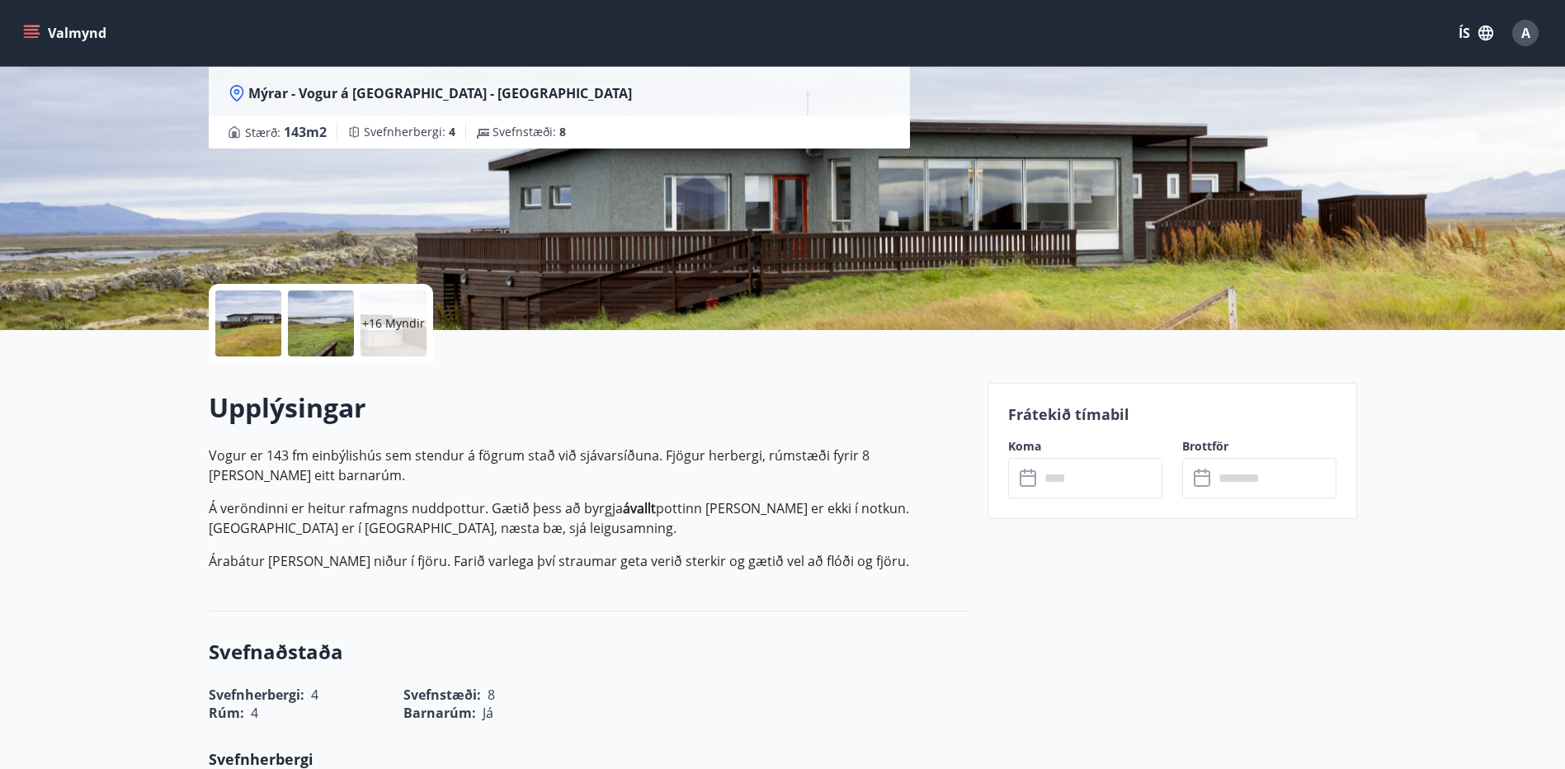
click at [409, 338] on div "+16 Myndir" at bounding box center [393, 323] width 66 height 66
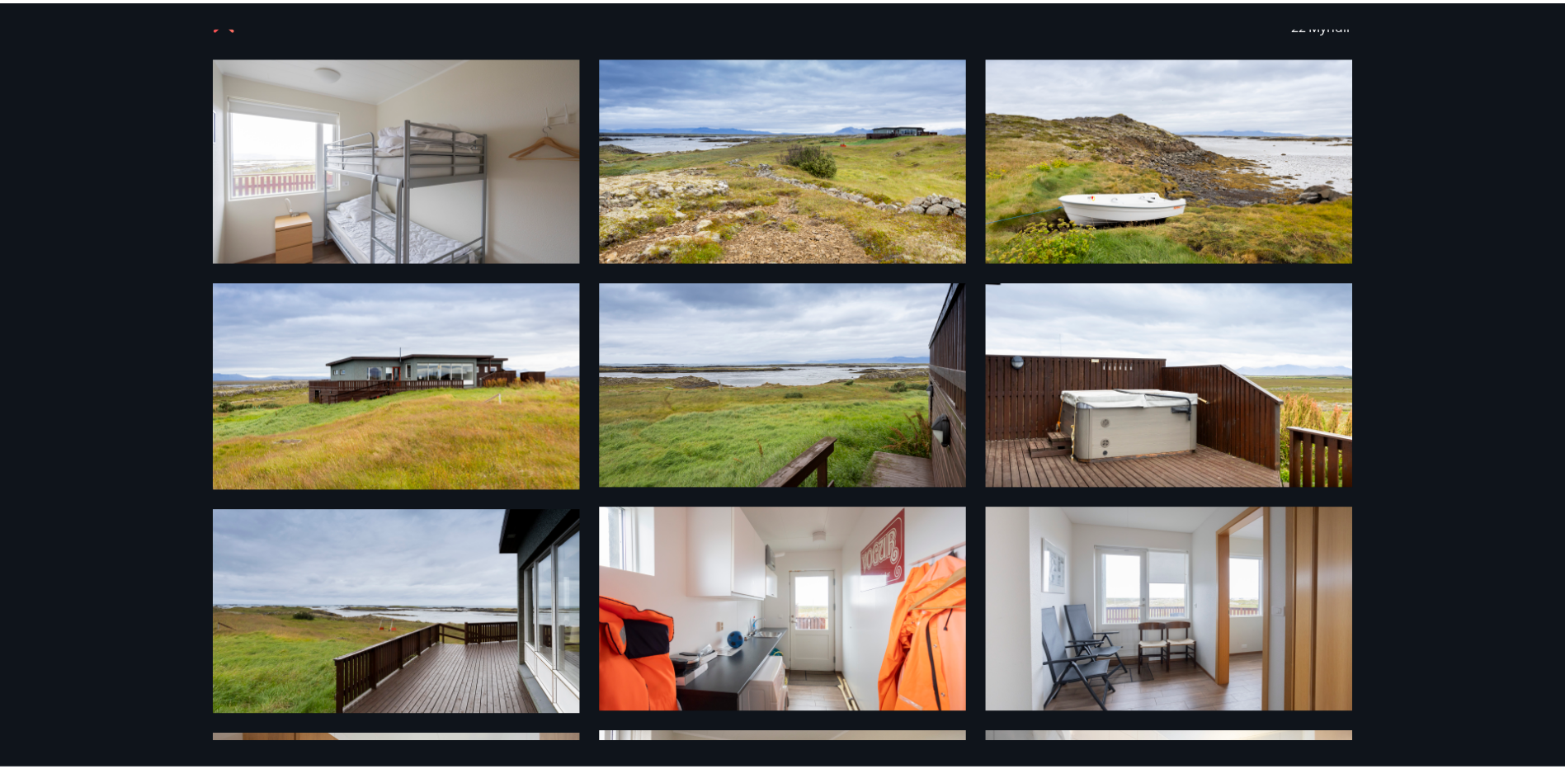
scroll to position [0, 0]
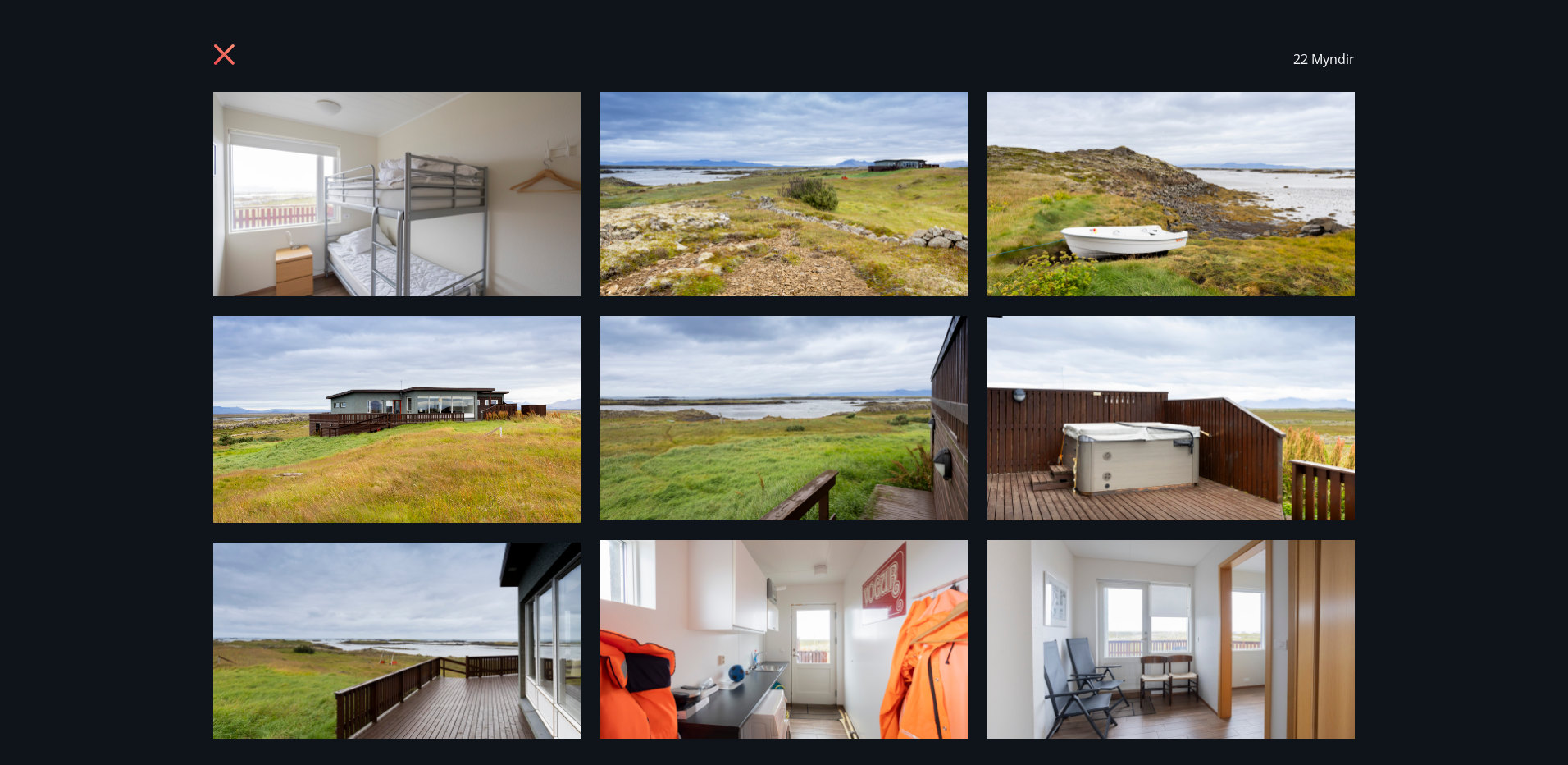
click at [224, 55] on icon at bounding box center [225, 55] width 4 height 4
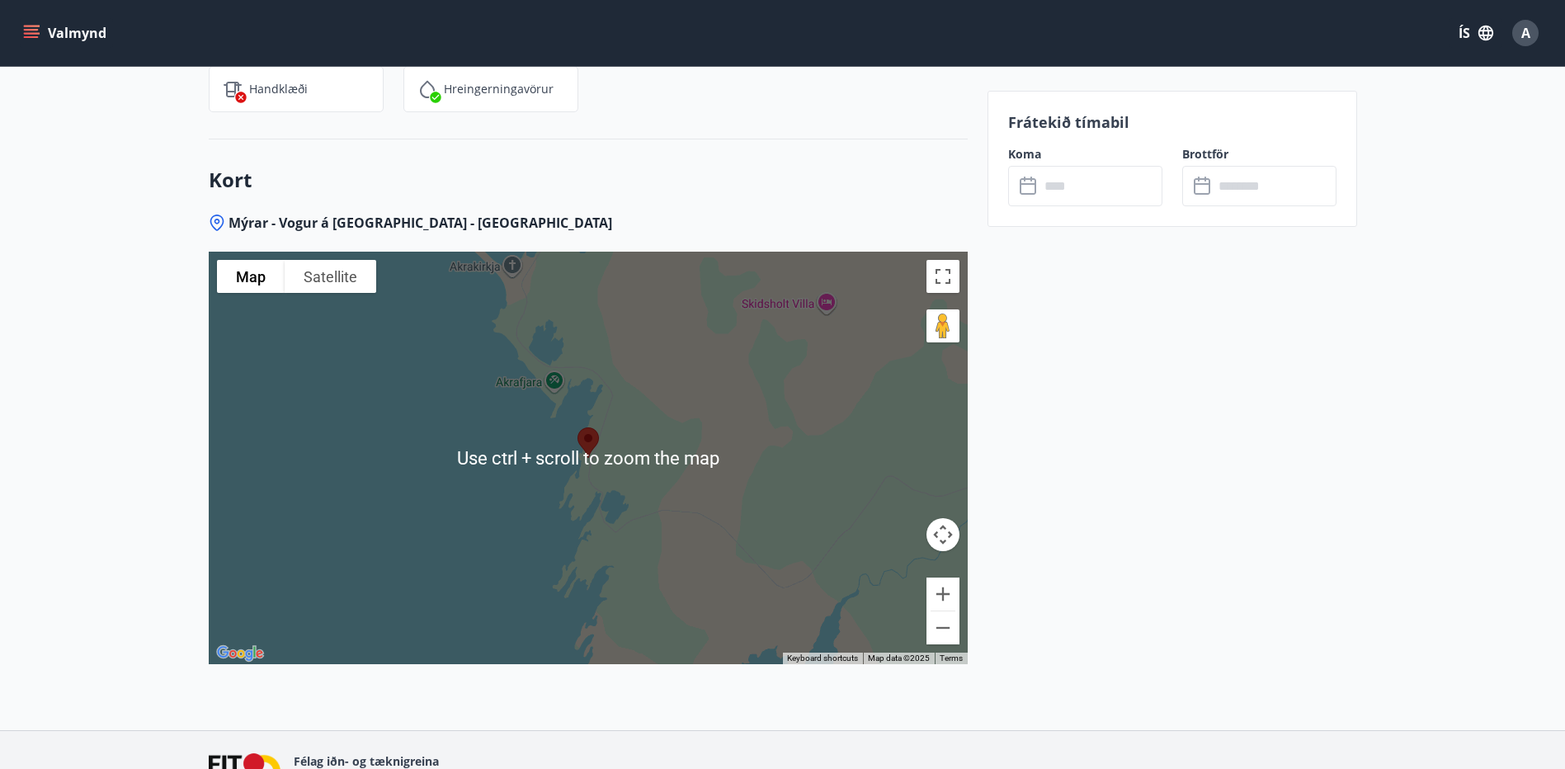
scroll to position [2227, 0]
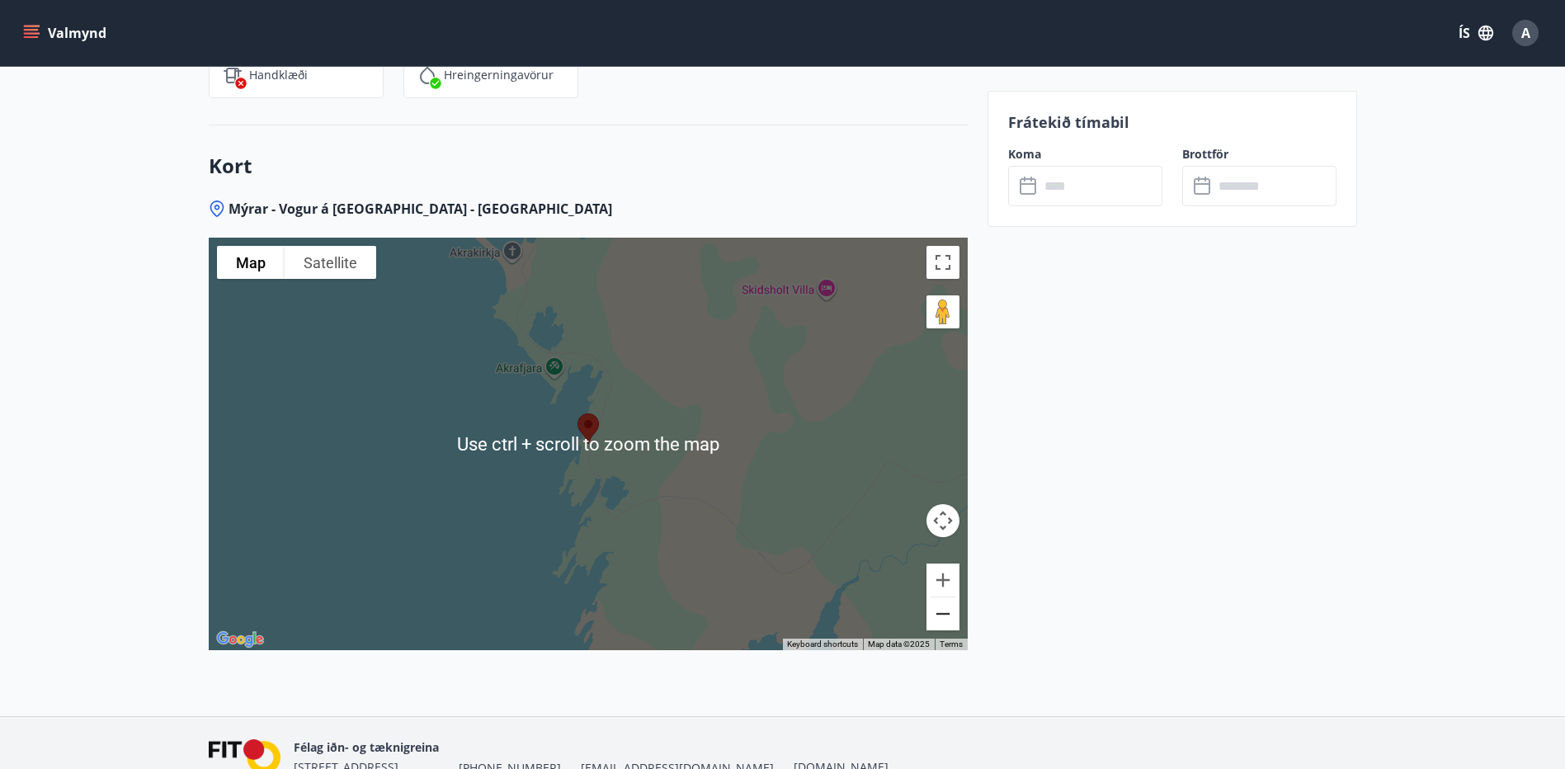
click at [943, 614] on button "Zoom out" at bounding box center [942, 613] width 33 height 33
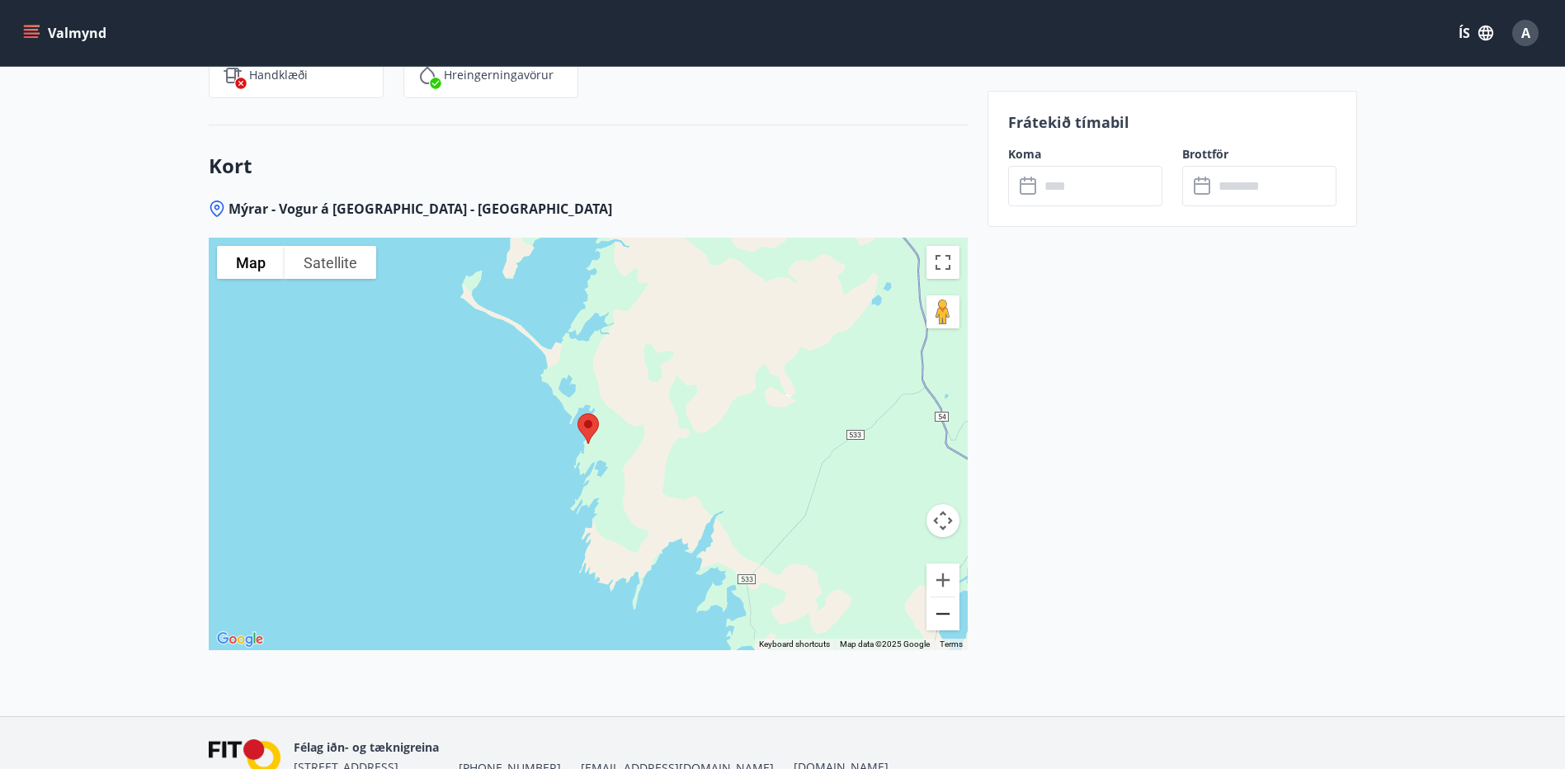
click at [945, 612] on button "Zoom out" at bounding box center [942, 613] width 33 height 33
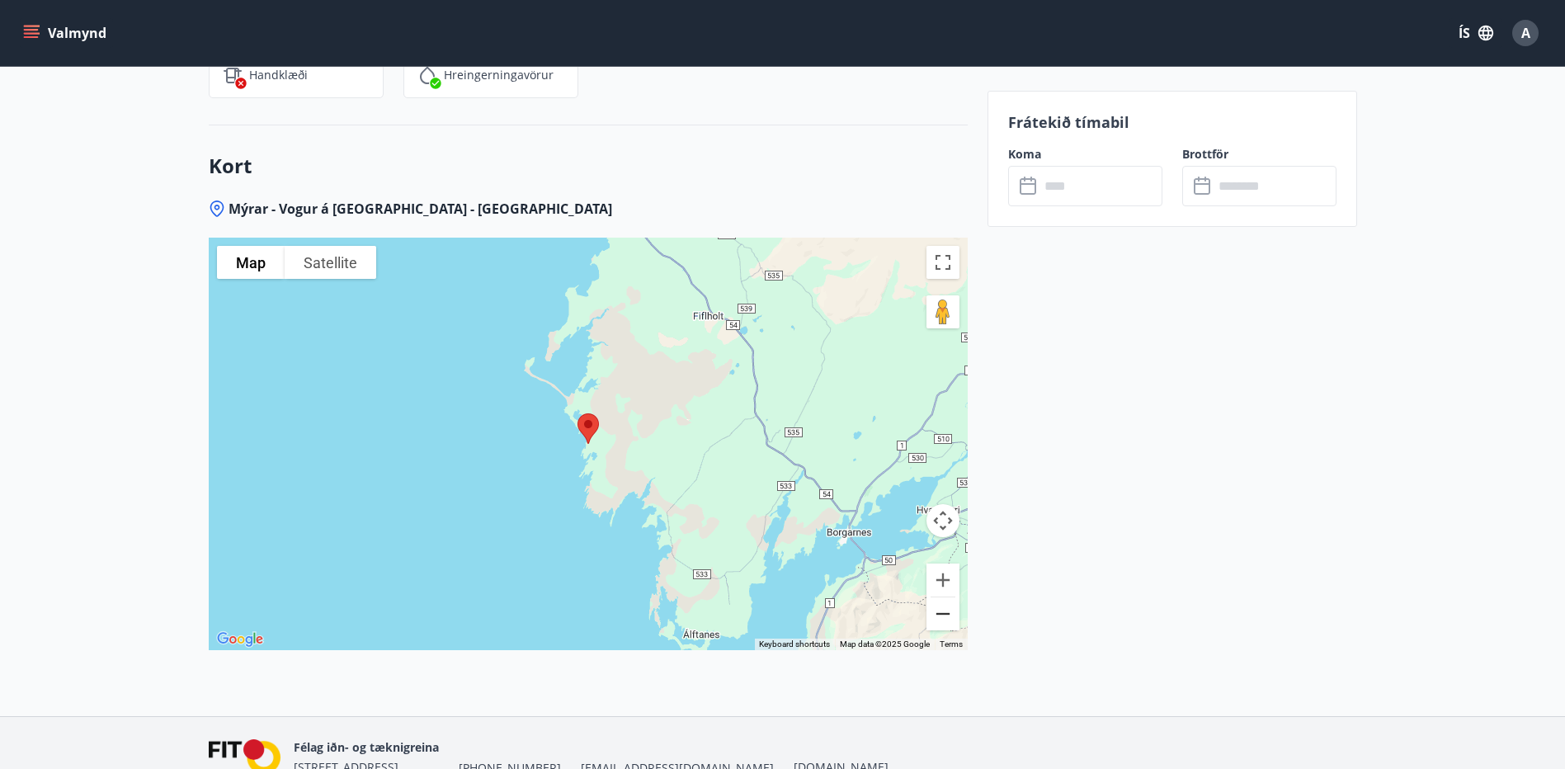
click at [945, 612] on button "Zoom out" at bounding box center [942, 613] width 33 height 33
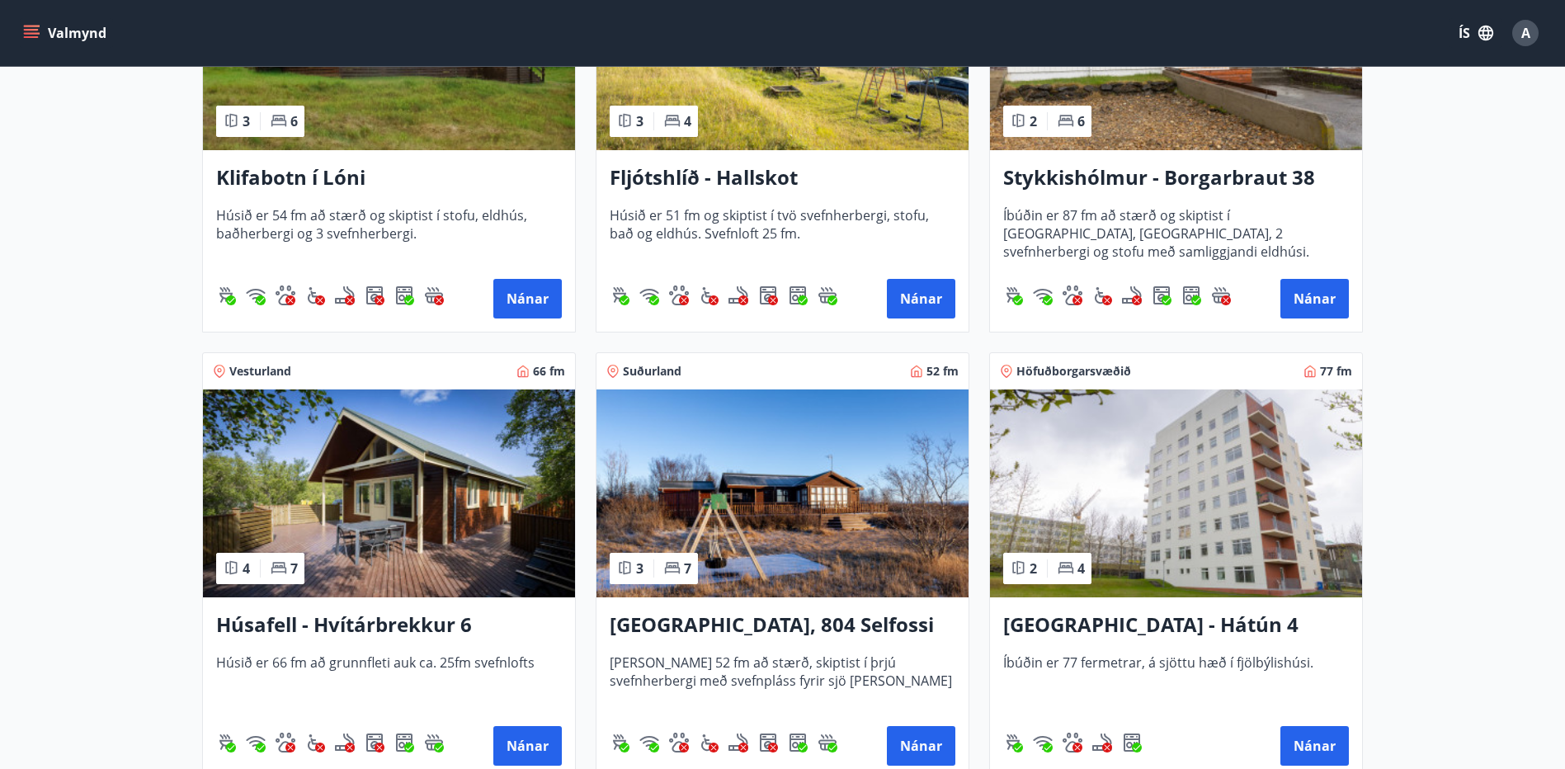
scroll to position [495, 0]
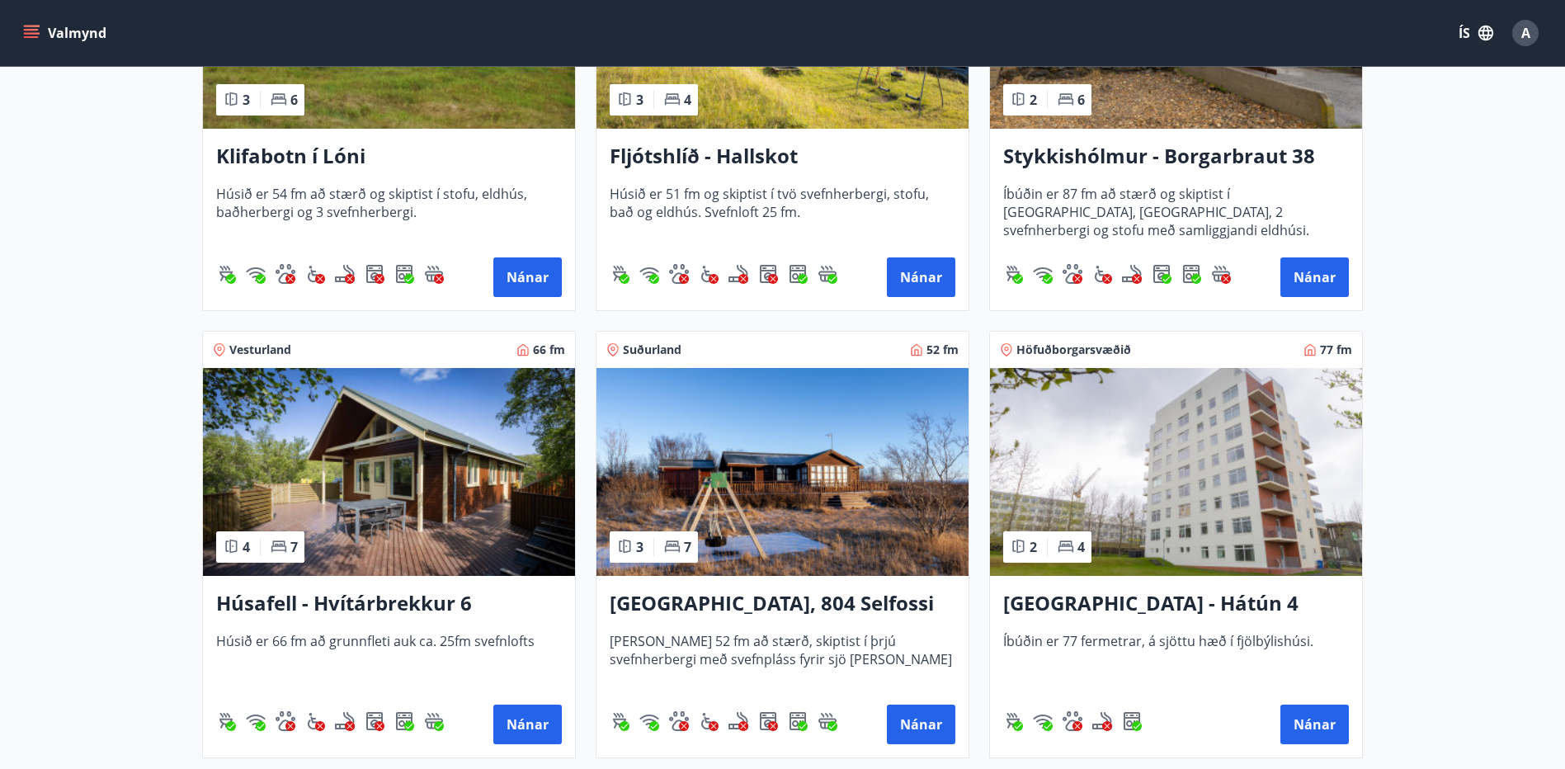
click at [810, 497] on img at bounding box center [782, 472] width 372 height 208
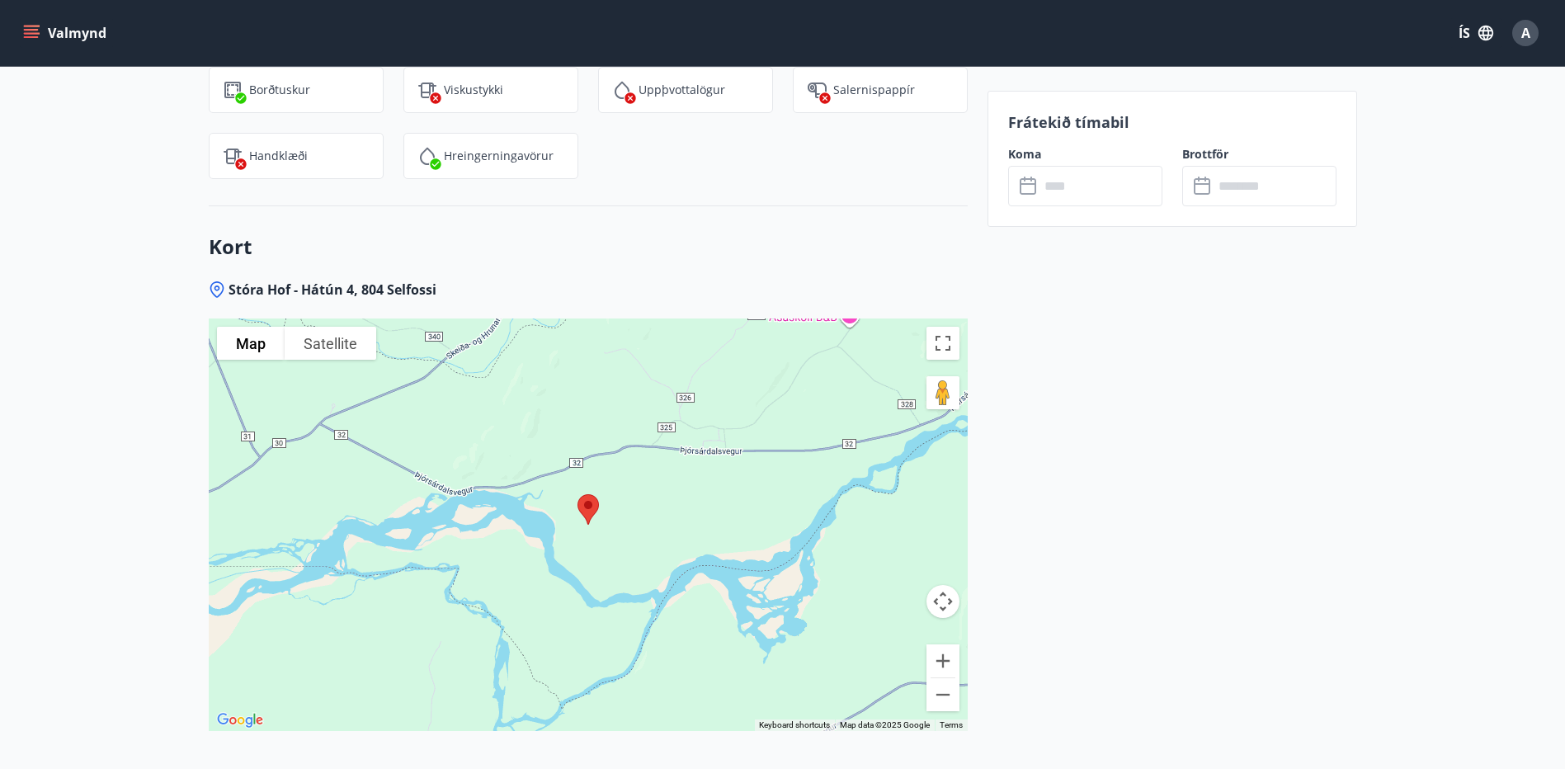
scroll to position [1980, 0]
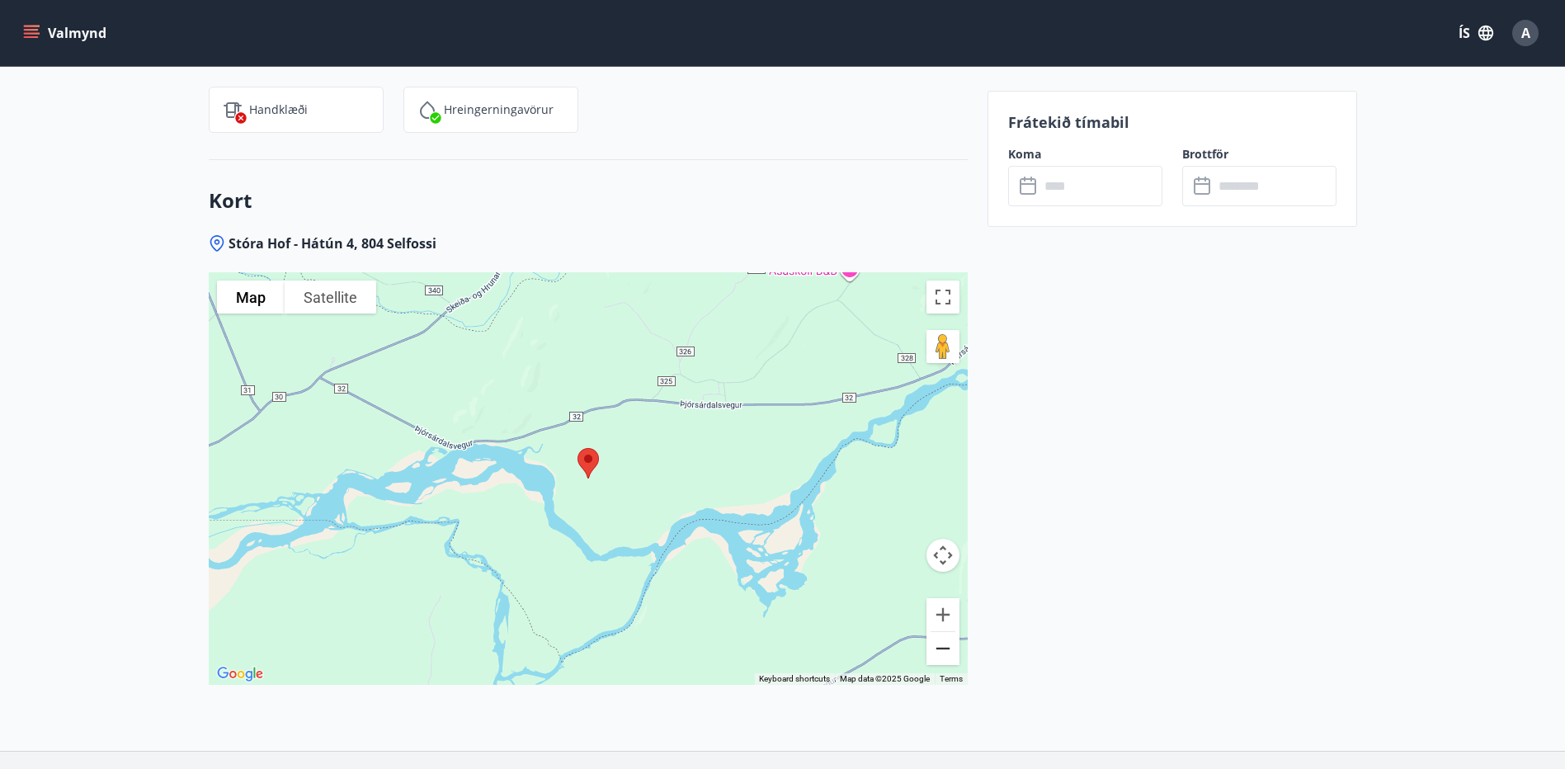
click at [953, 648] on button "Zoom out" at bounding box center [942, 648] width 33 height 33
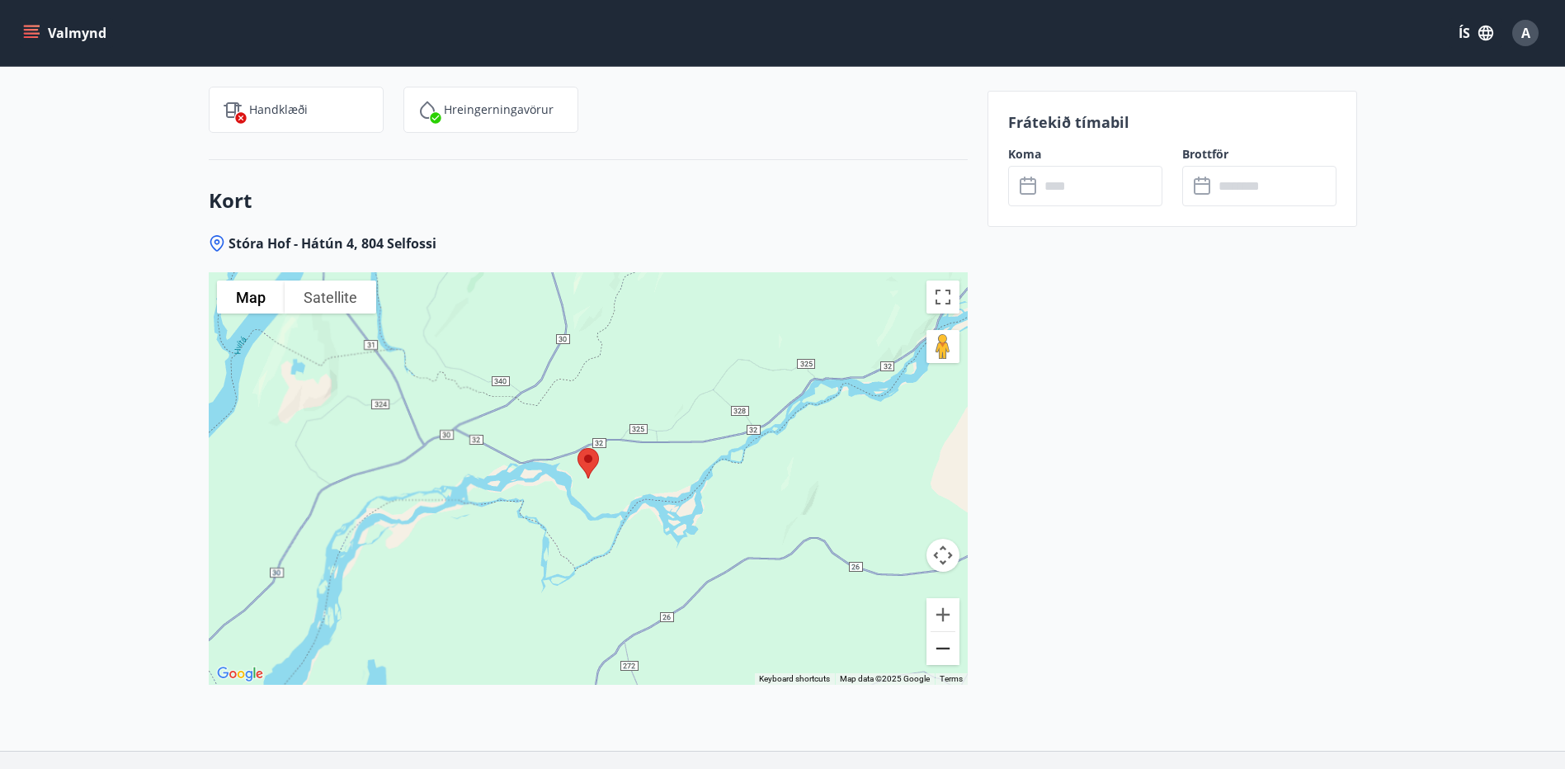
click at [953, 651] on button "Zoom out" at bounding box center [942, 648] width 33 height 33
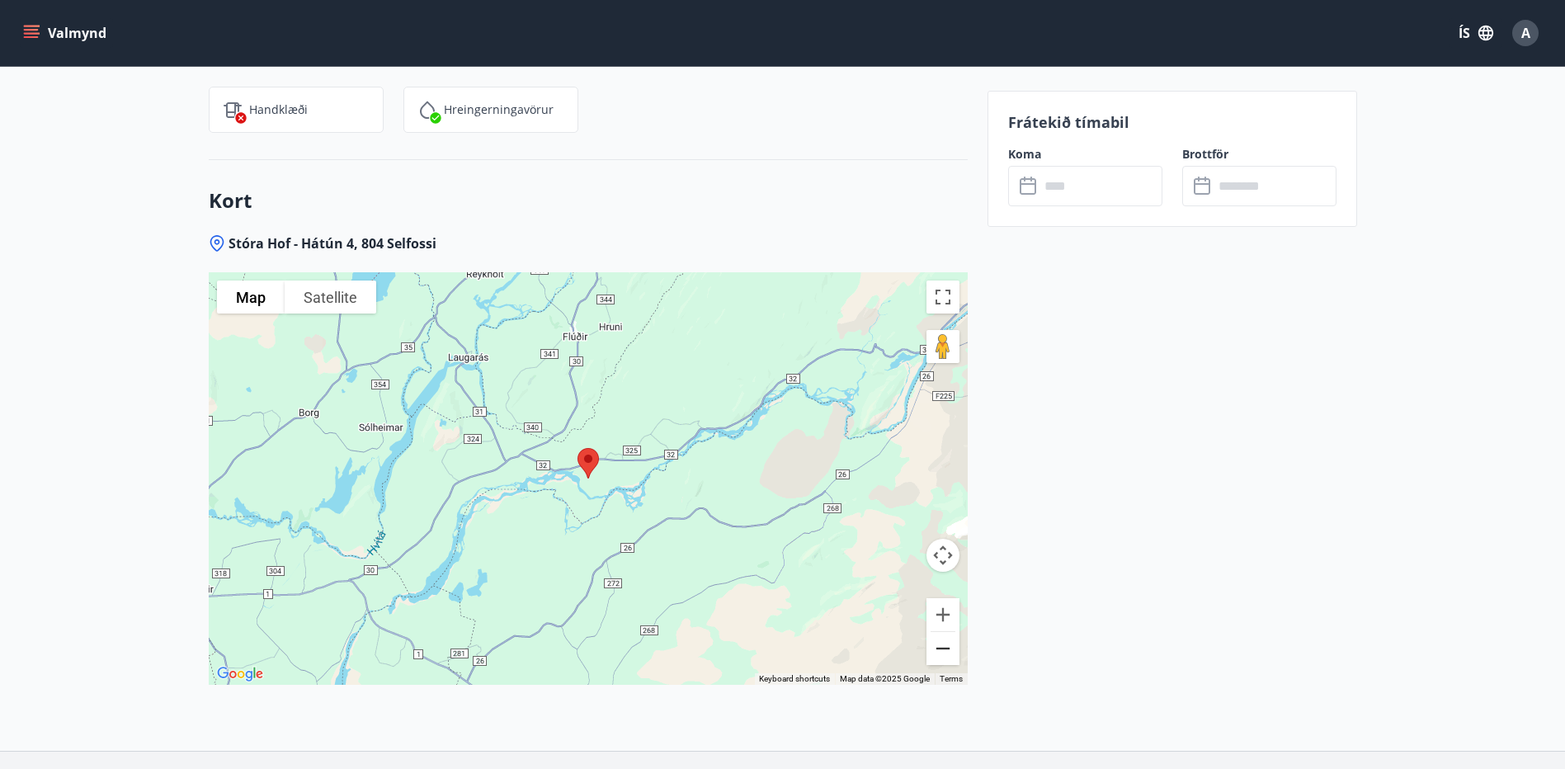
click at [953, 651] on button "Zoom out" at bounding box center [942, 648] width 33 height 33
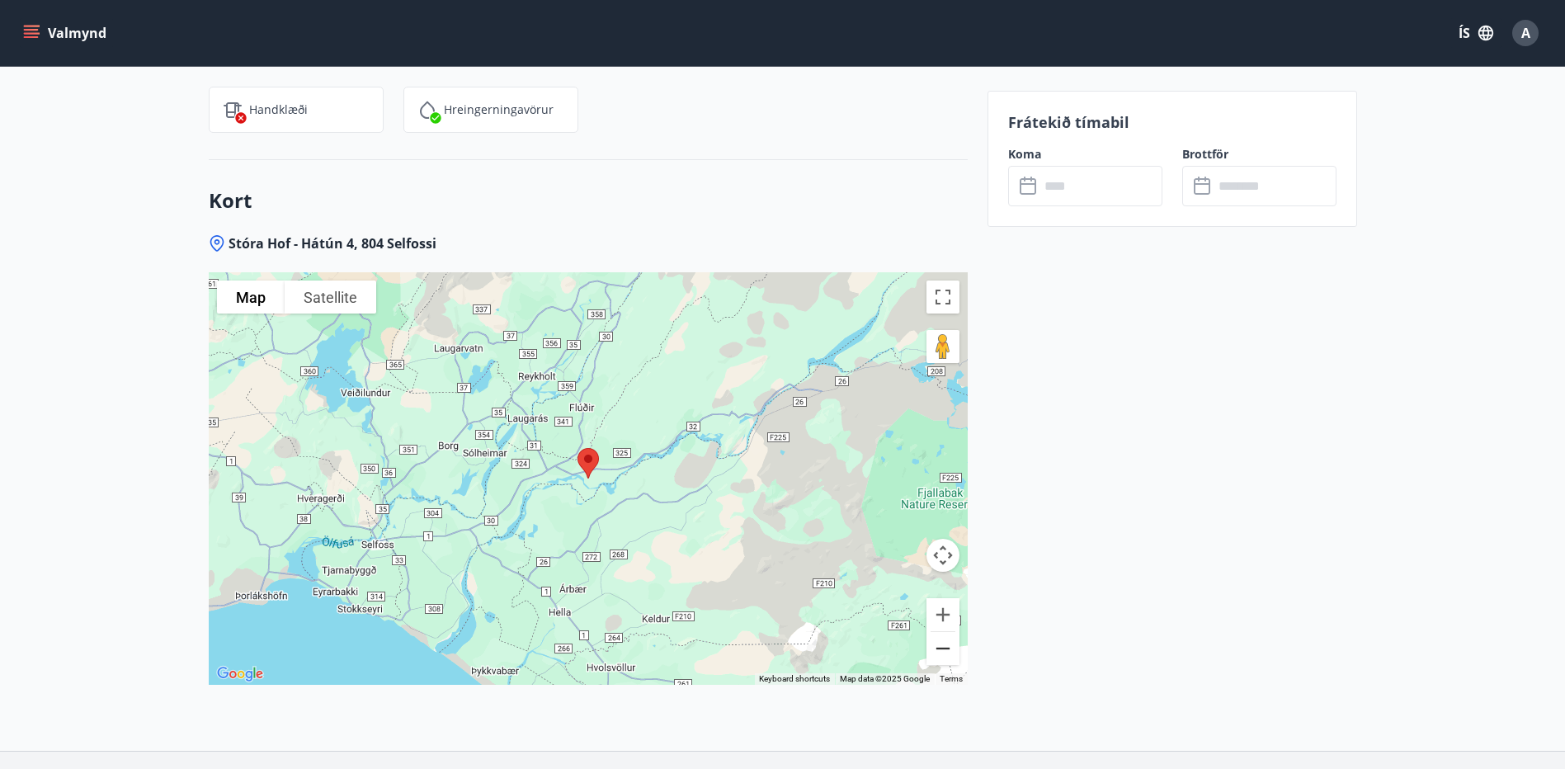
click at [953, 651] on button "Zoom out" at bounding box center [942, 648] width 33 height 33
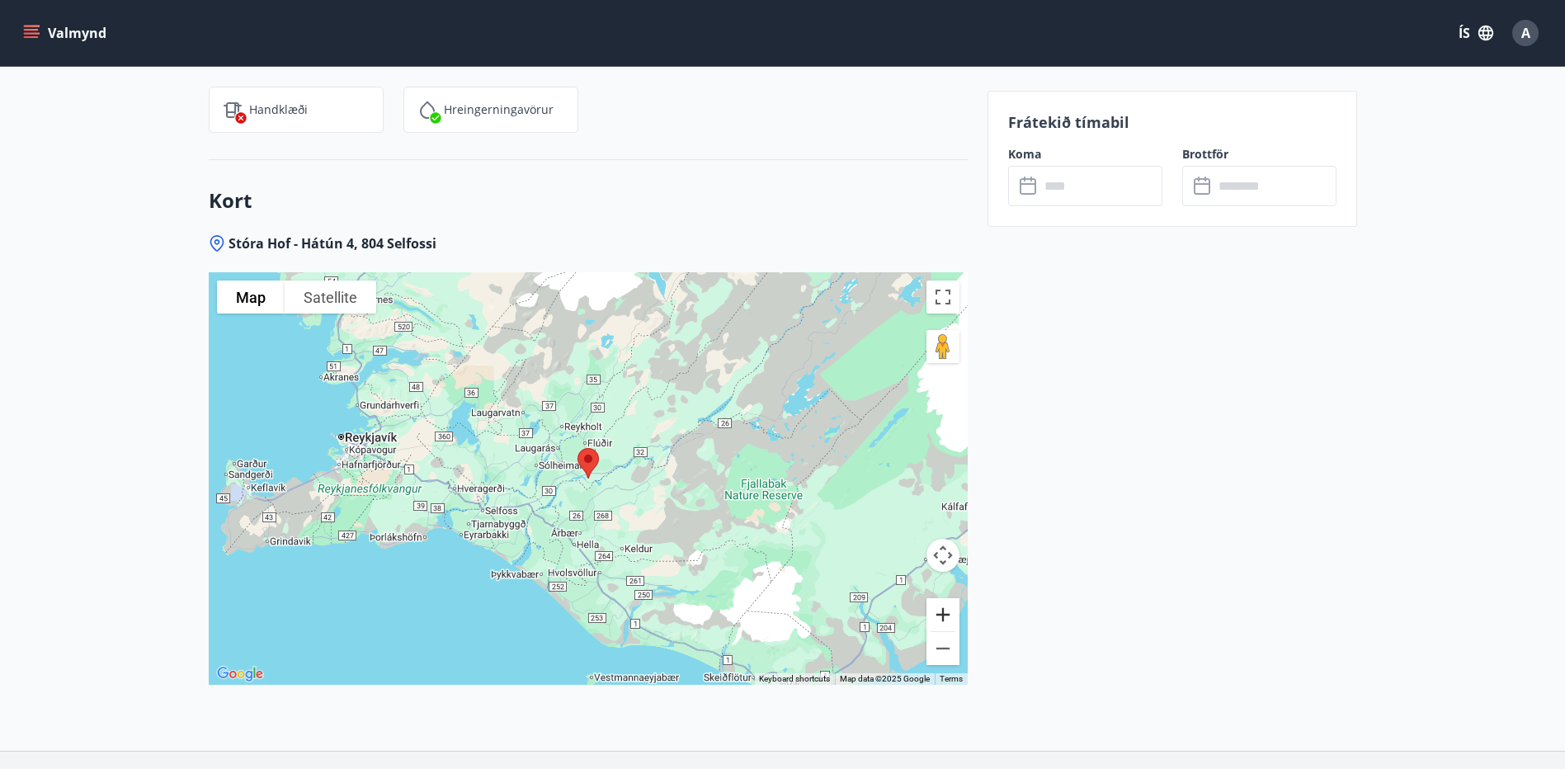
click at [953, 610] on button "Zoom in" at bounding box center [942, 614] width 33 height 33
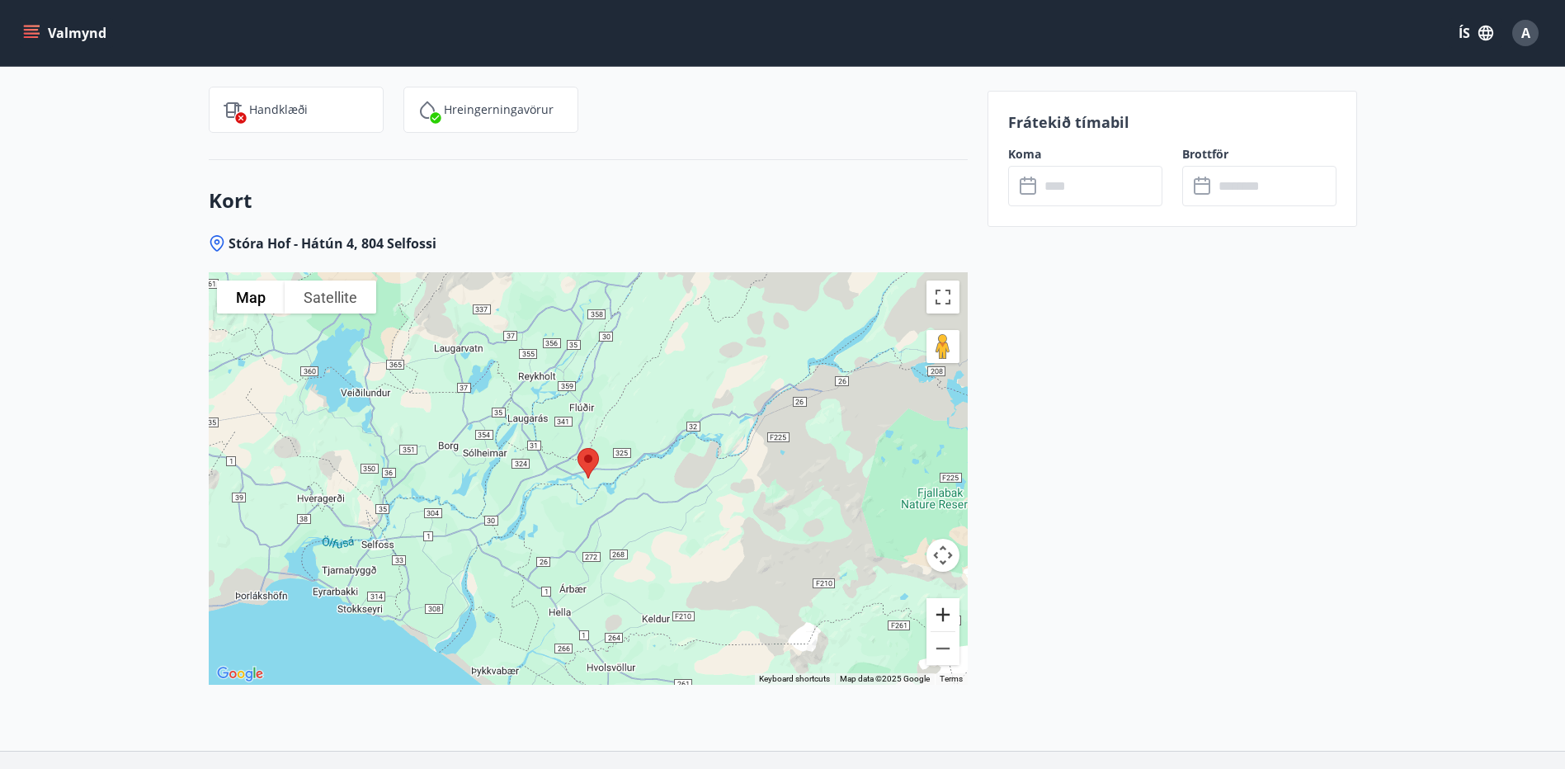
click at [953, 610] on button "Zoom in" at bounding box center [942, 614] width 33 height 33
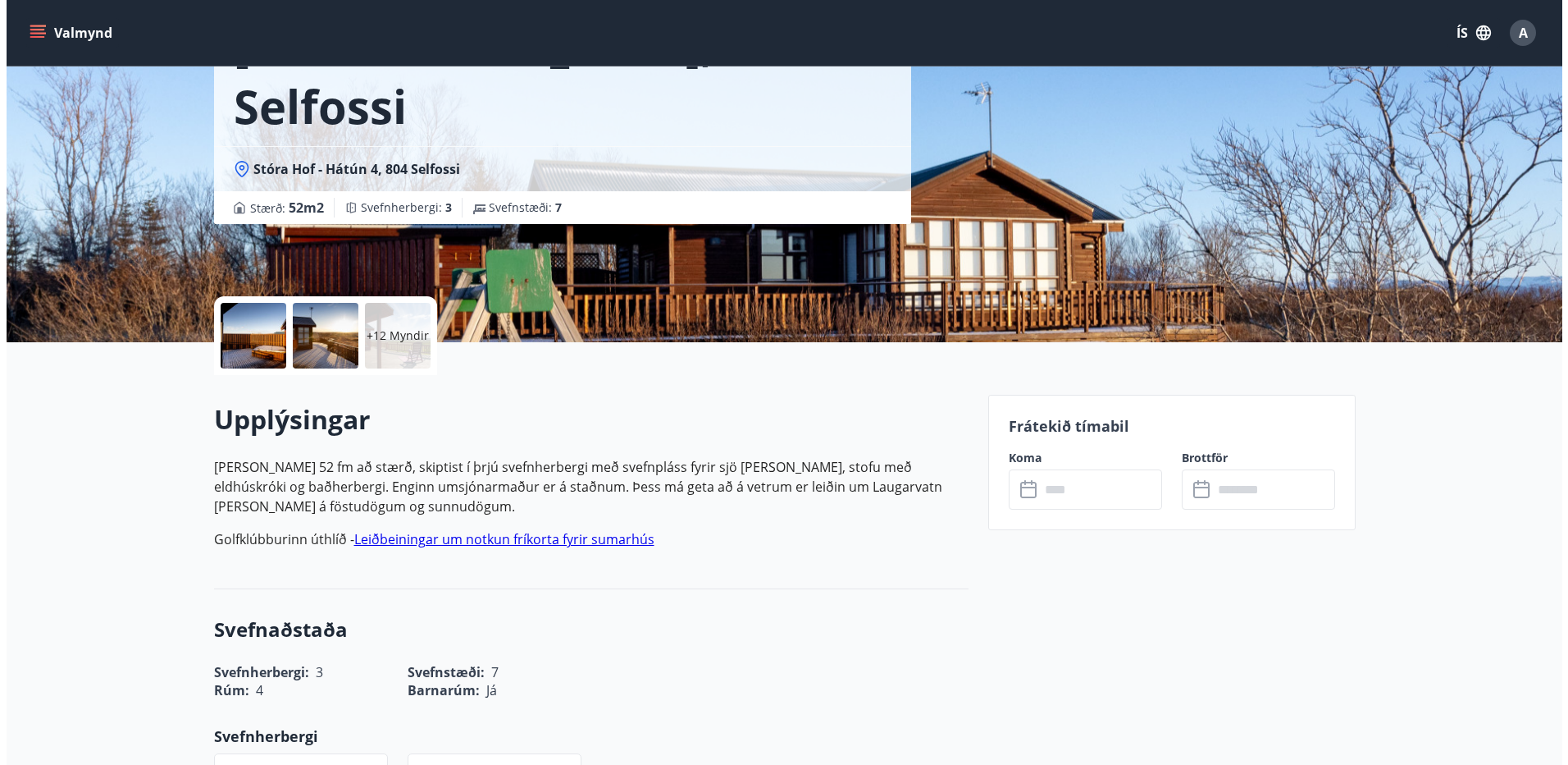
scroll to position [0, 0]
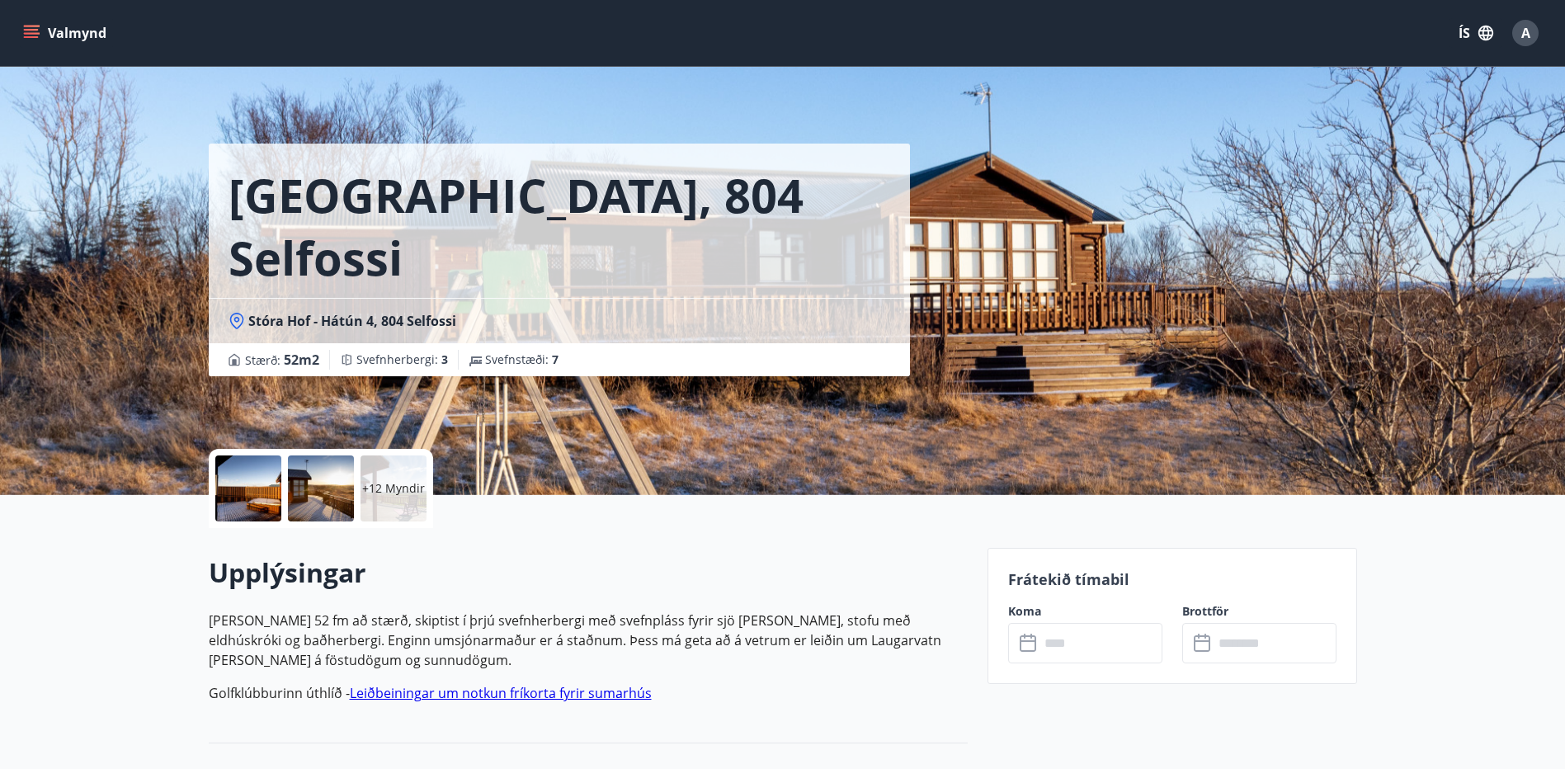
click at [407, 498] on div "+12 Myndir" at bounding box center [393, 488] width 66 height 66
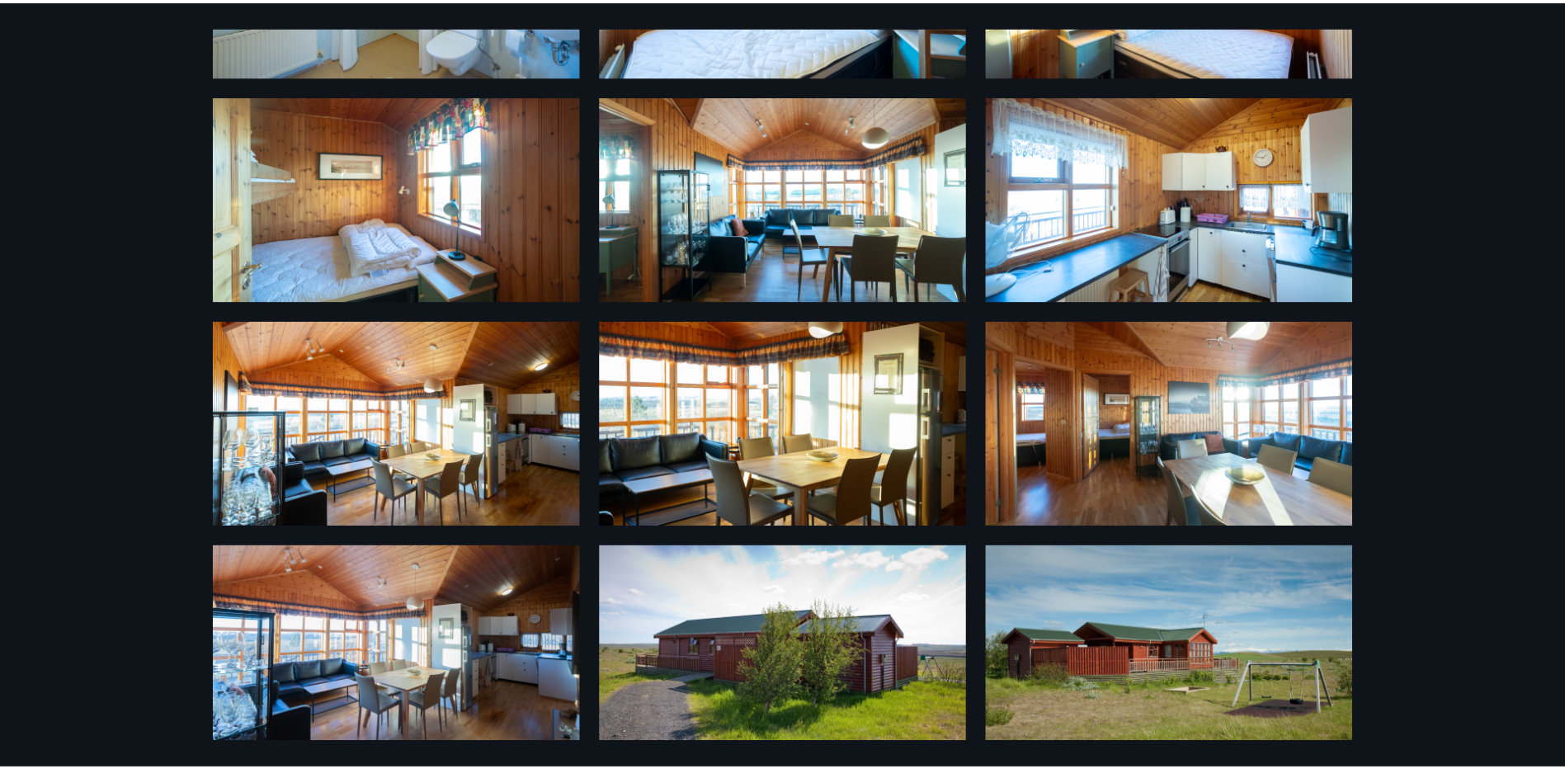
scroll to position [686, 0]
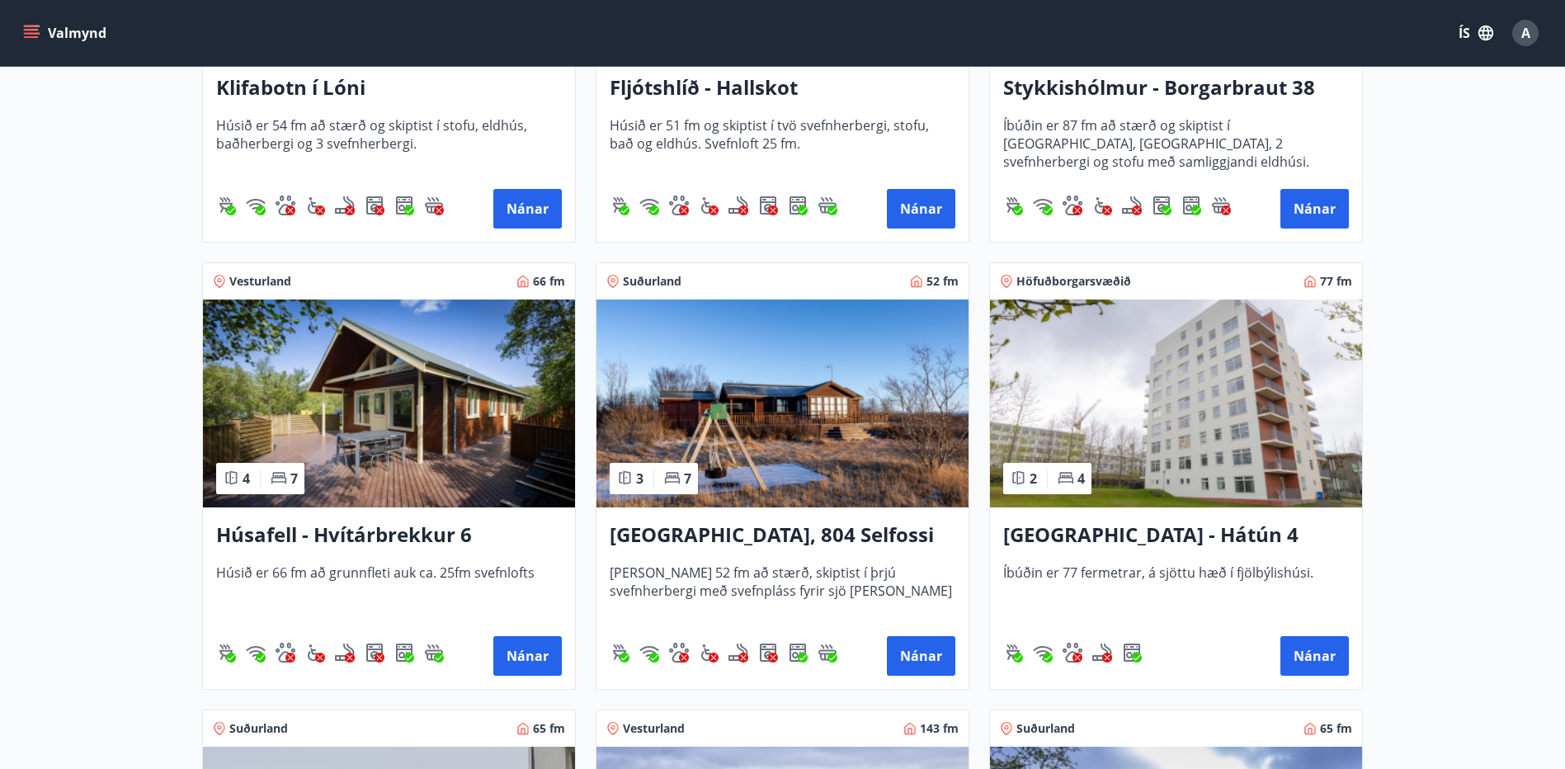
scroll to position [577, 0]
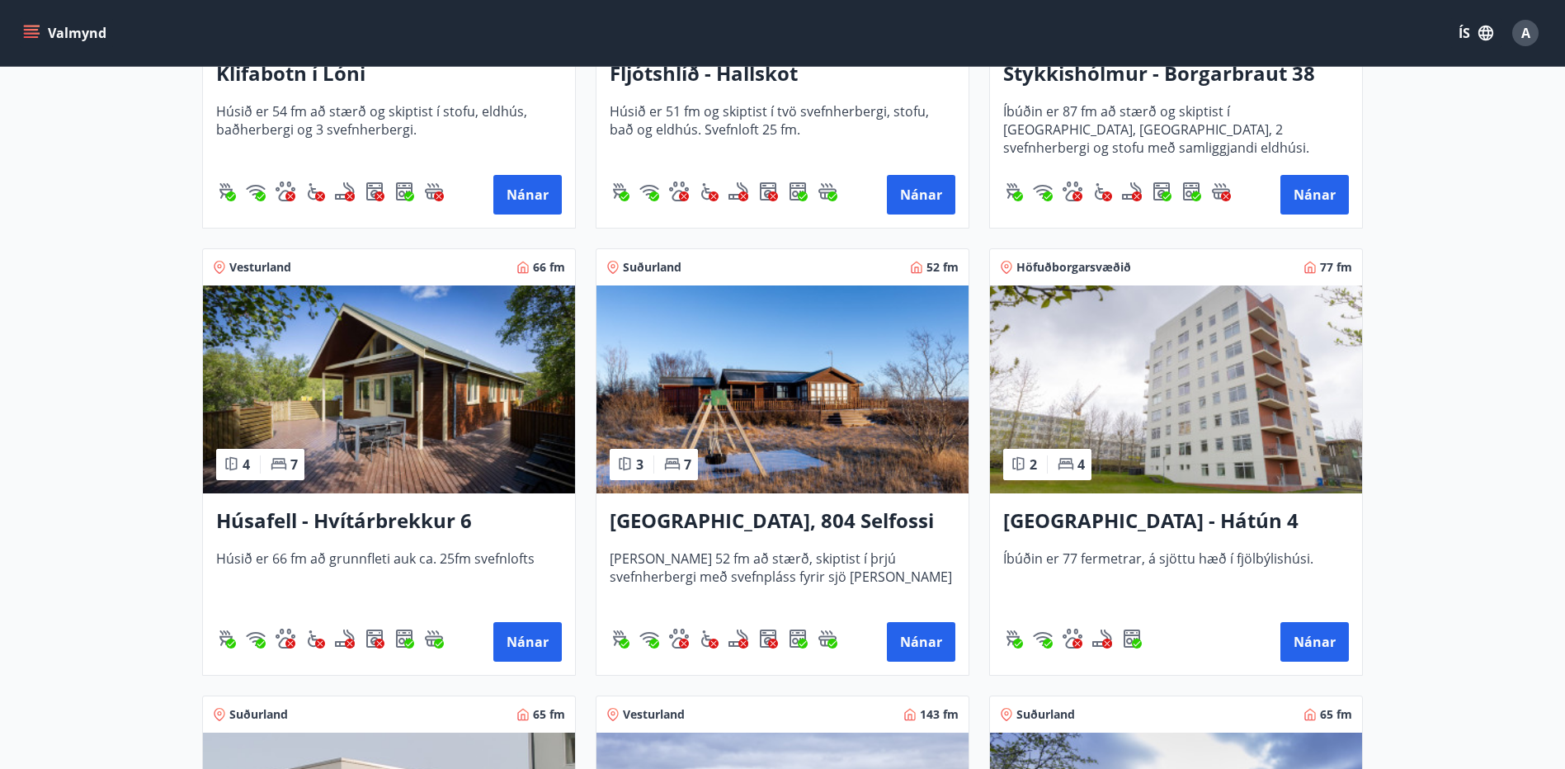
click at [449, 433] on img at bounding box center [389, 389] width 372 height 208
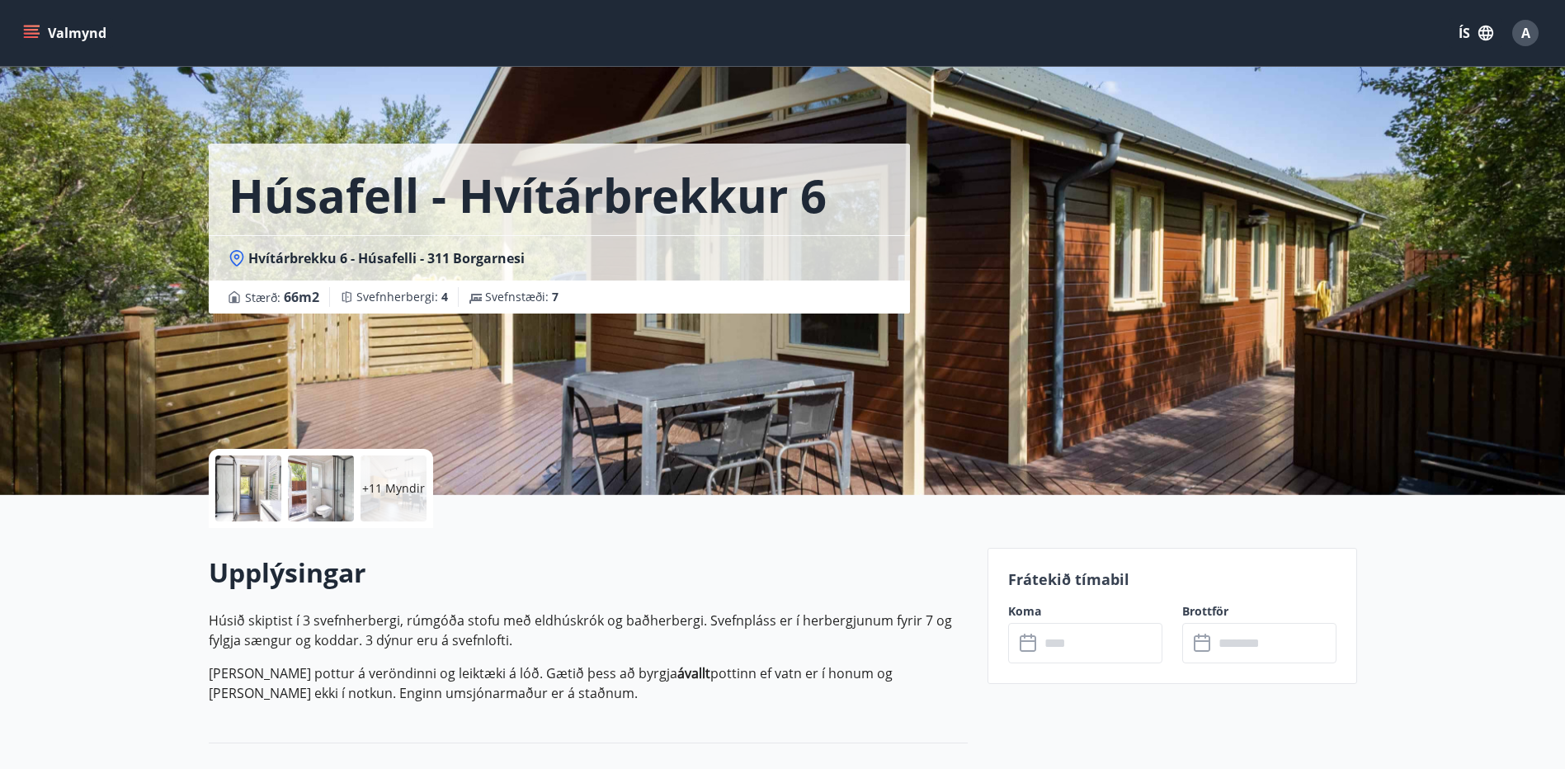
click at [396, 497] on div "+11 Myndir" at bounding box center [393, 488] width 66 height 66
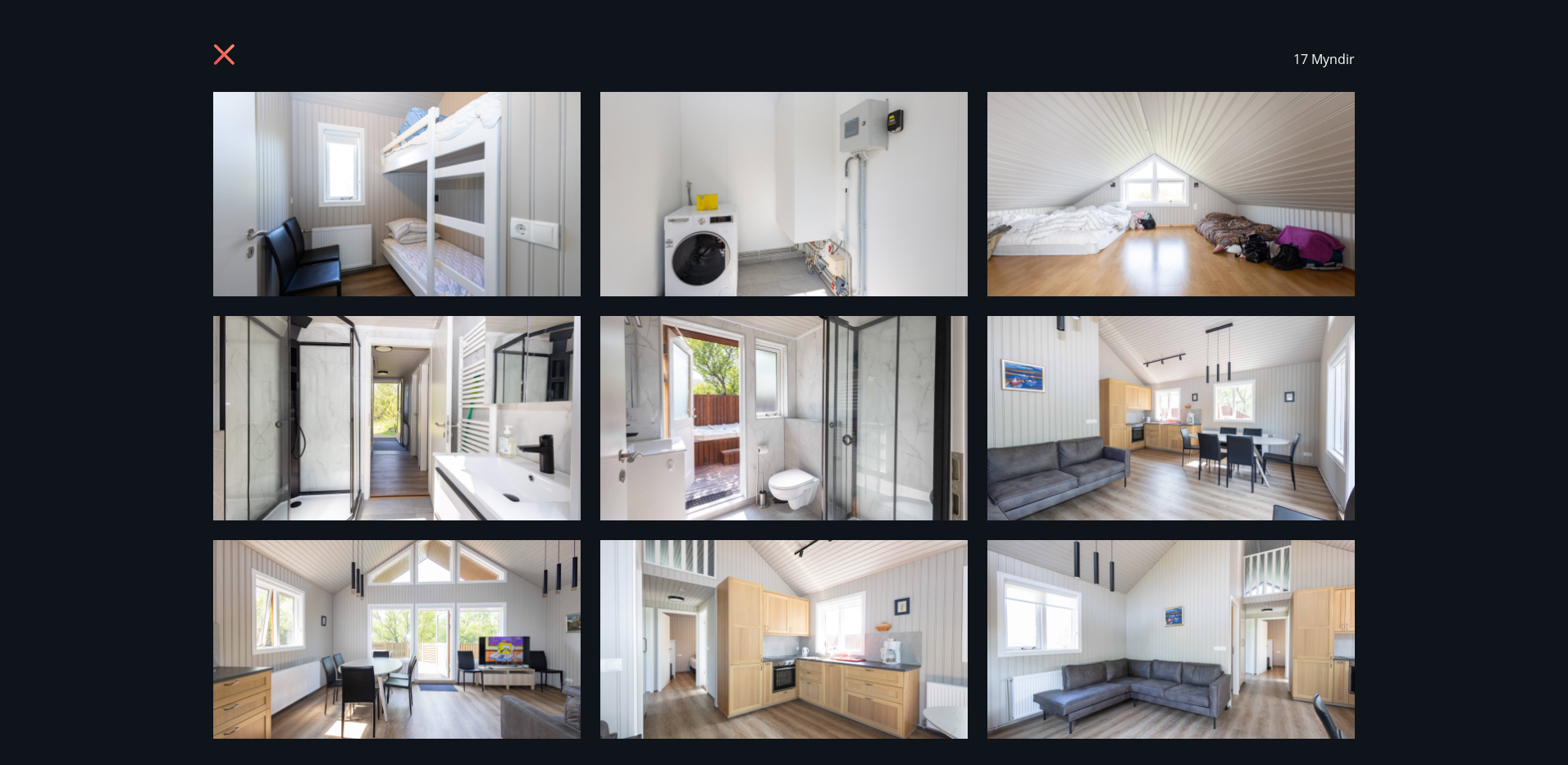
click at [222, 46] on icon at bounding box center [226, 57] width 26 height 26
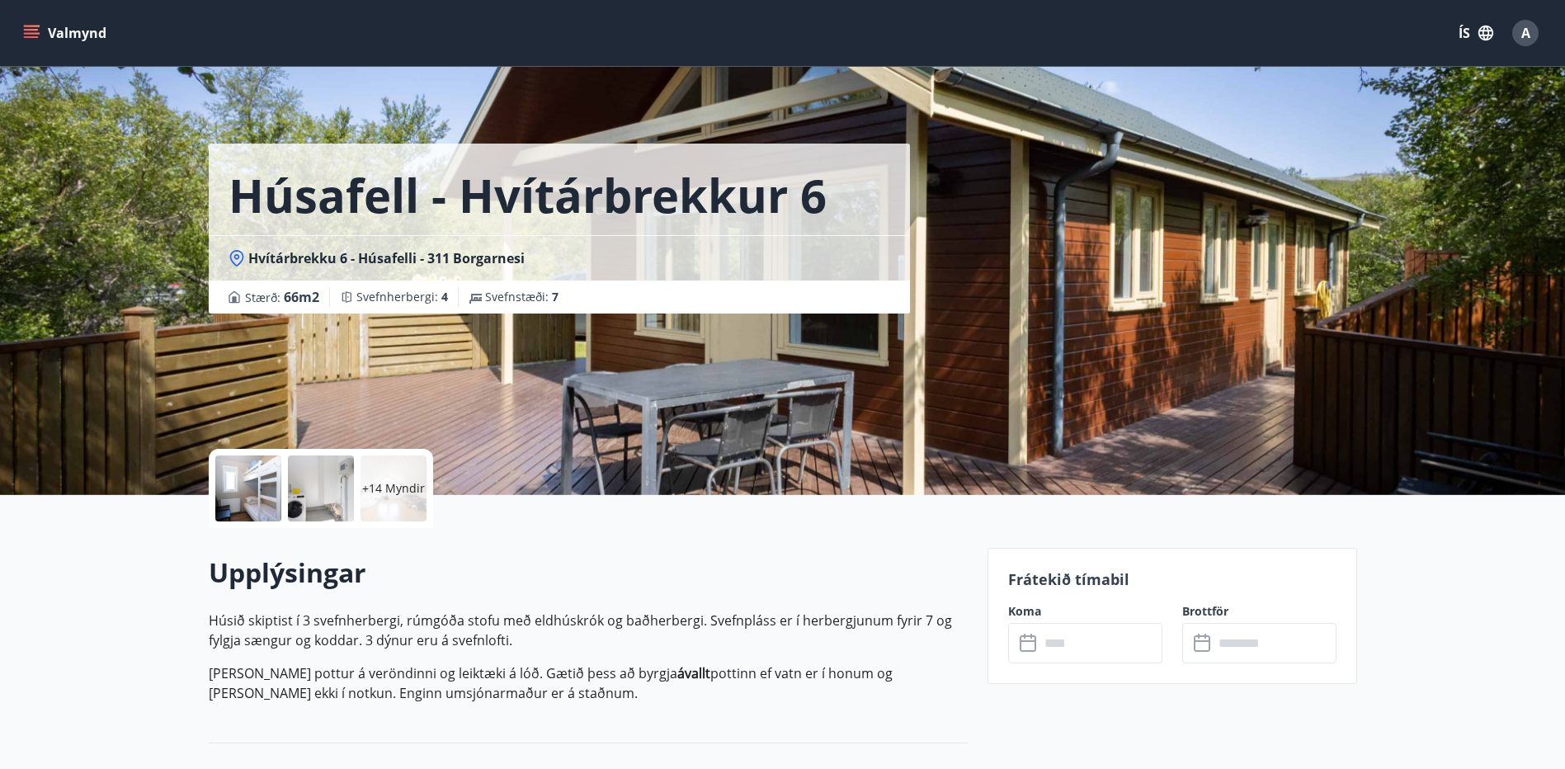
click at [241, 260] on icon at bounding box center [236, 258] width 16 height 16
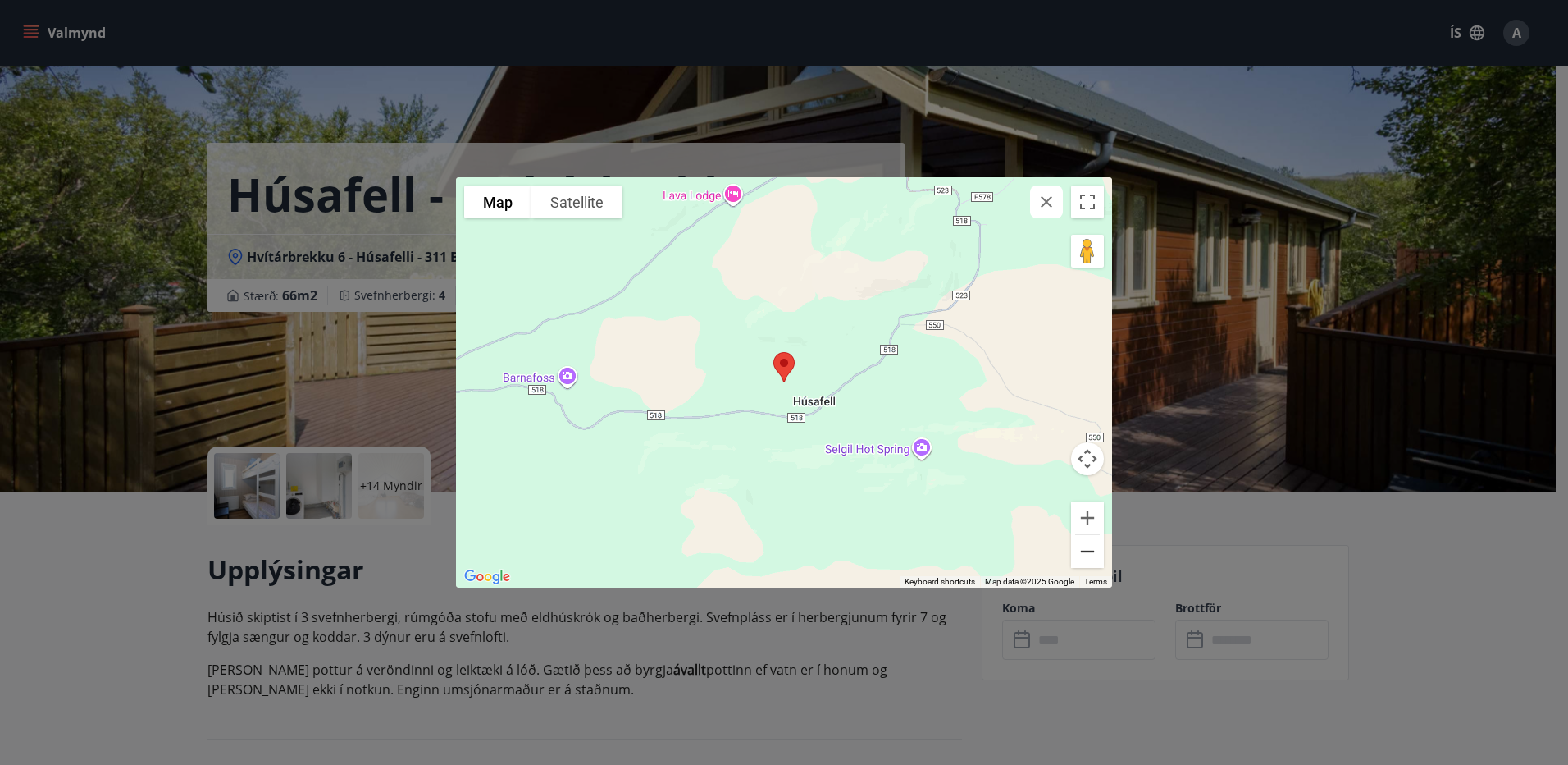
click at [1085, 550] on button "Zoom out" at bounding box center [1087, 551] width 33 height 33
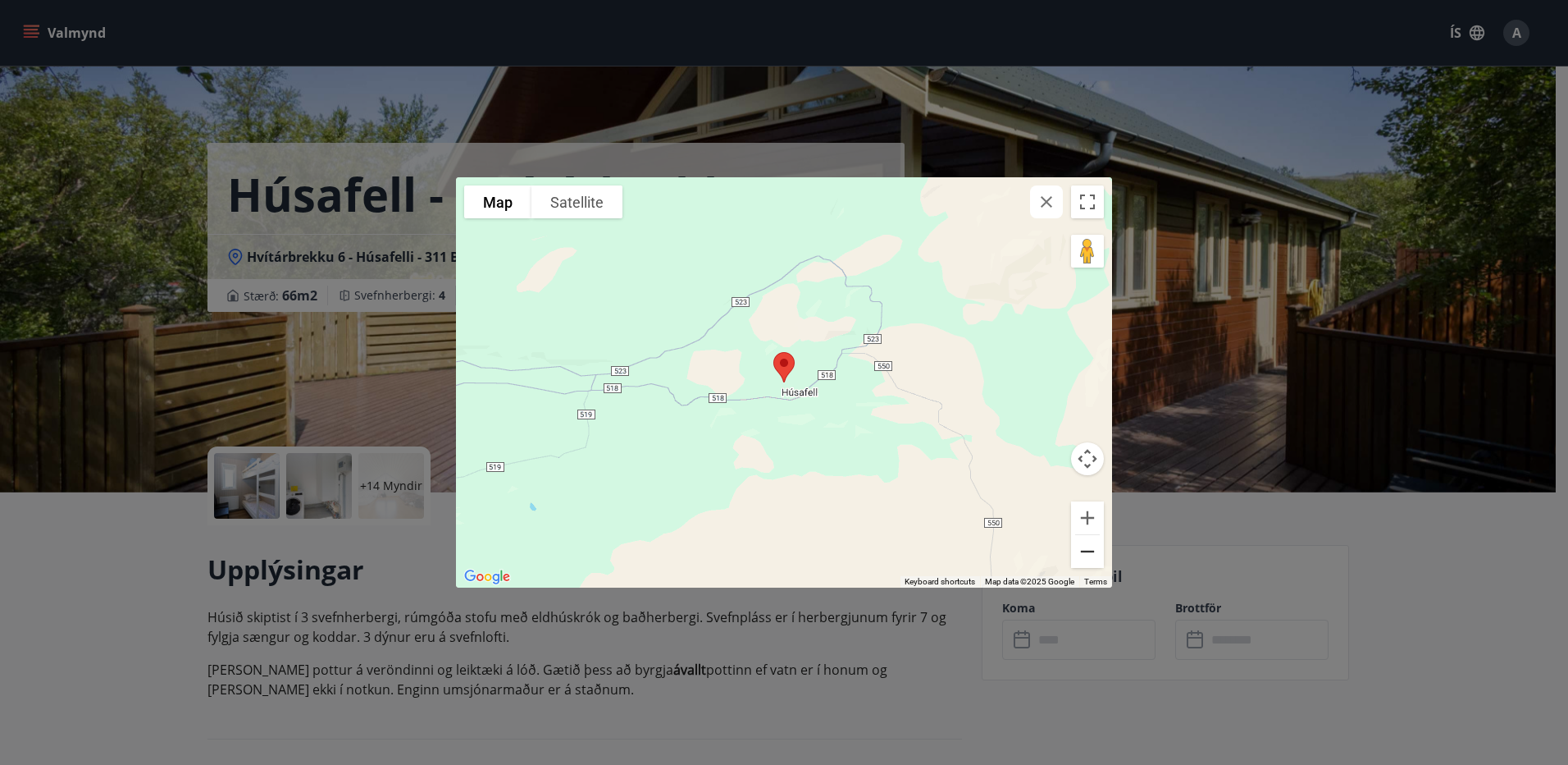
click at [1085, 550] on button "Zoom out" at bounding box center [1087, 551] width 33 height 33
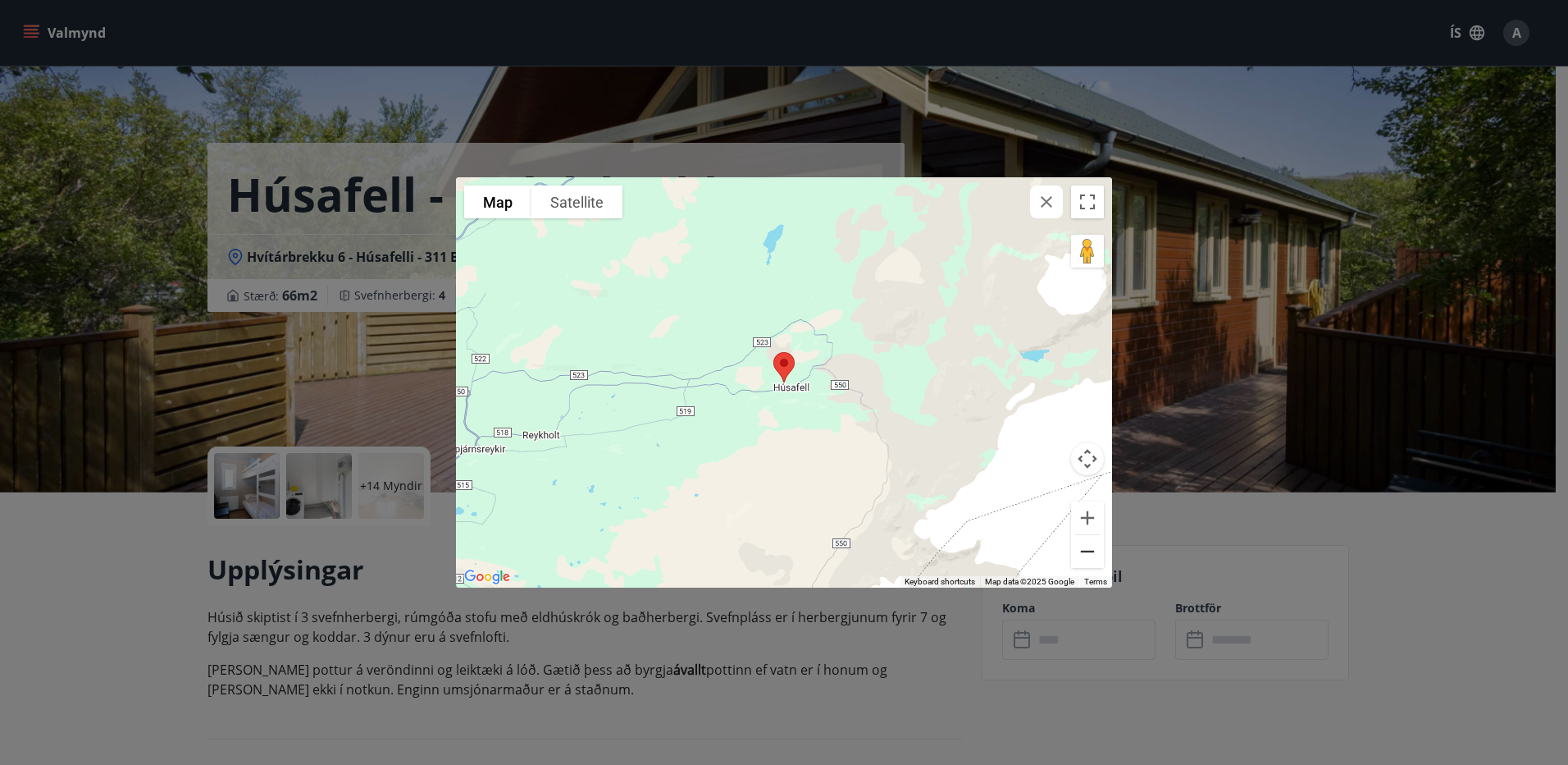
click at [1085, 550] on button "Zoom out" at bounding box center [1087, 551] width 33 height 33
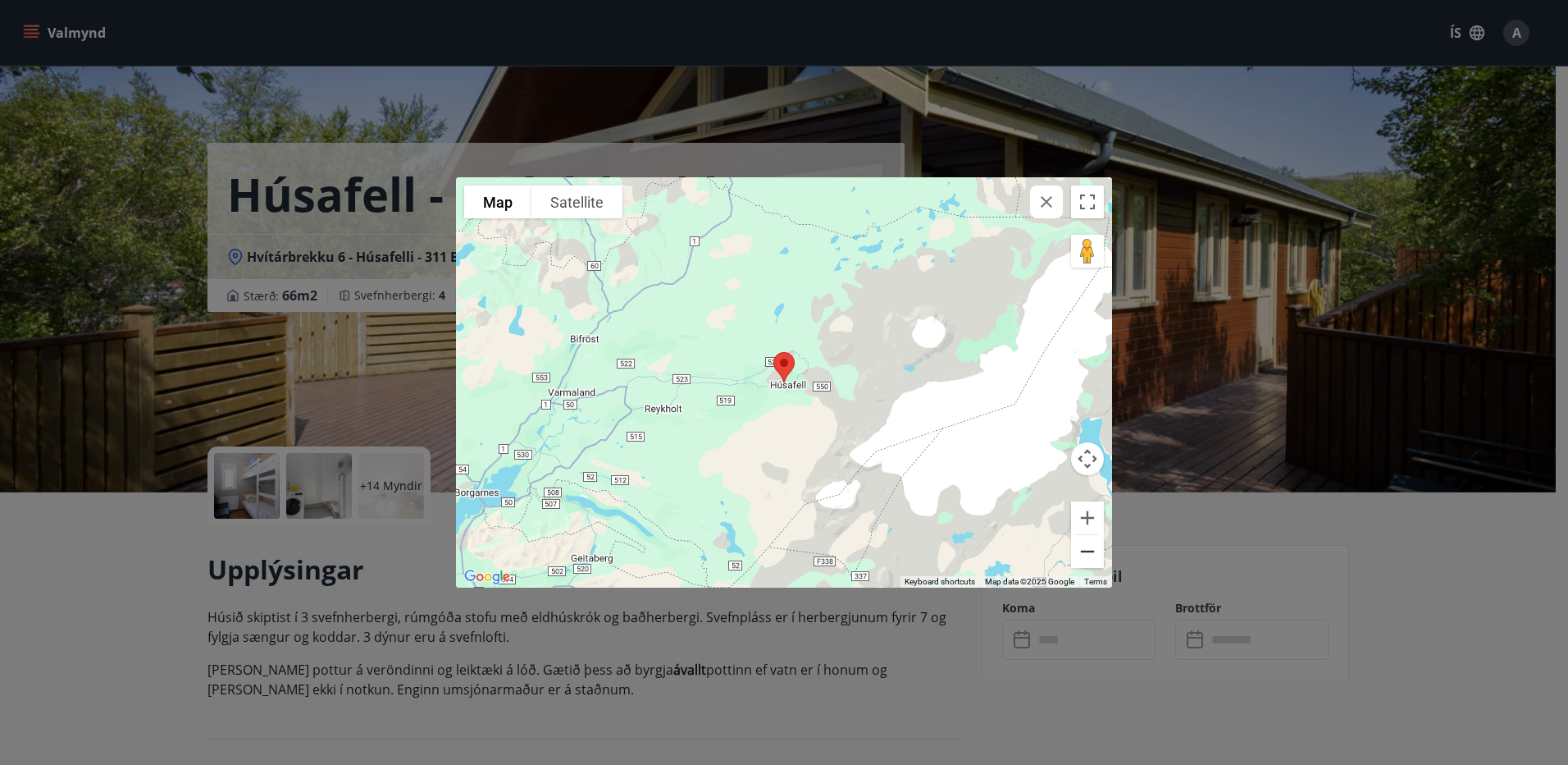
click at [1085, 550] on button "Zoom out" at bounding box center [1087, 551] width 33 height 33
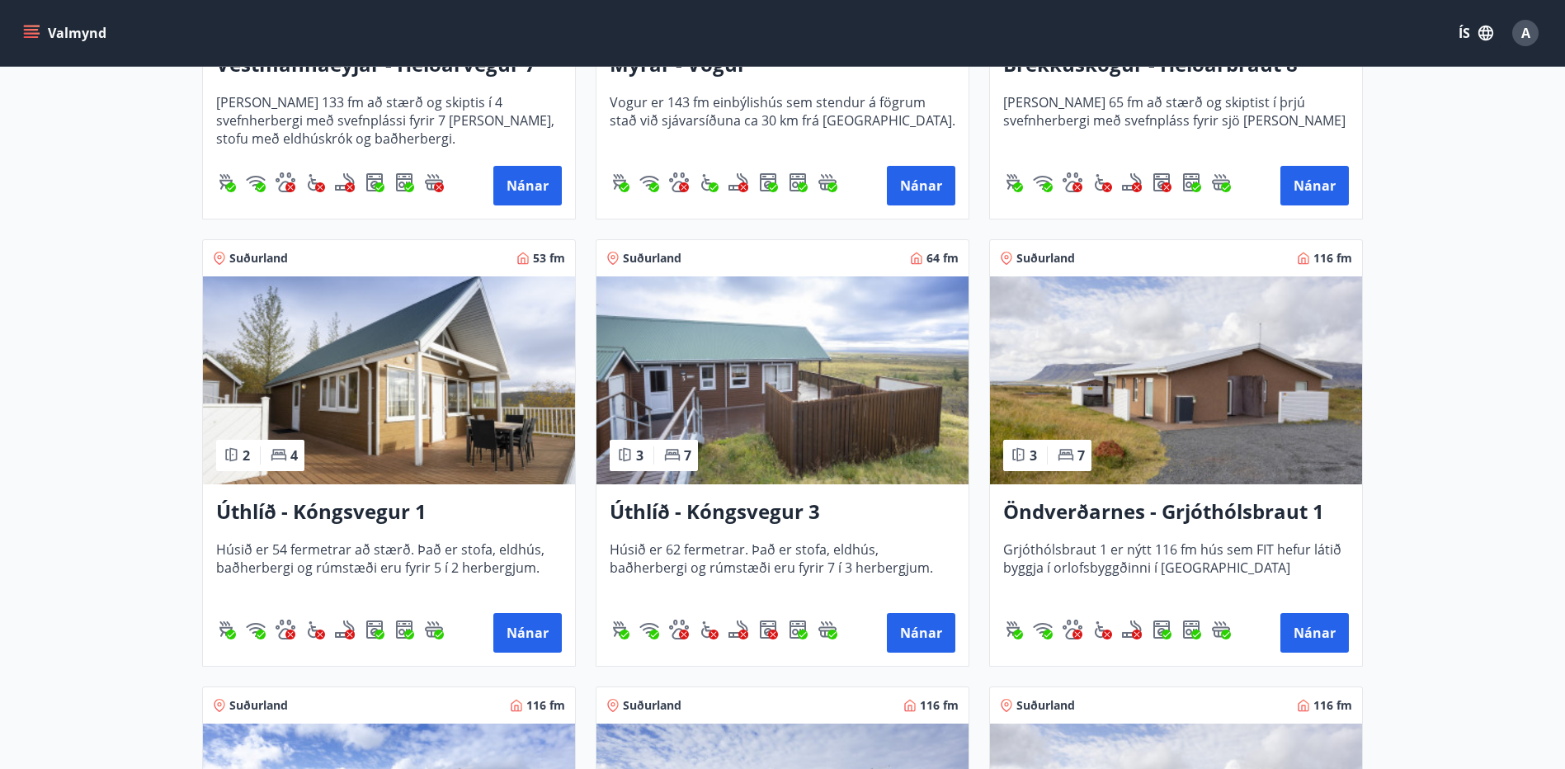
scroll to position [1485, 0]
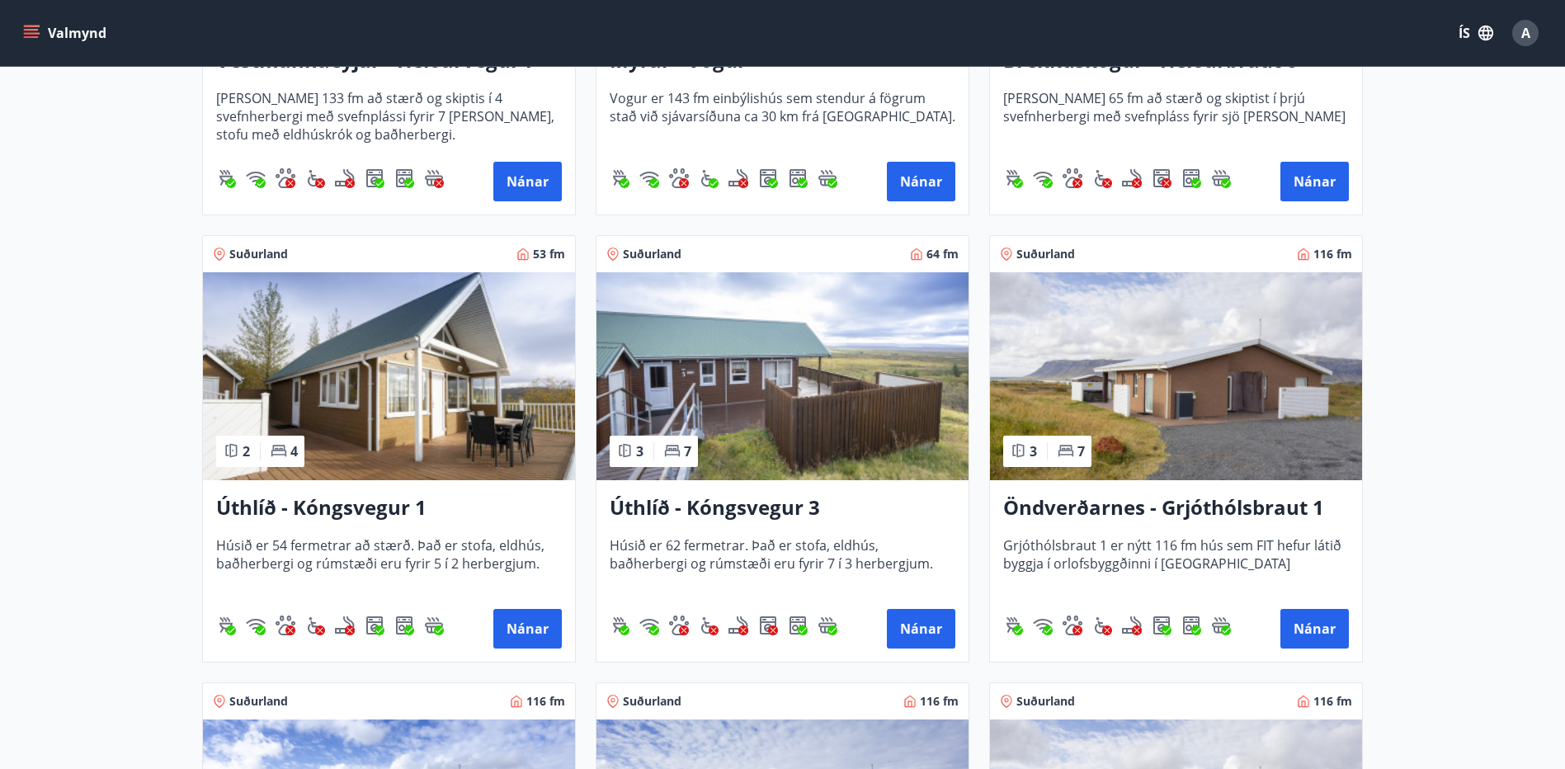
click at [1220, 425] on img at bounding box center [1176, 376] width 372 height 208
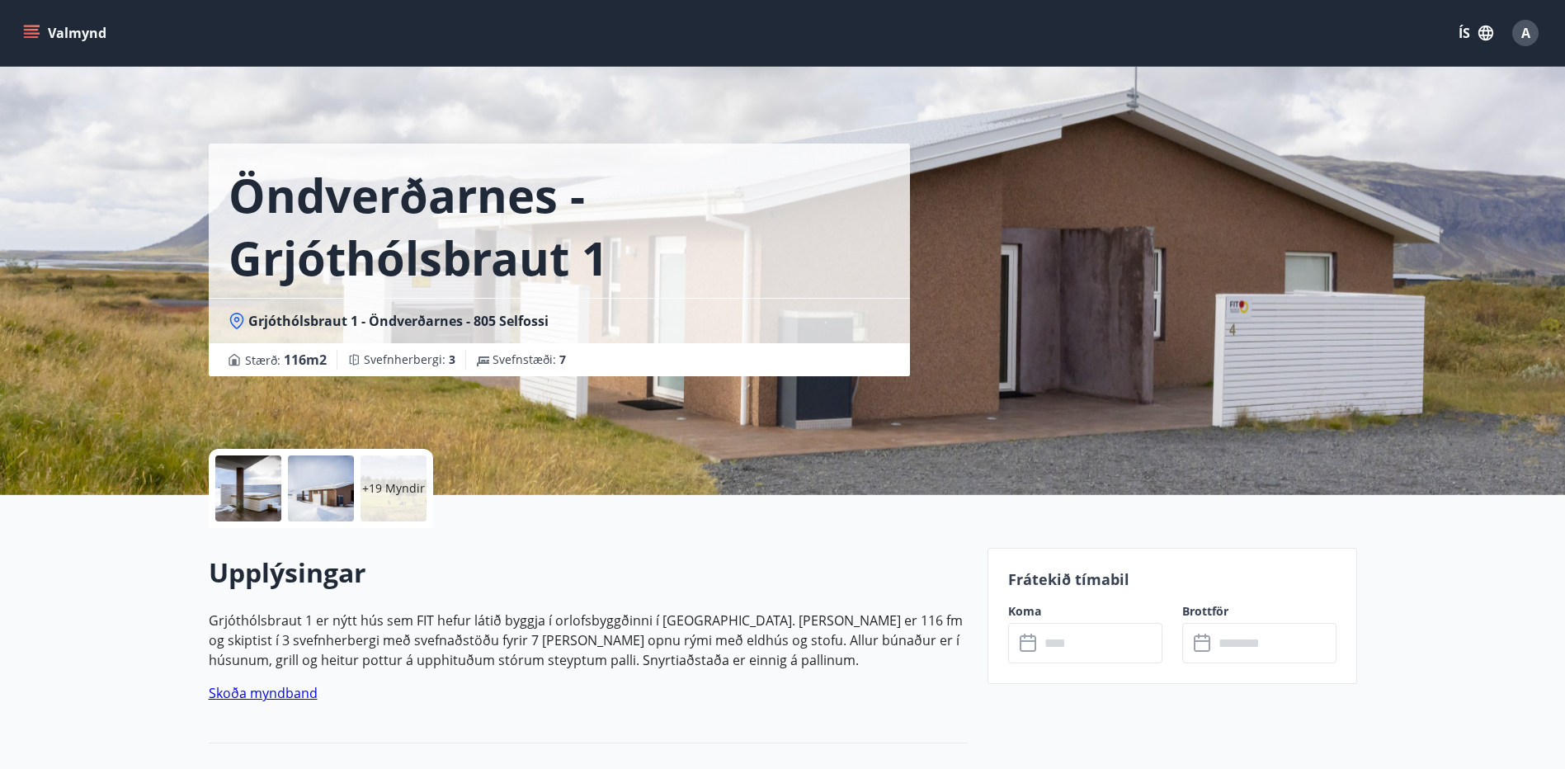
click at [401, 493] on p "+19 Myndir" at bounding box center [393, 488] width 63 height 16
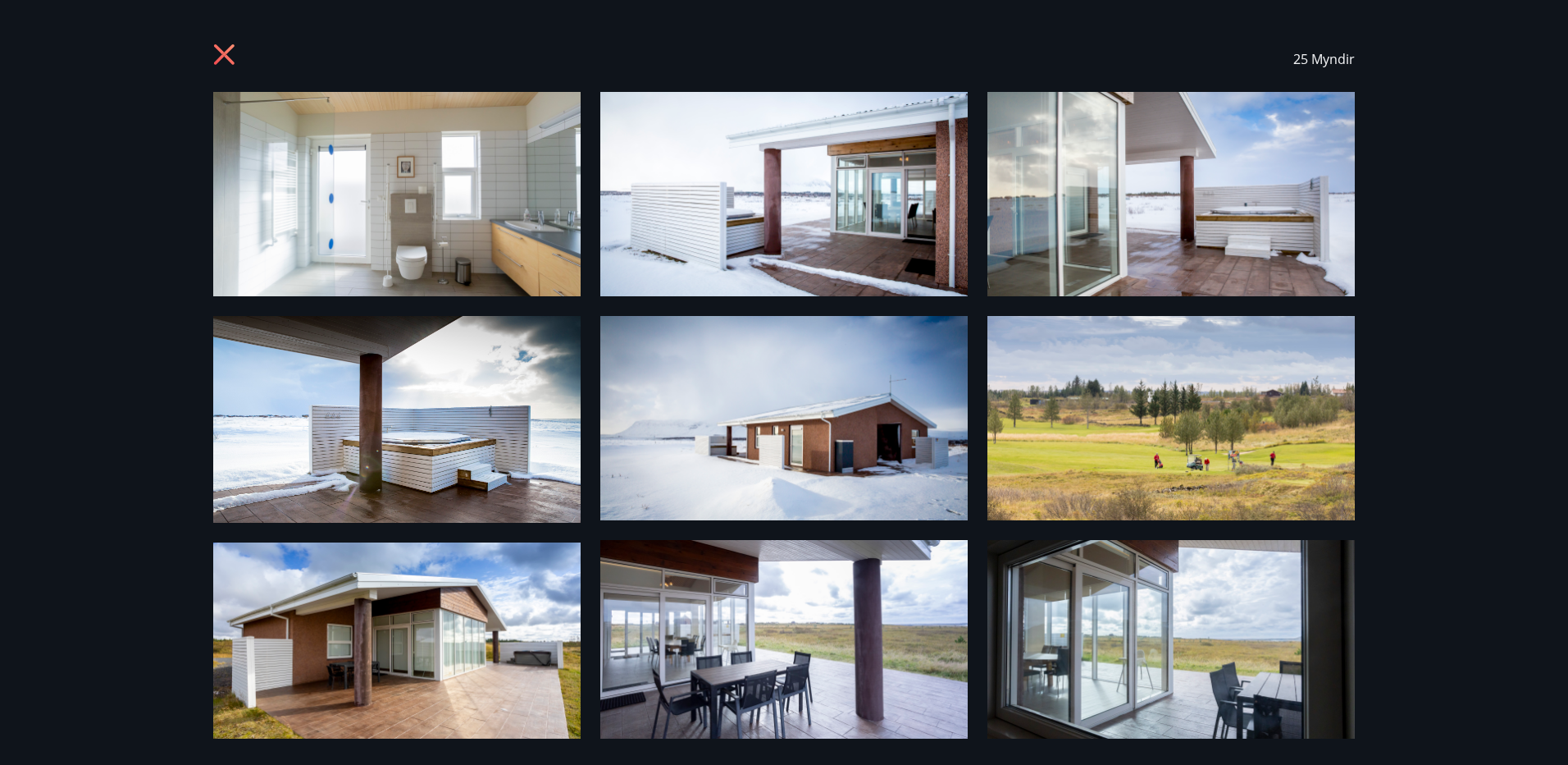
click at [227, 54] on icon at bounding box center [226, 57] width 26 height 26
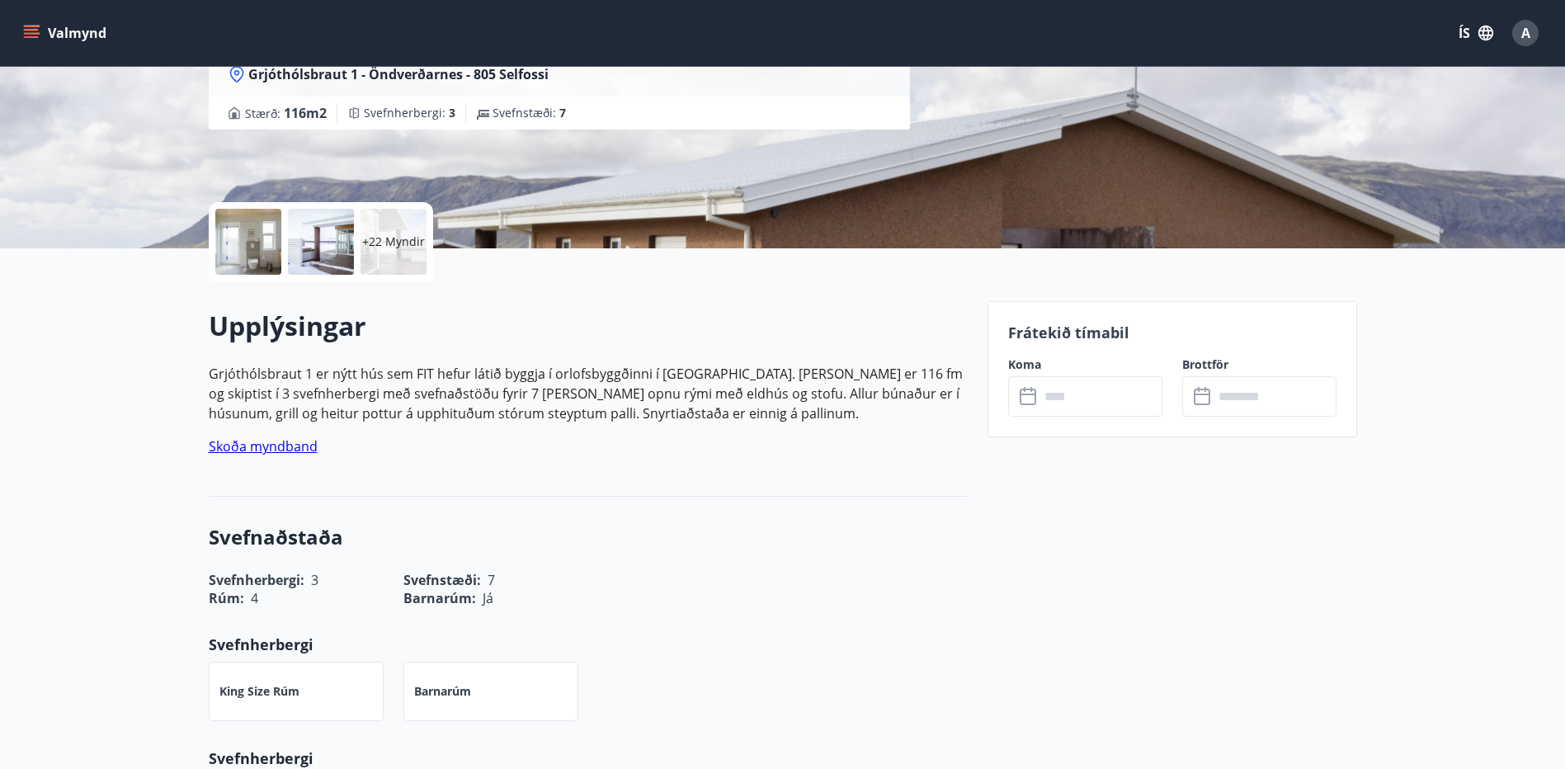
scroll to position [247, 0]
click at [1118, 388] on input "text" at bounding box center [1100, 395] width 123 height 40
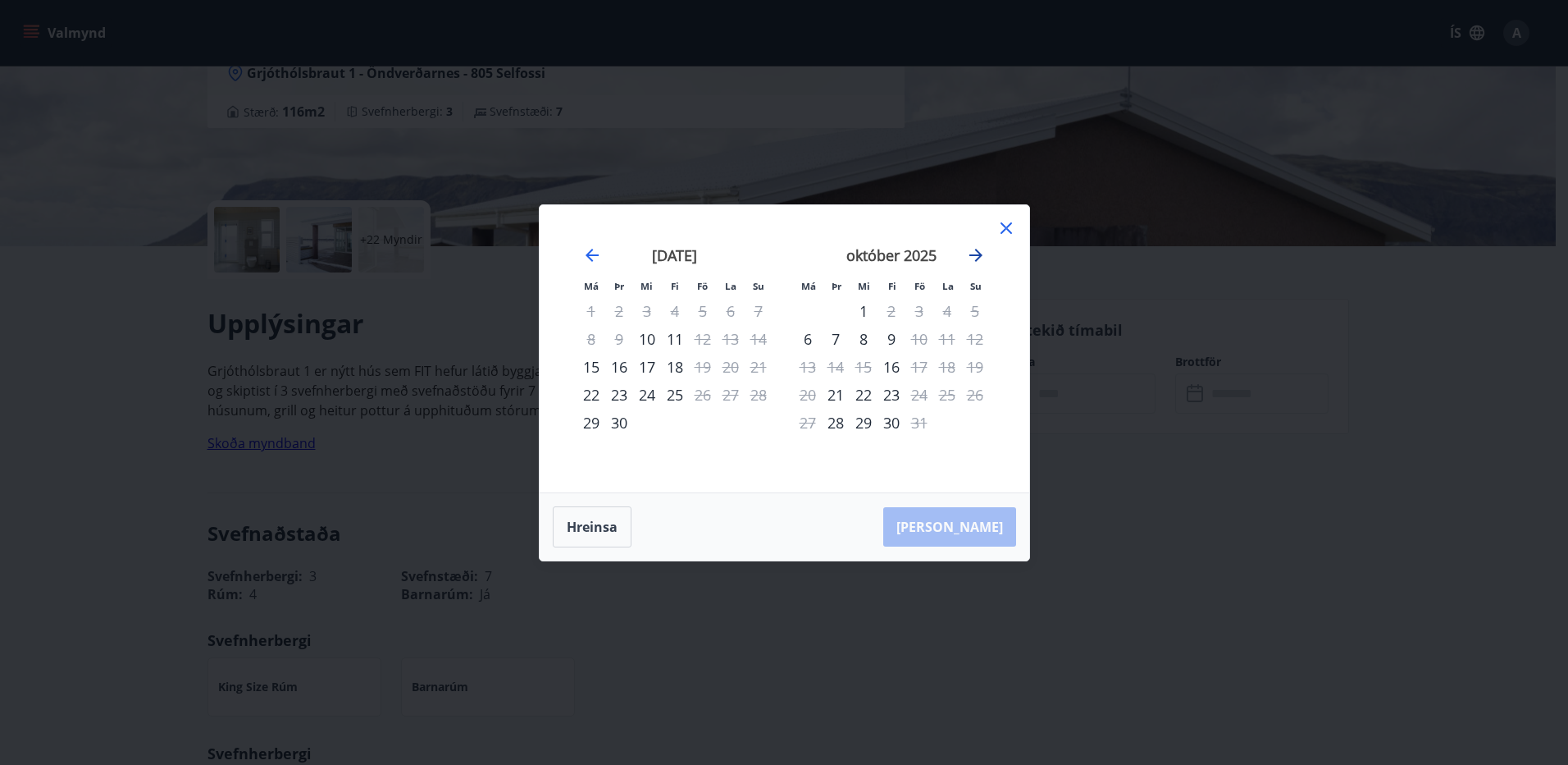
click at [979, 253] on icon "Move forward to switch to the next month." at bounding box center [975, 255] width 13 height 13
click at [922, 336] on div "7" at bounding box center [920, 339] width 28 height 28
click at [810, 366] on div "10" at bounding box center [807, 367] width 28 height 28
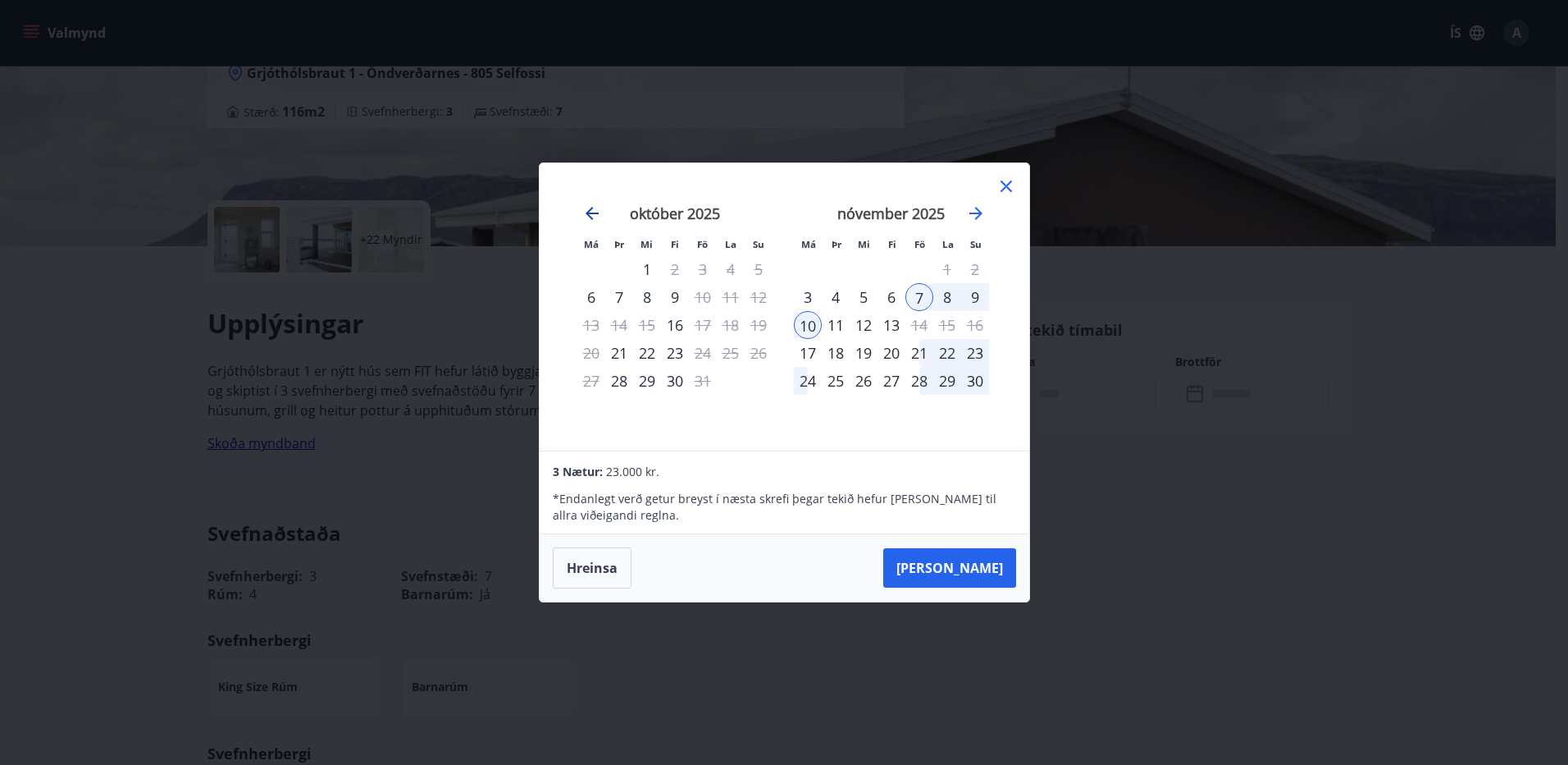
click at [590, 217] on icon "Move backward to switch to the previous month." at bounding box center [592, 213] width 13 height 13
click at [979, 213] on icon "Move forward to switch to the next month." at bounding box center [975, 213] width 13 height 13
click at [984, 562] on button "[PERSON_NAME]" at bounding box center [950, 568] width 133 height 40
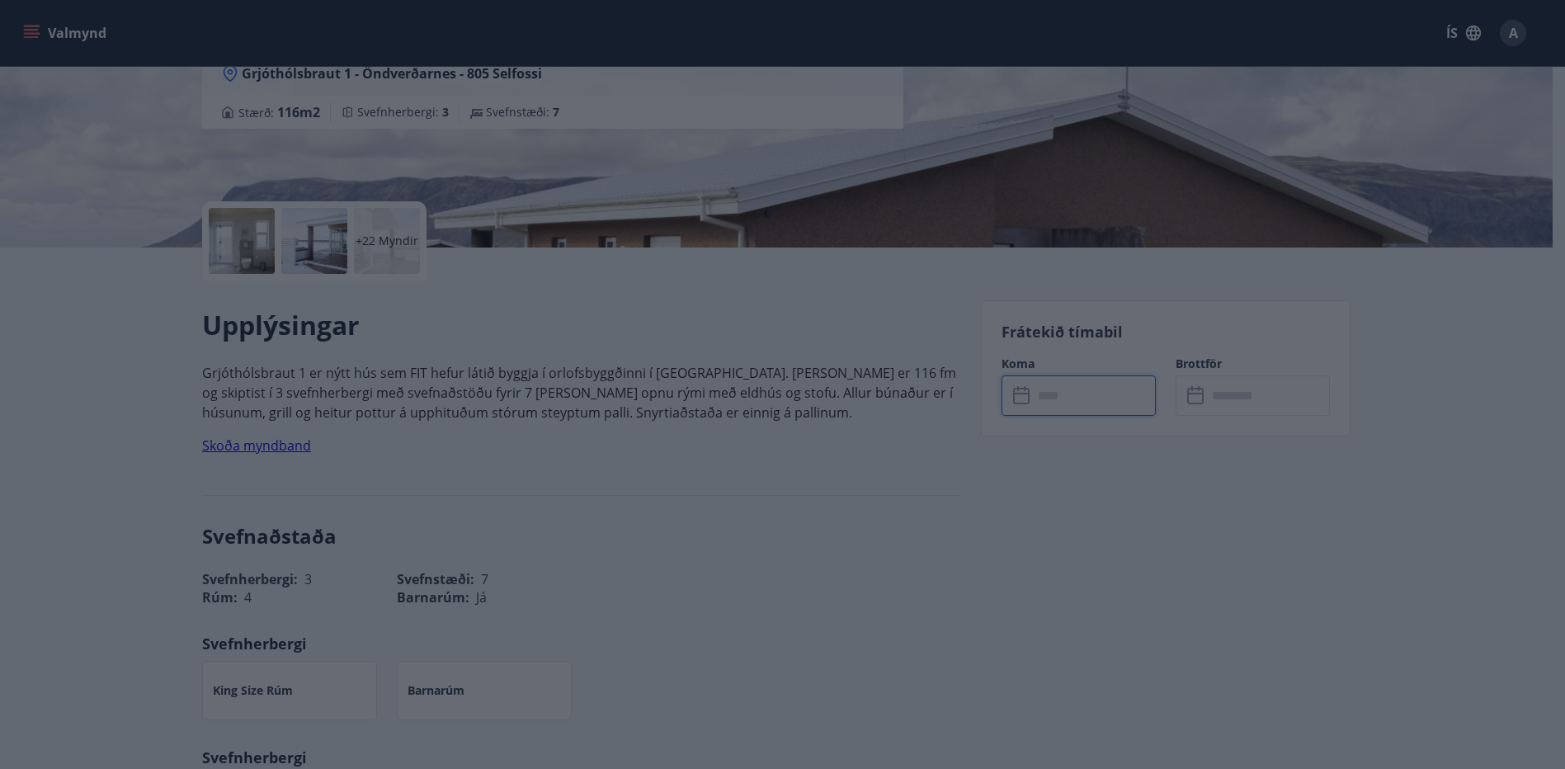
type input "******"
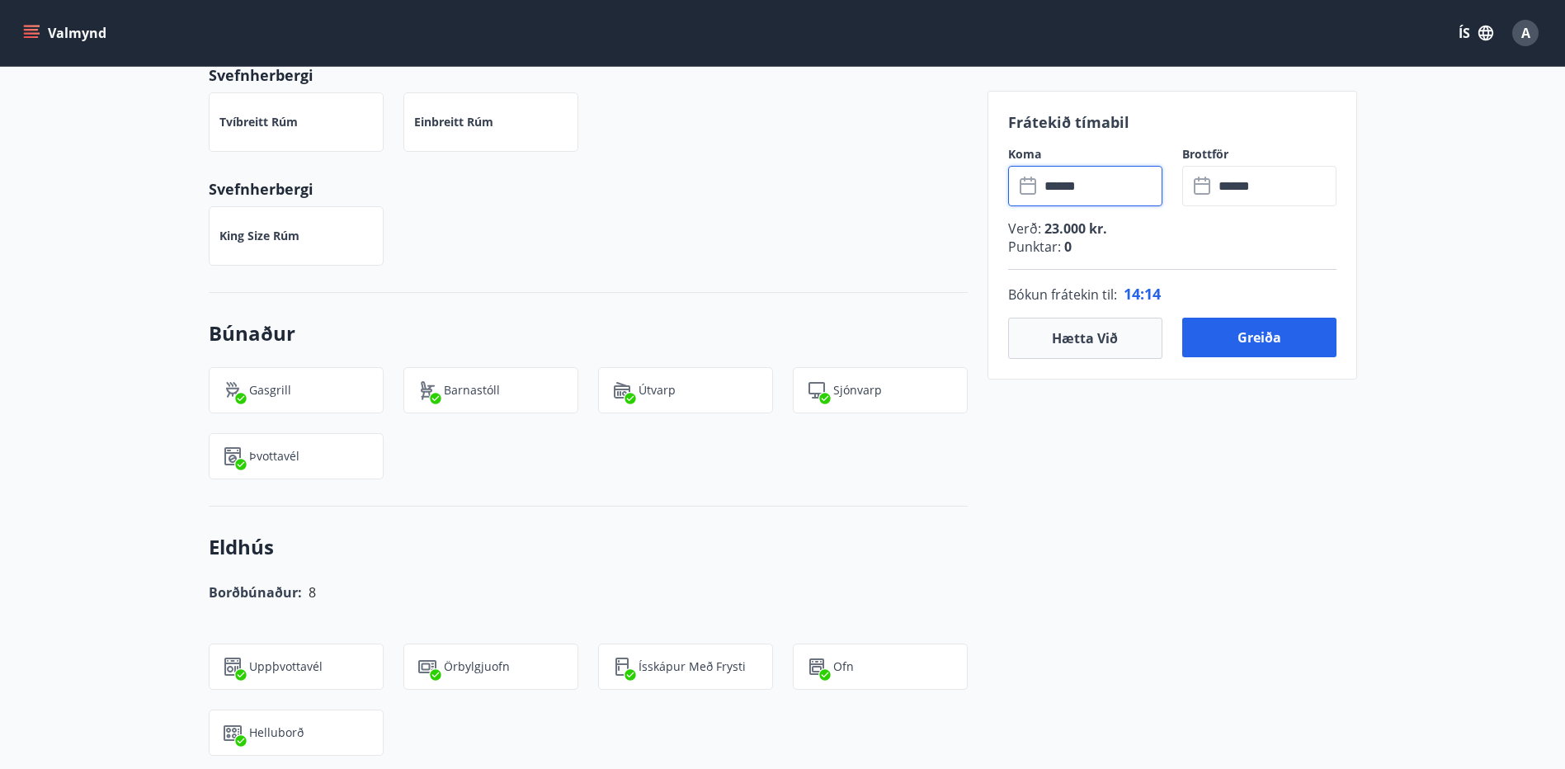
scroll to position [929, 0]
click at [1233, 610] on div "Frátekið tímabil Koma ​ ****** ​ Brottför ​ ****** ​ Verð : 23.000 kr. Punktar …" at bounding box center [1172, 769] width 370 height 2301
click at [1255, 342] on button "Greiða" at bounding box center [1259, 338] width 154 height 40
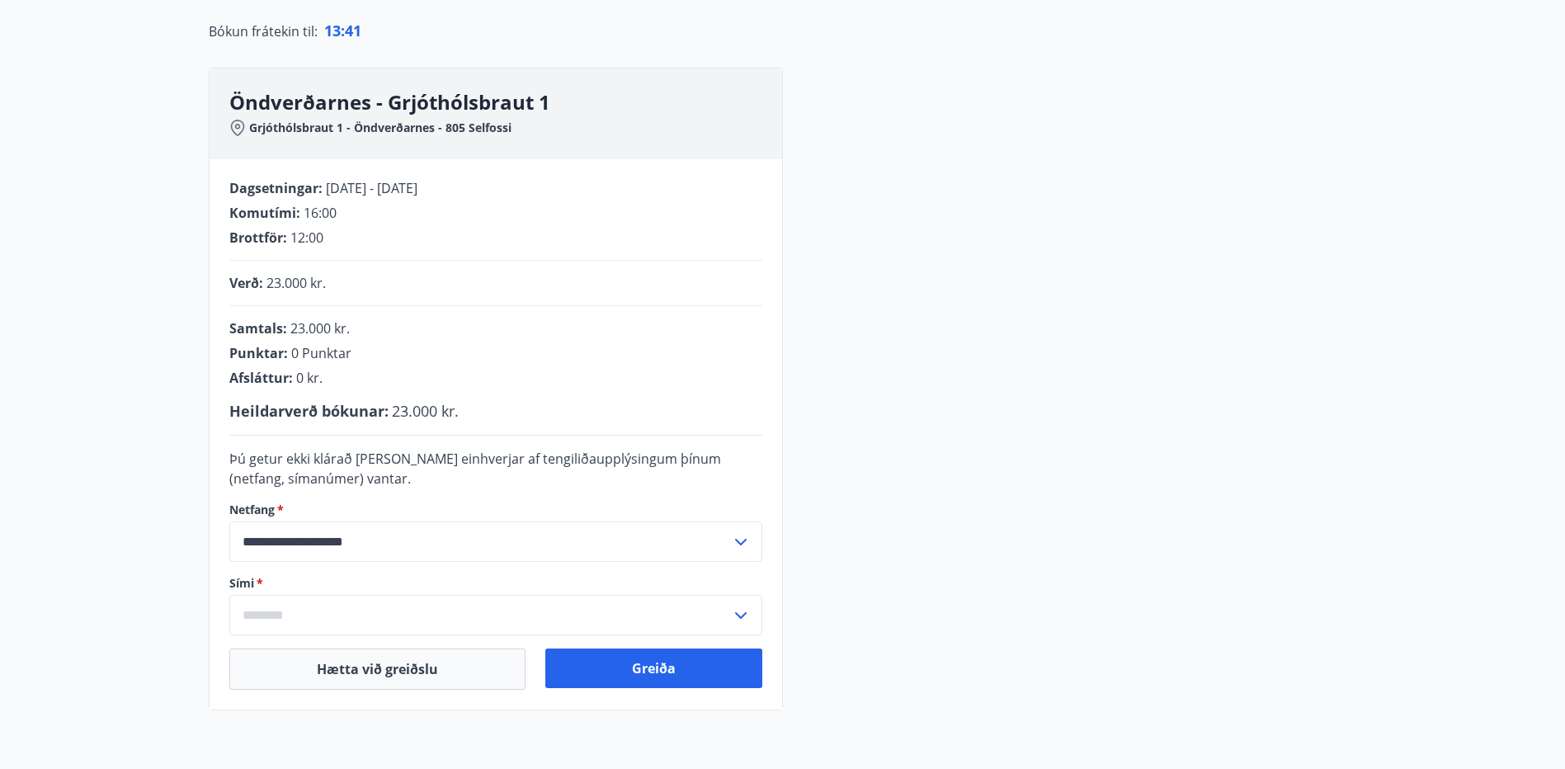
scroll to position [158, 0]
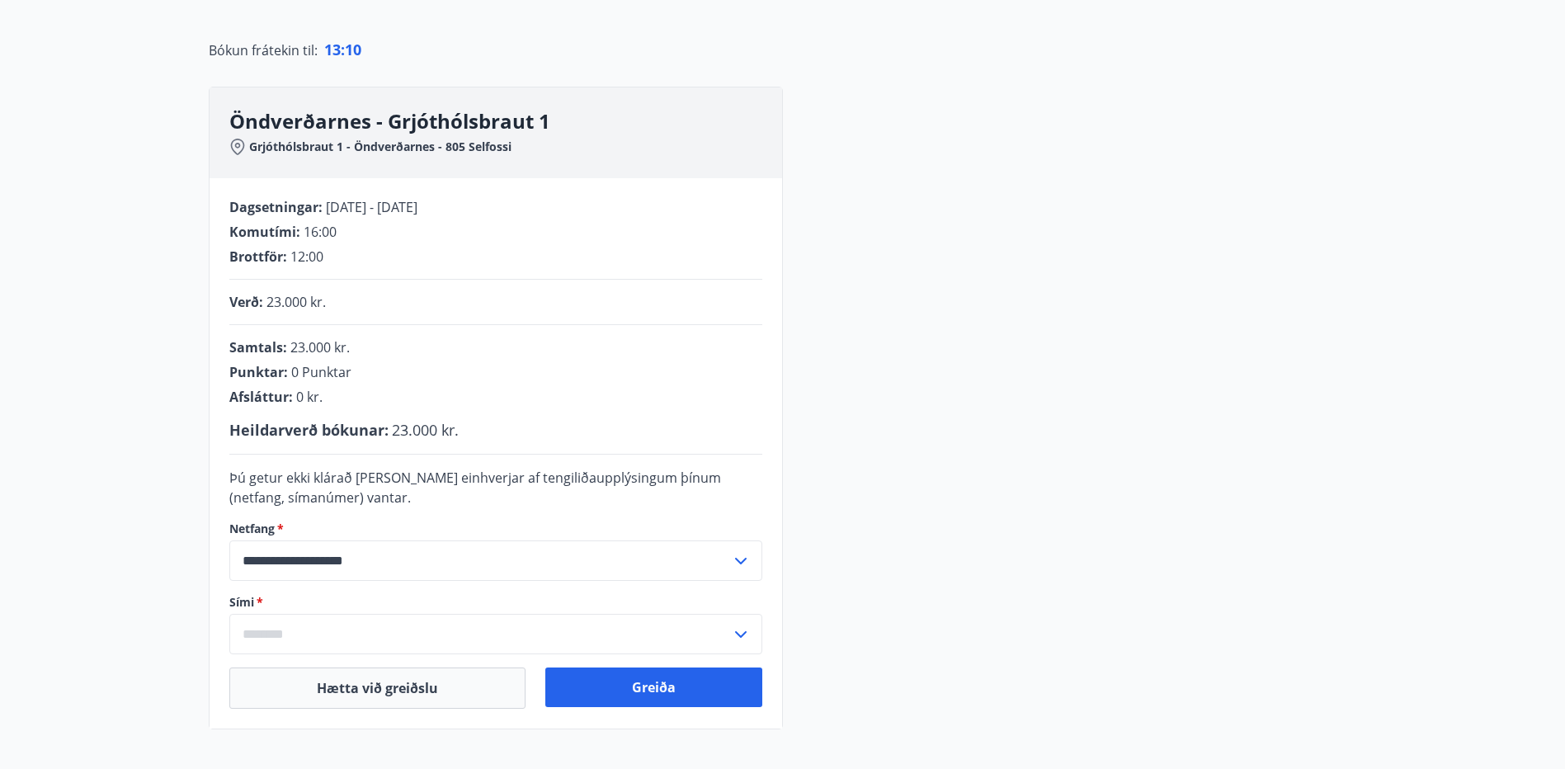
click at [708, 633] on input "text" at bounding box center [479, 634] width 501 height 40
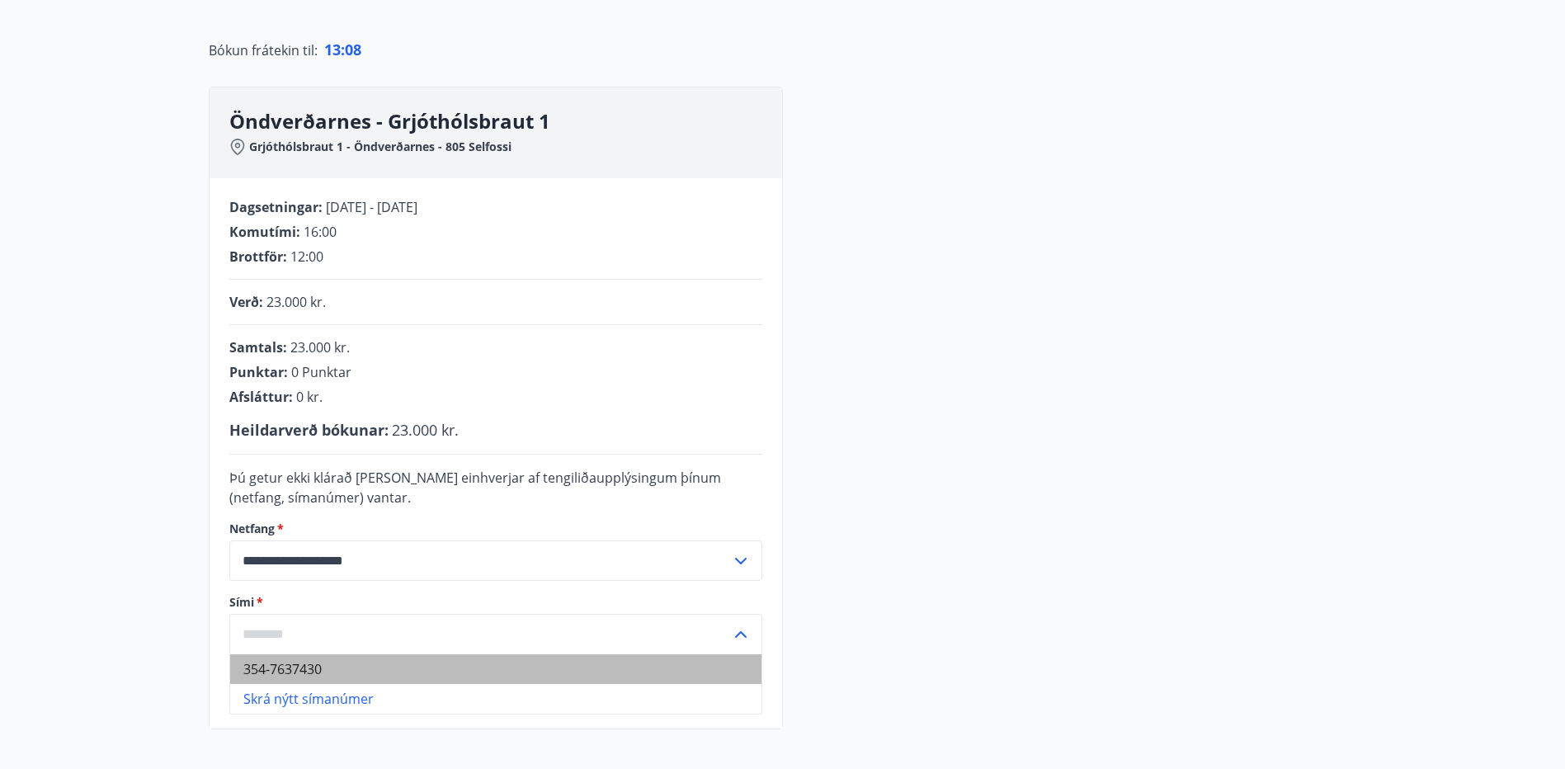
click at [316, 669] on li "354-7637430" at bounding box center [495, 669] width 531 height 30
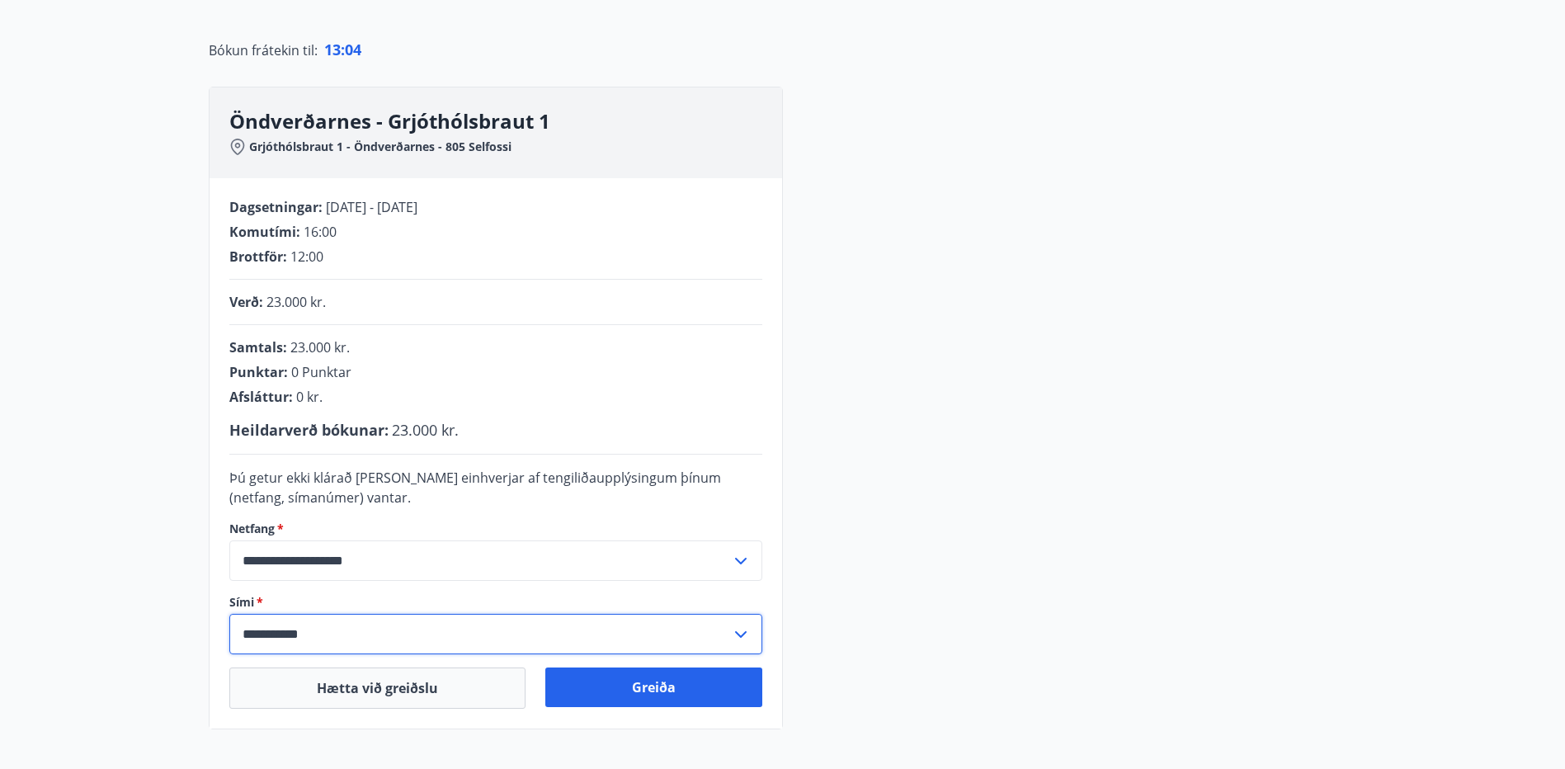
click at [269, 635] on input "**********" at bounding box center [479, 634] width 501 height 40
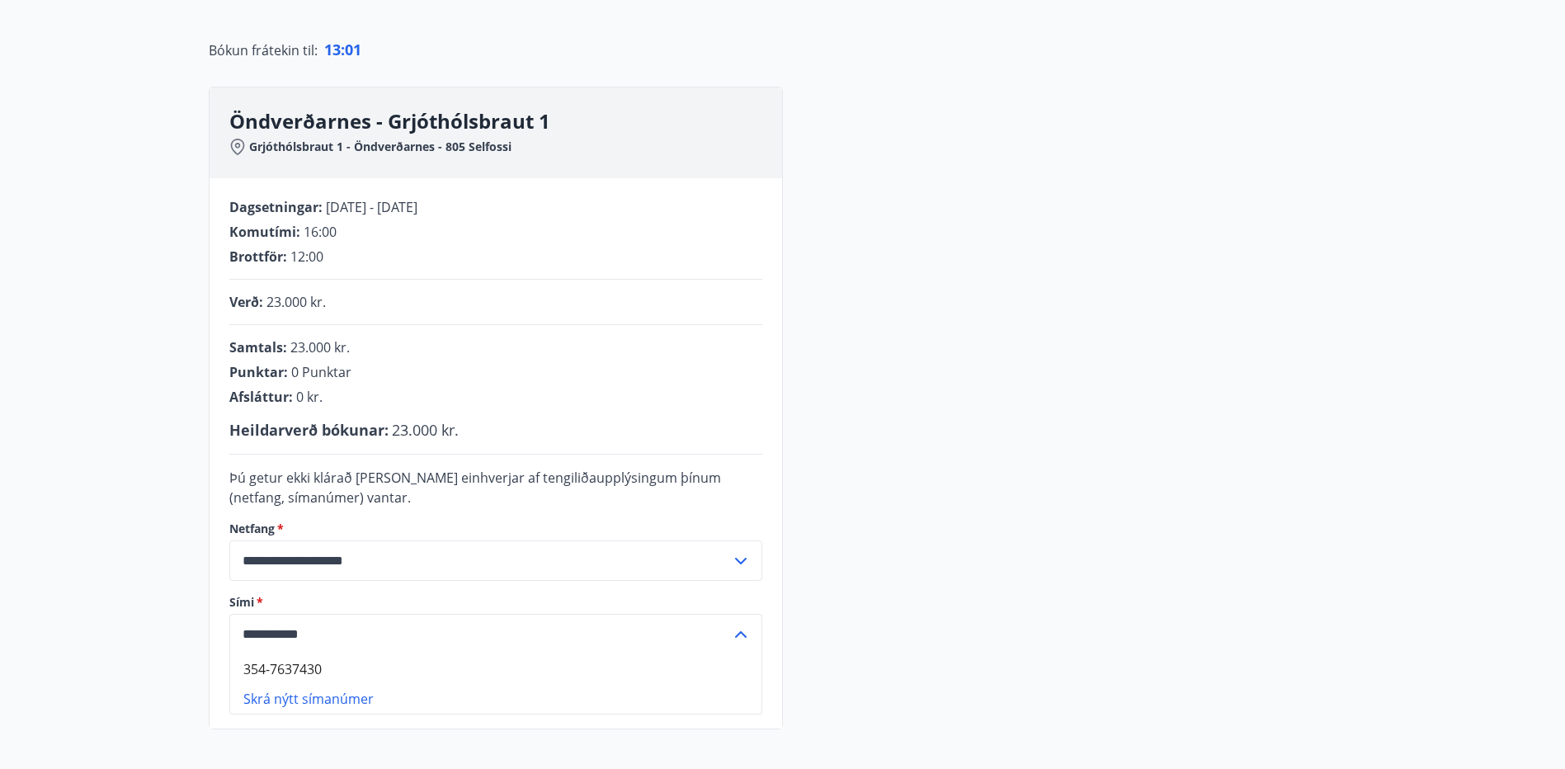
click at [269, 636] on input "**********" at bounding box center [479, 634] width 501 height 40
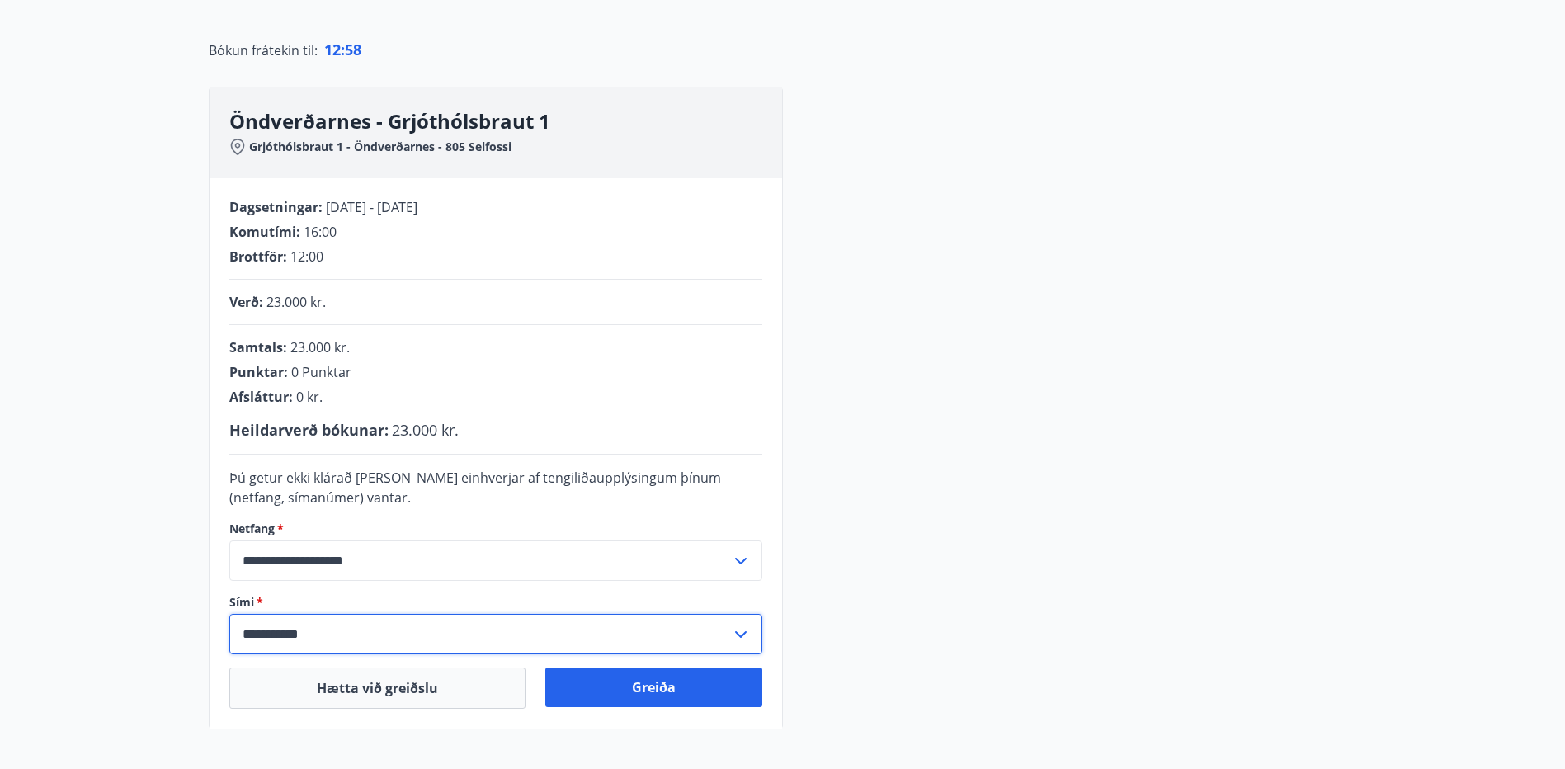
click at [271, 635] on input "**********" at bounding box center [479, 634] width 501 height 40
type input "**********"
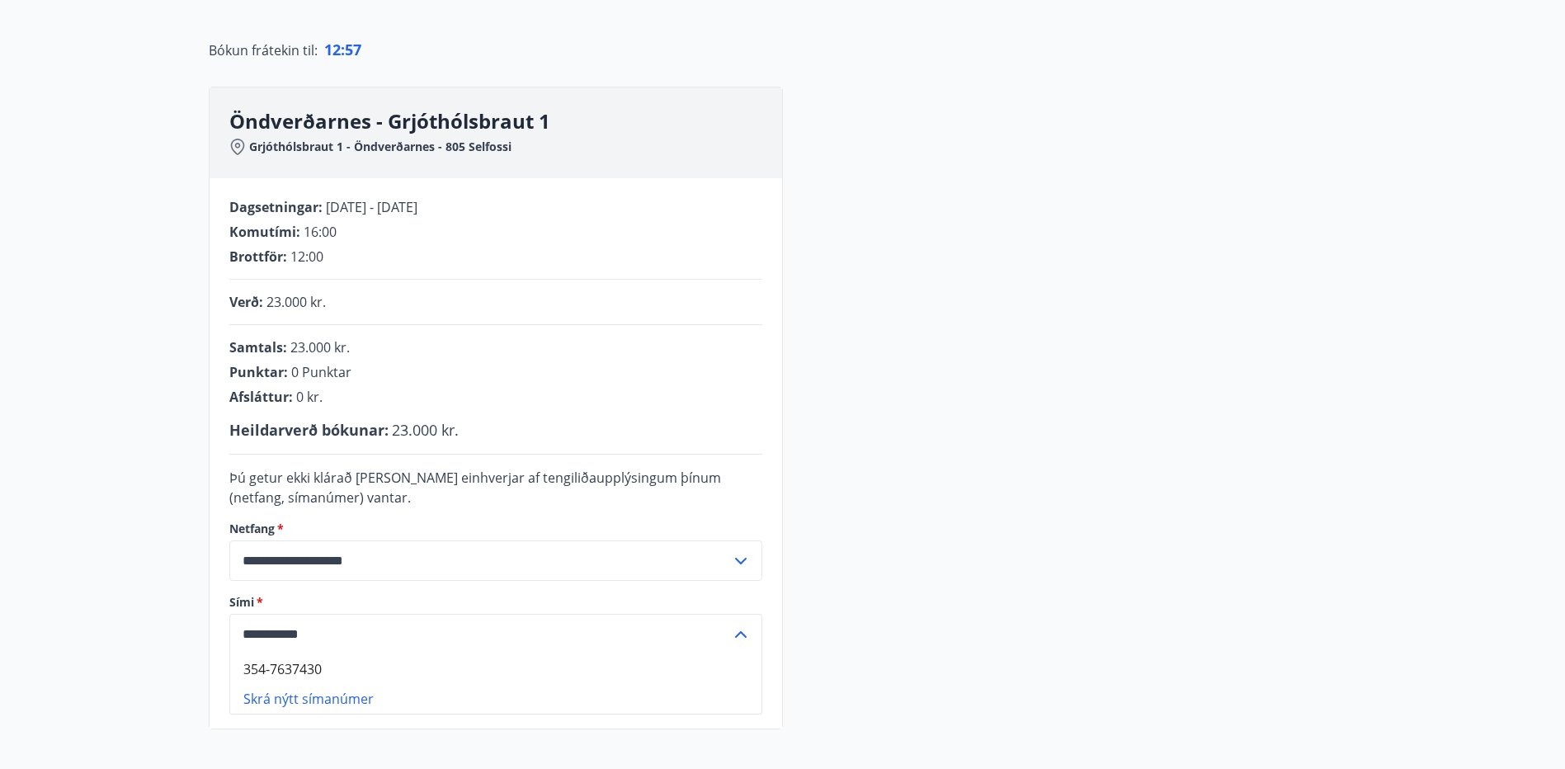
click at [352, 631] on input "**********" at bounding box center [479, 634] width 501 height 40
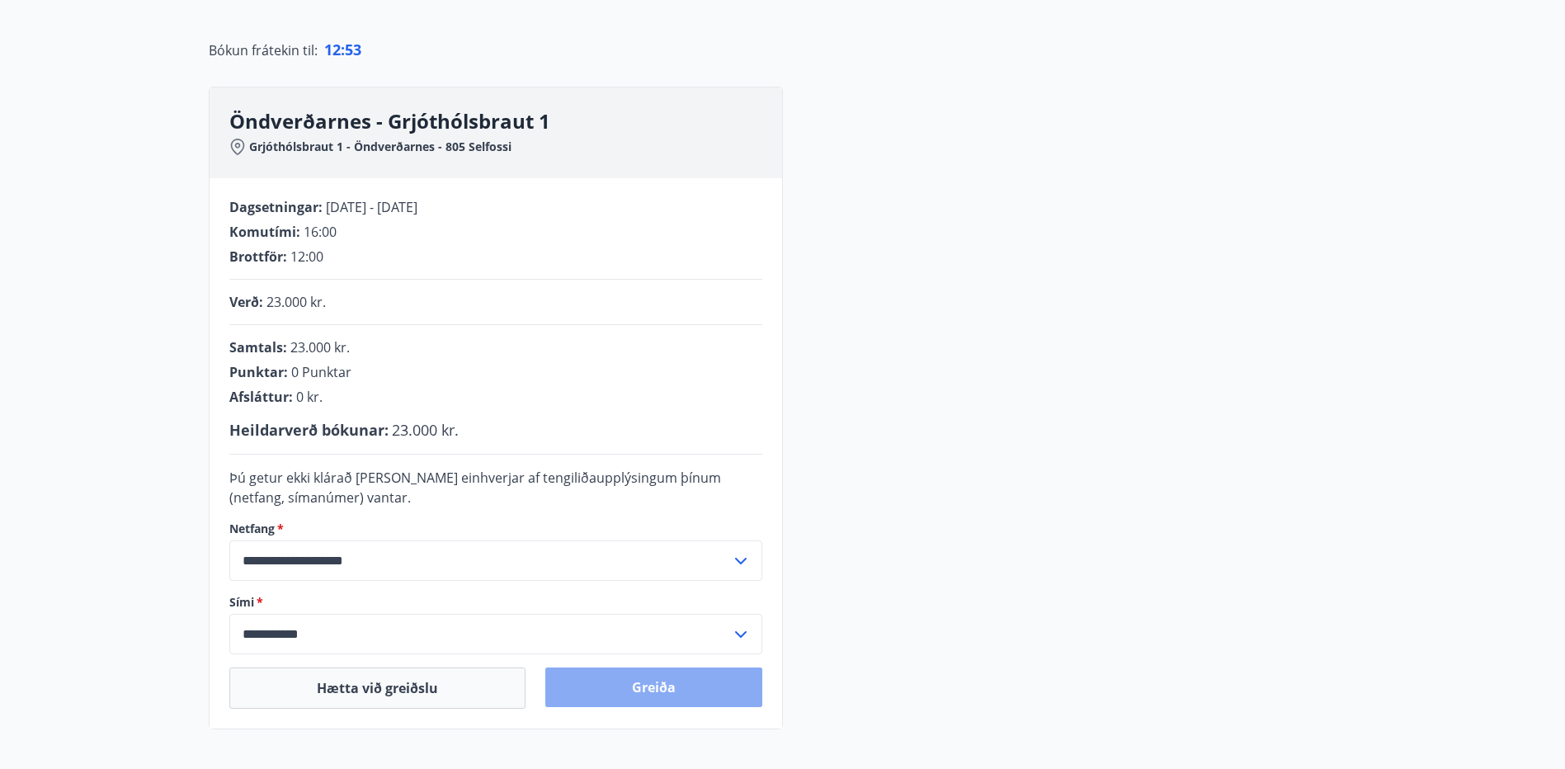
click at [635, 689] on button "Greiða" at bounding box center [653, 687] width 217 height 40
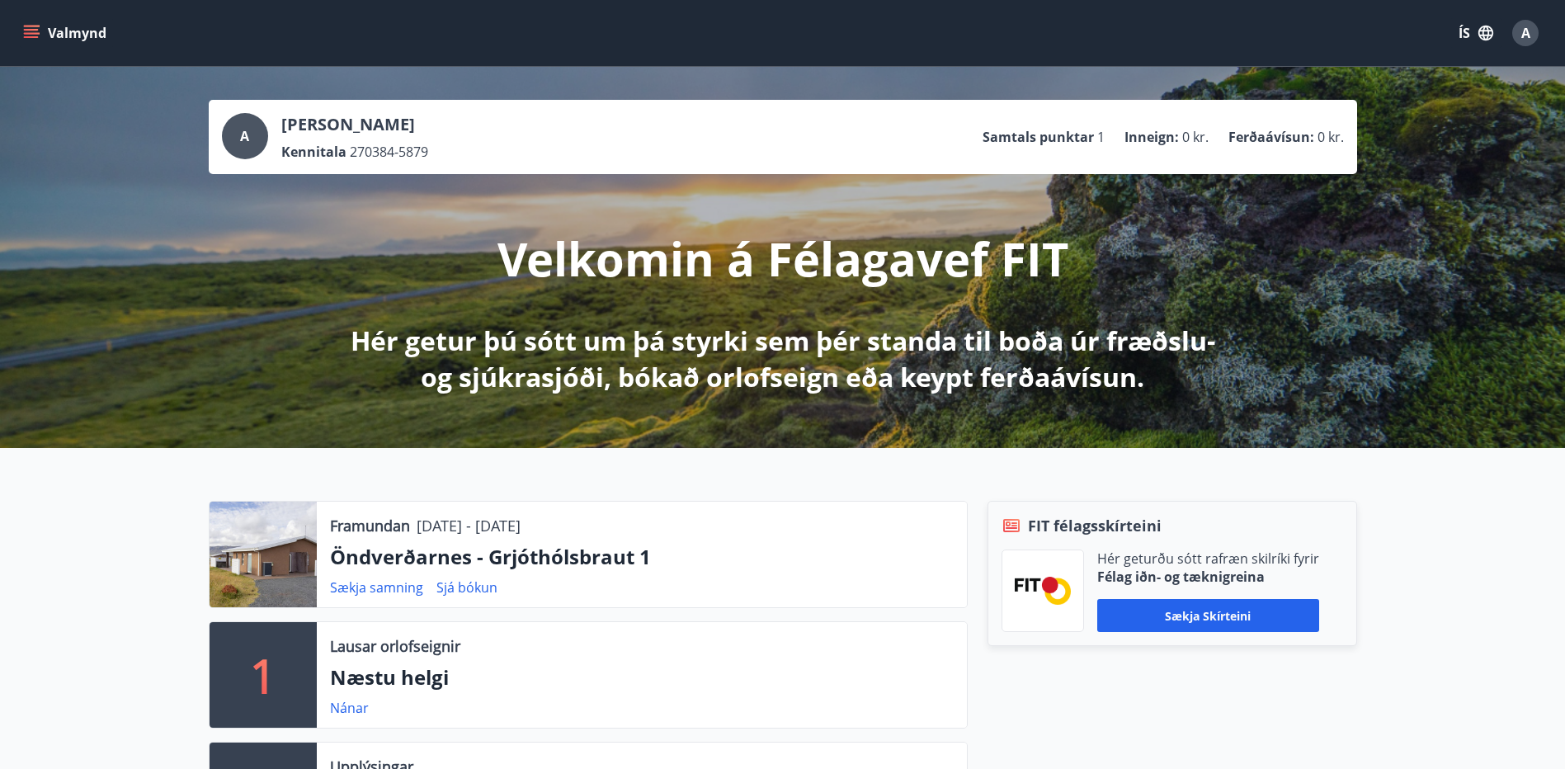
click at [301, 581] on div at bounding box center [263, 554] width 107 height 106
click at [457, 588] on link "Sjá bókun" at bounding box center [466, 587] width 61 height 18
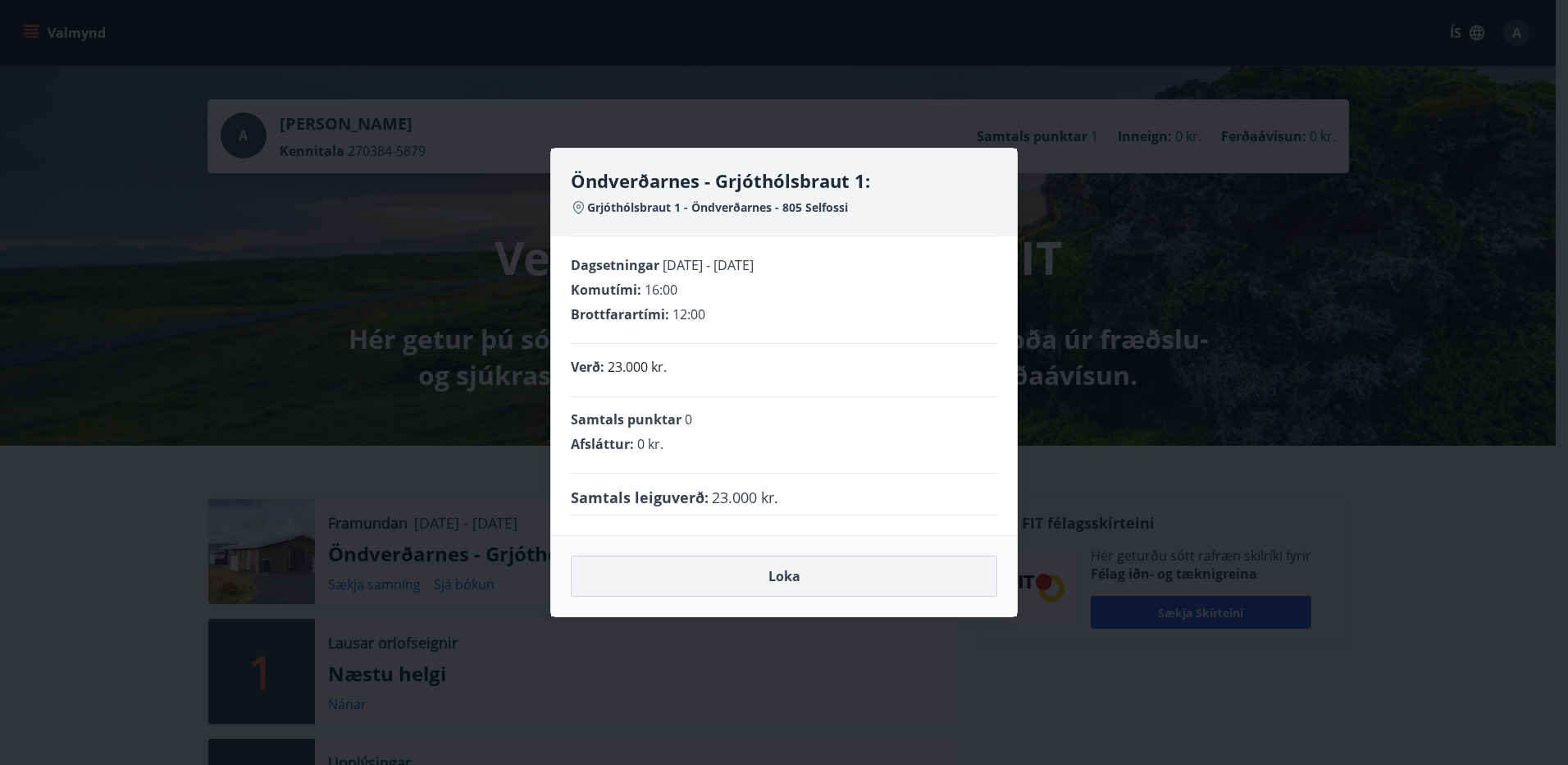
click at [798, 577] on button "Loka" at bounding box center [784, 575] width 427 height 41
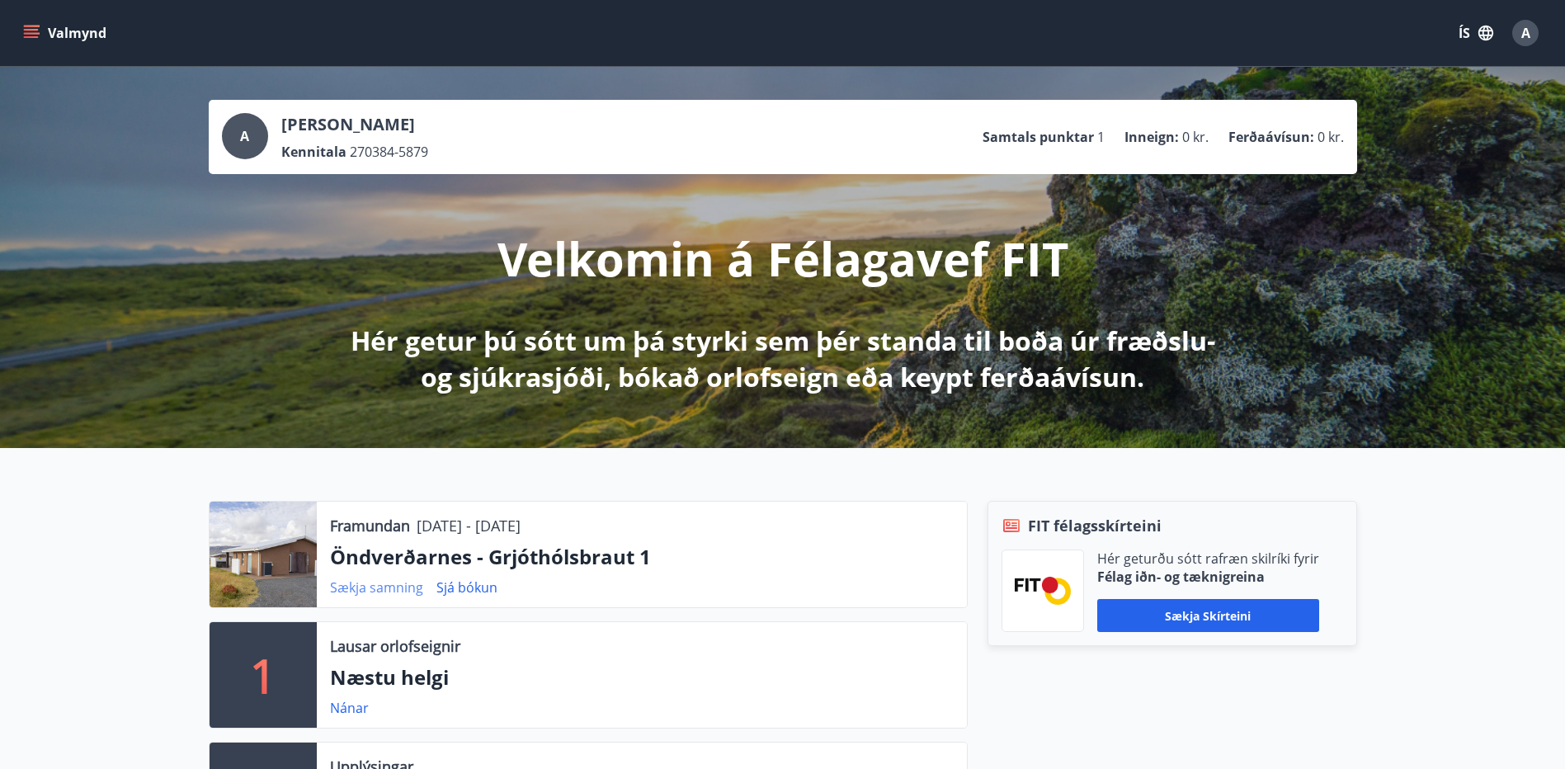
click at [359, 589] on link "Sækja samning" at bounding box center [376, 587] width 93 height 18
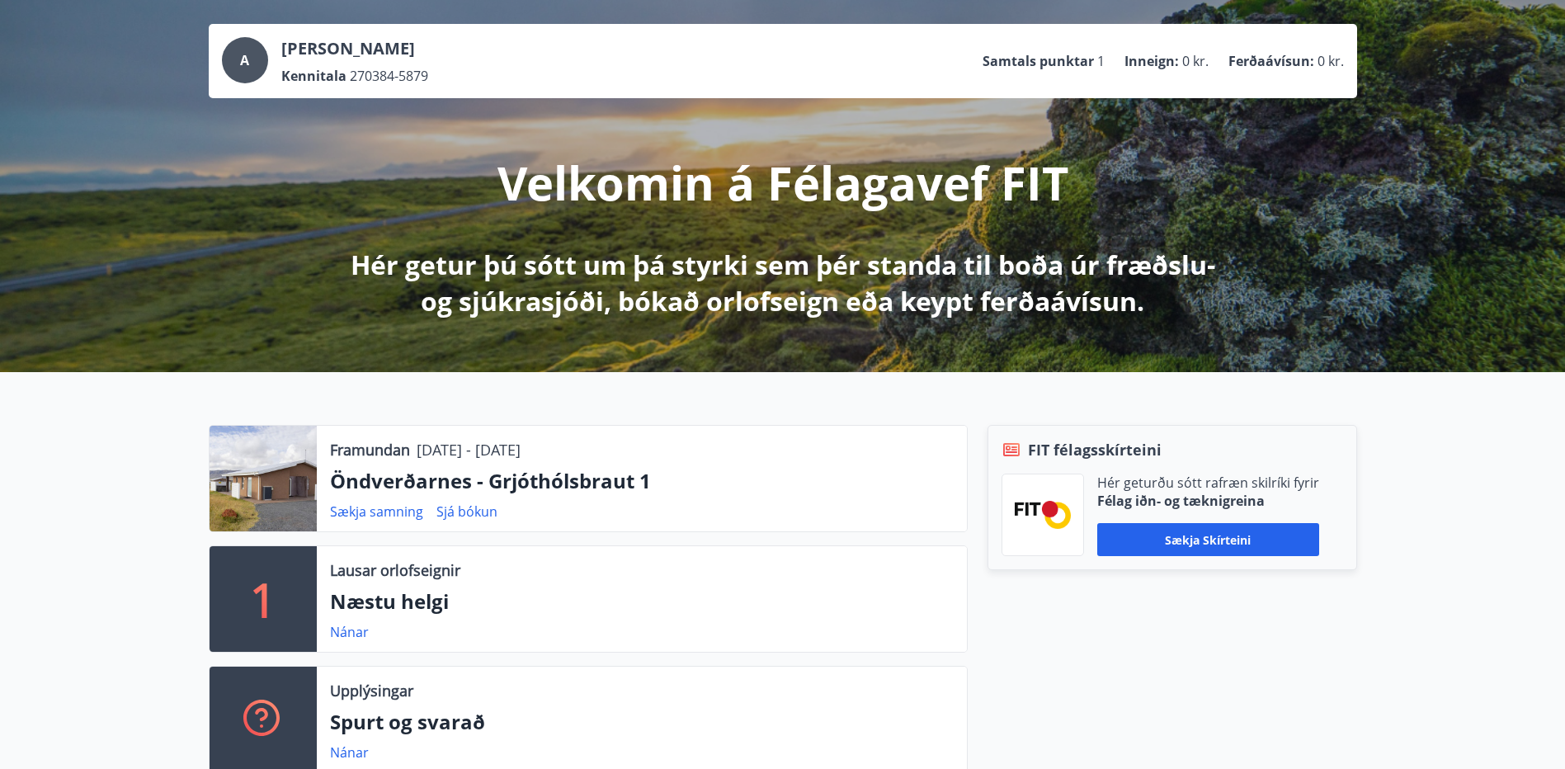
scroll to position [165, 0]
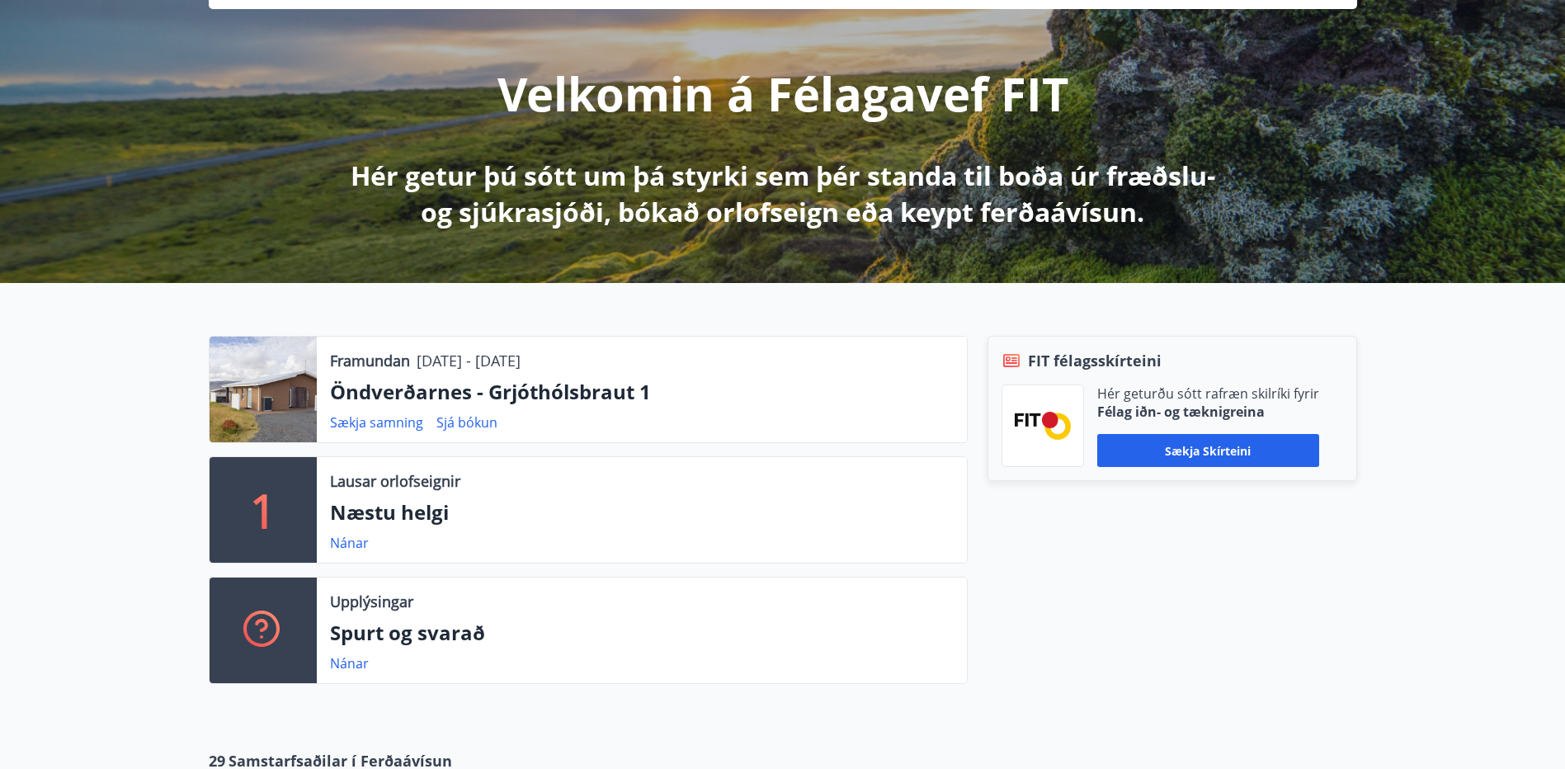
click at [281, 399] on div at bounding box center [263, 390] width 107 height 106
click at [267, 392] on div at bounding box center [263, 390] width 107 height 106
click at [266, 392] on div at bounding box center [263, 390] width 107 height 106
click at [267, 392] on div at bounding box center [263, 390] width 107 height 106
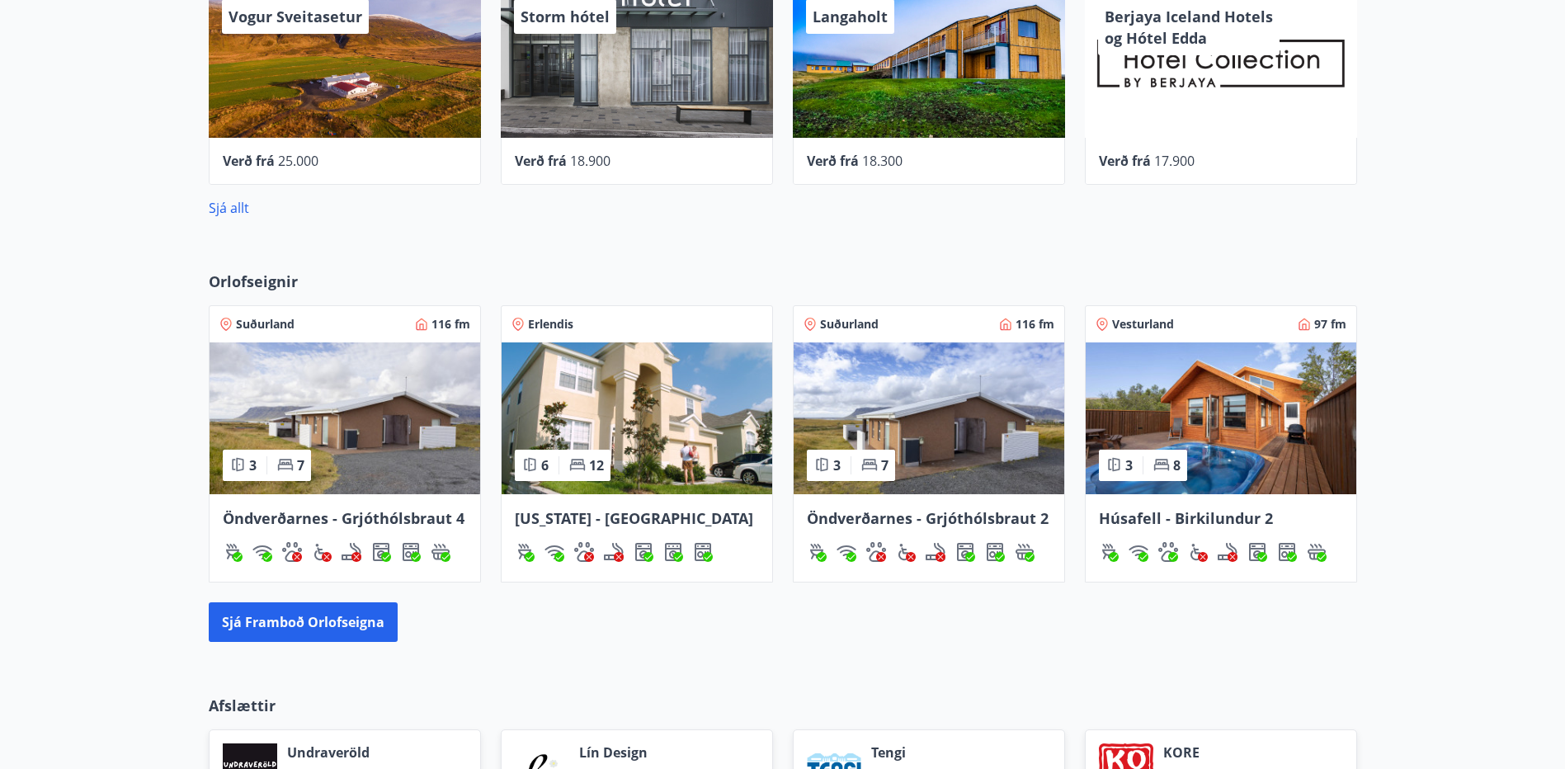
scroll to position [990, 0]
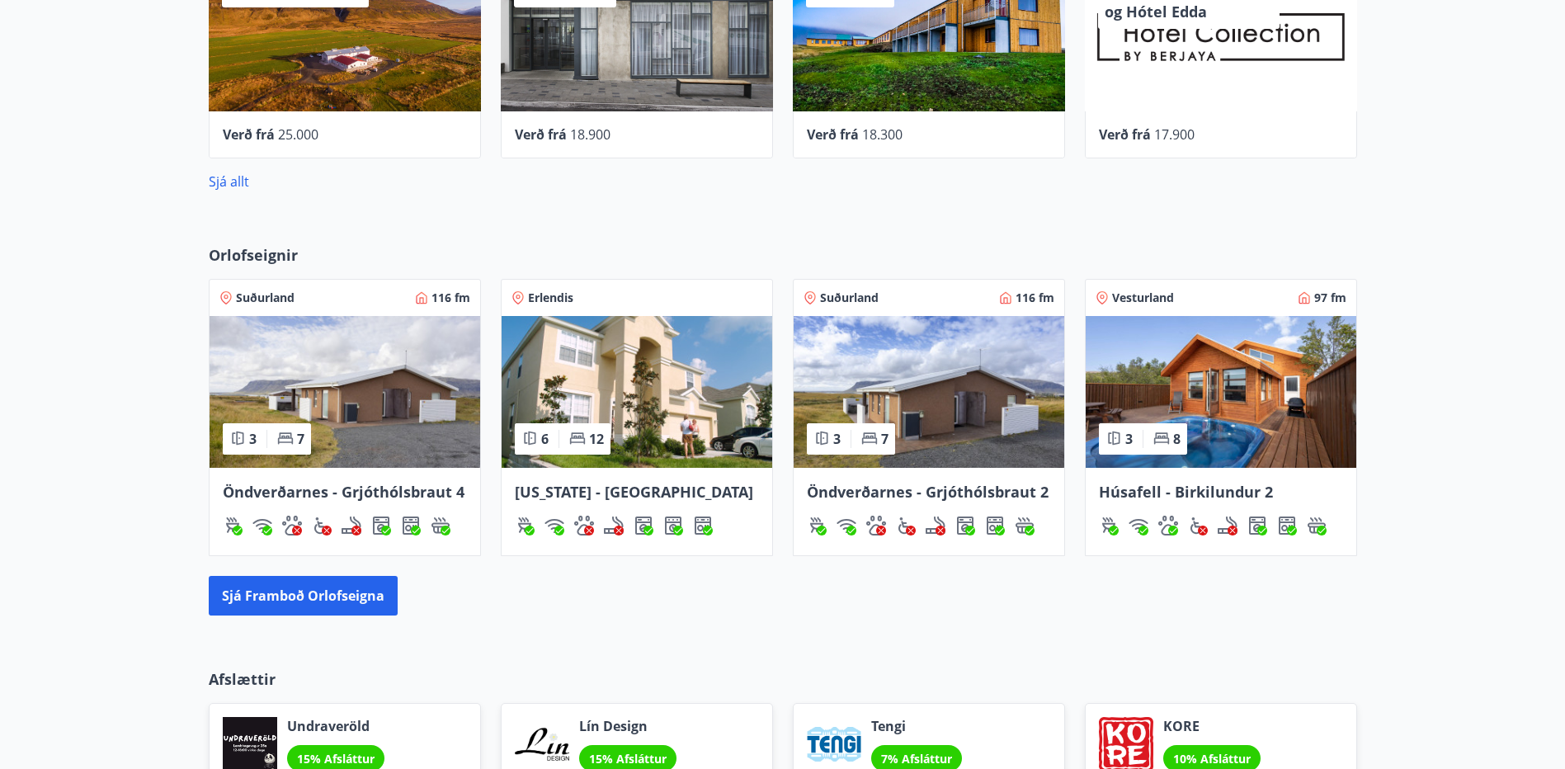
click at [979, 401] on img at bounding box center [928, 392] width 271 height 152
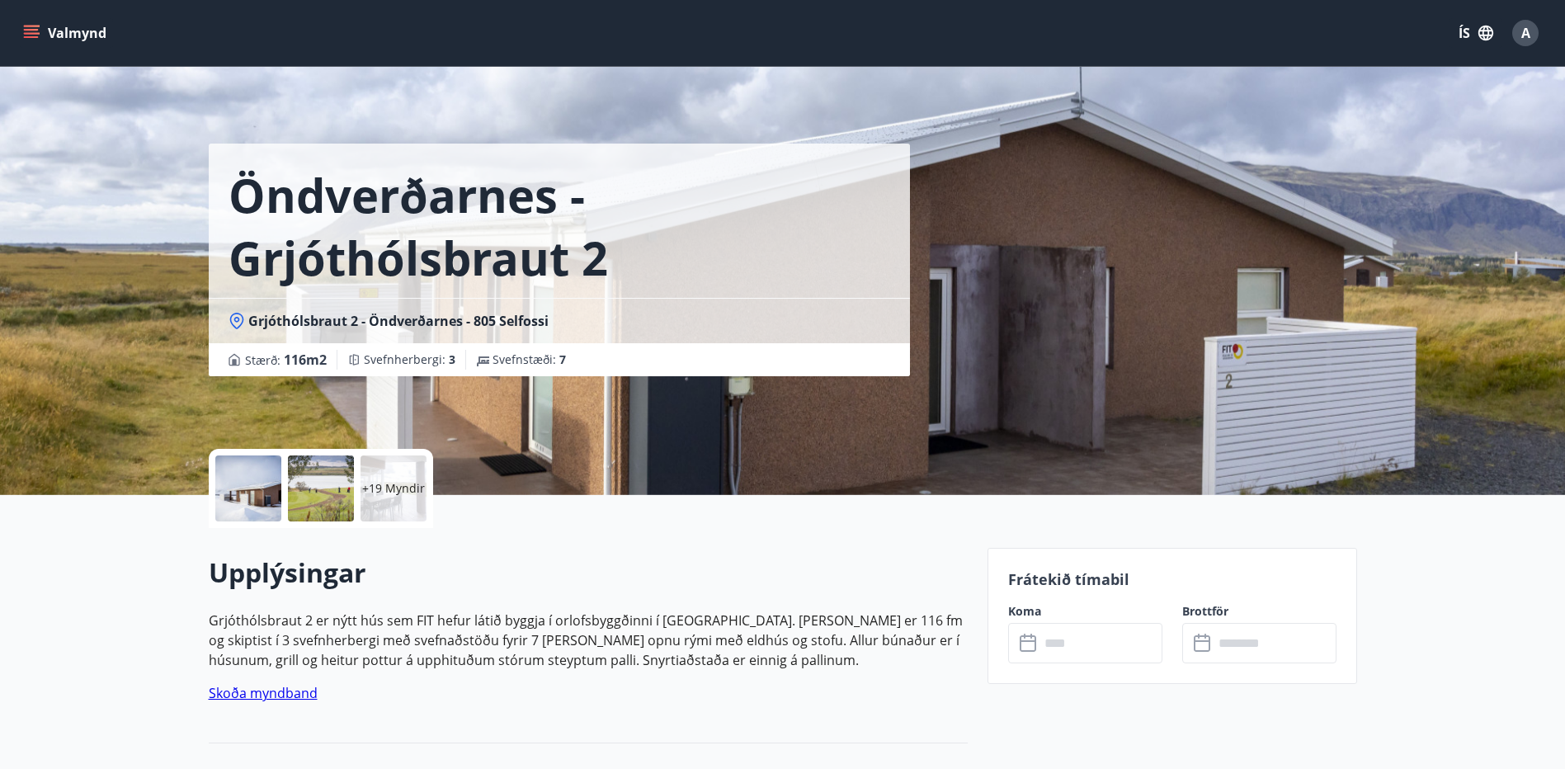
click at [398, 493] on p "+19 Myndir" at bounding box center [393, 488] width 63 height 16
